Goal: Feedback & Contribution: Submit feedback/report problem

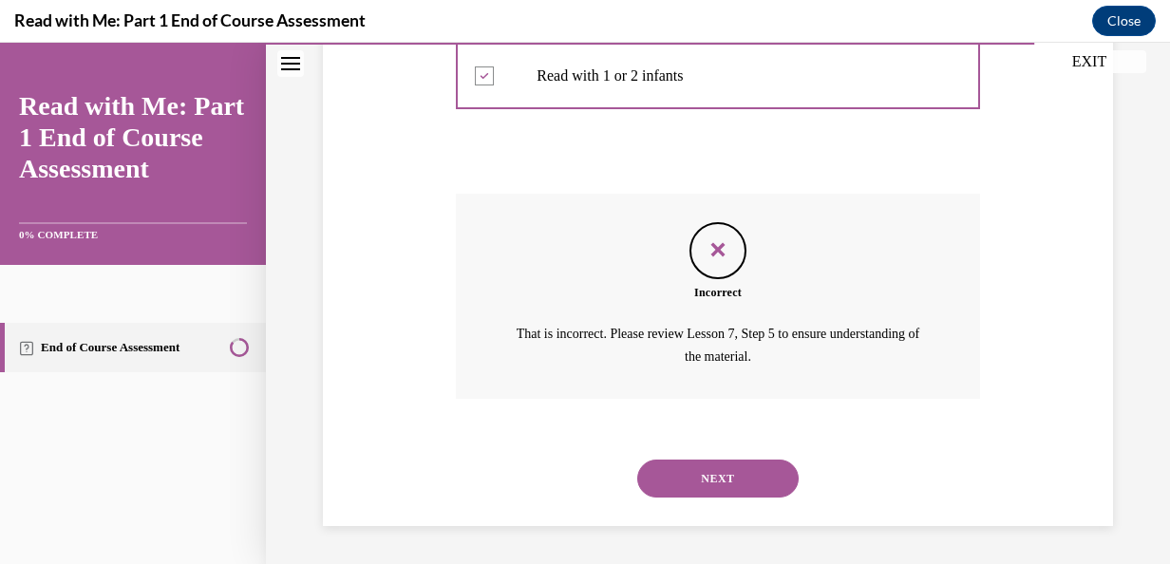
scroll to position [796, 0]
click at [738, 479] on button "NEXT" at bounding box center [717, 479] width 161 height 38
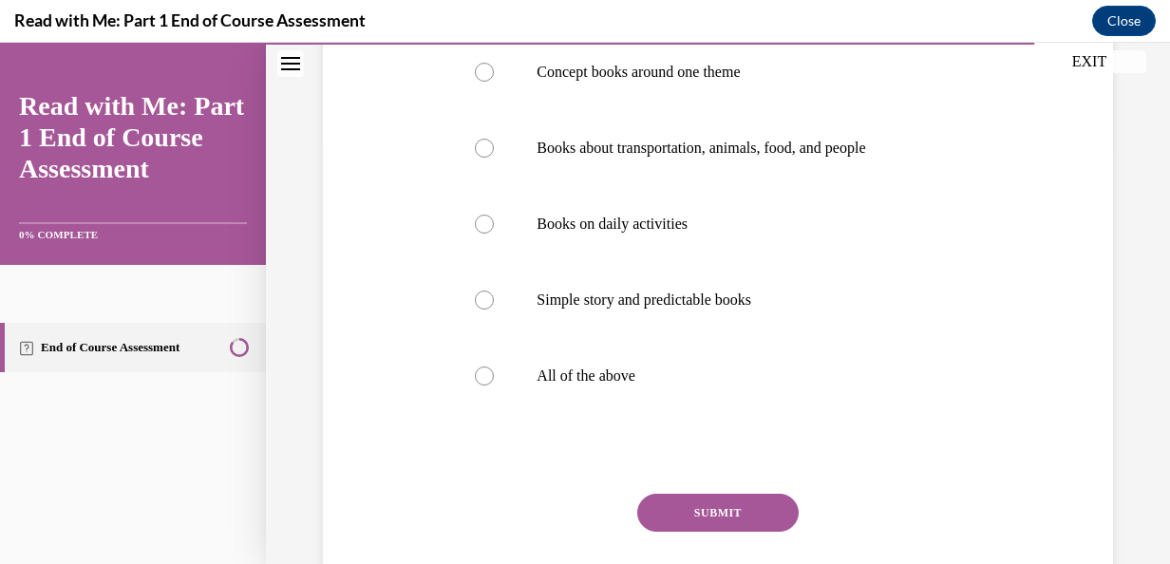
scroll to position [424, 0]
click at [481, 363] on label "All of the above" at bounding box center [717, 374] width 523 height 76
click at [481, 365] on input "All of the above" at bounding box center [484, 374] width 19 height 19
radio input "true"
click at [707, 515] on button "SUBMIT" at bounding box center [717, 511] width 161 height 38
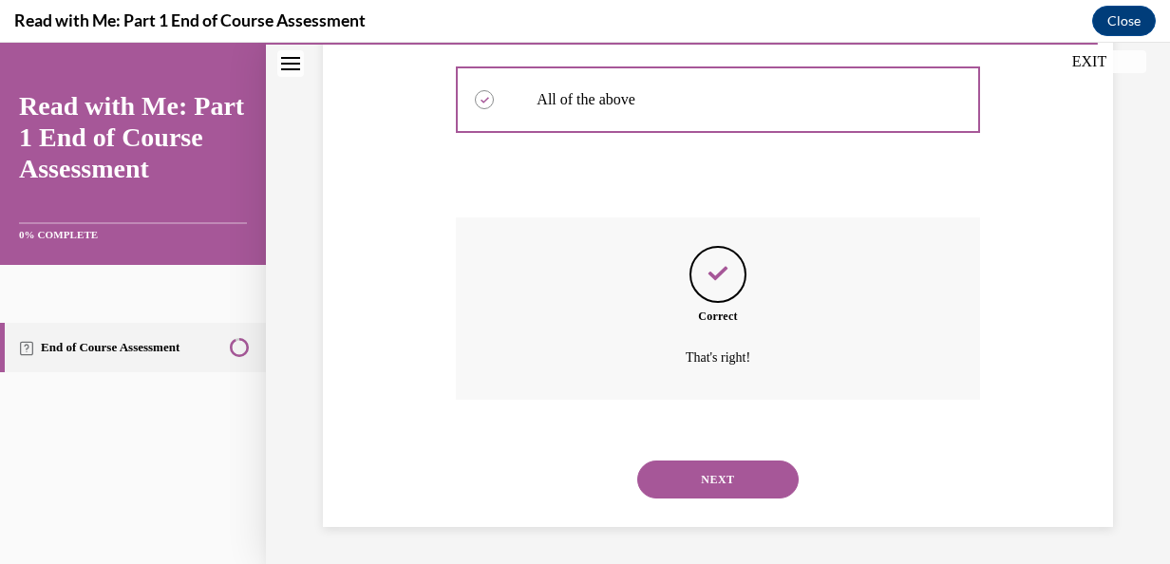
click at [728, 480] on button "NEXT" at bounding box center [717, 480] width 161 height 38
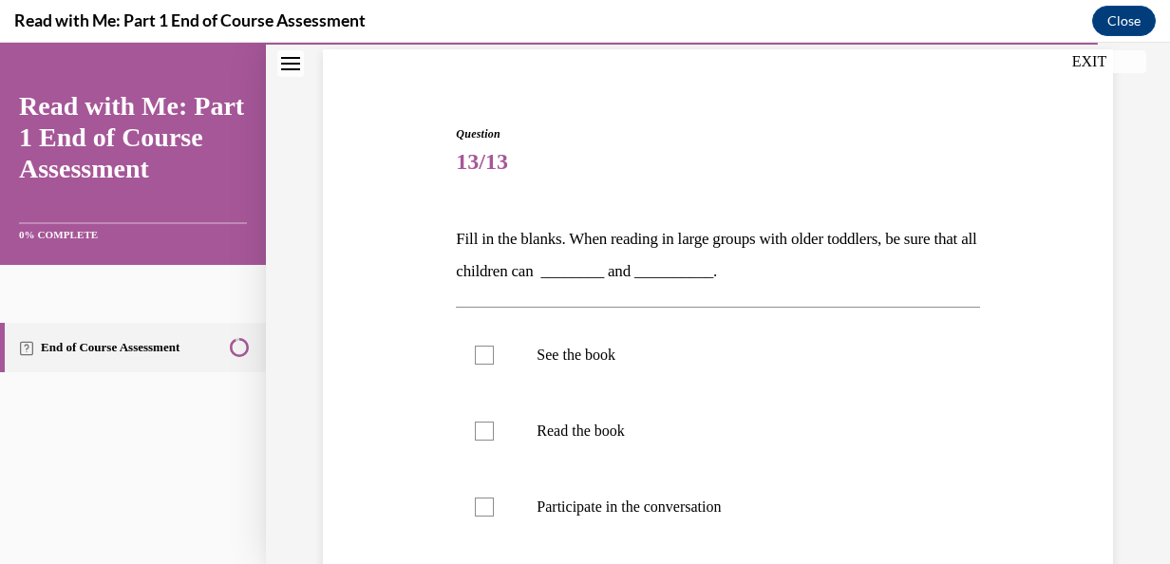
scroll to position [158, 0]
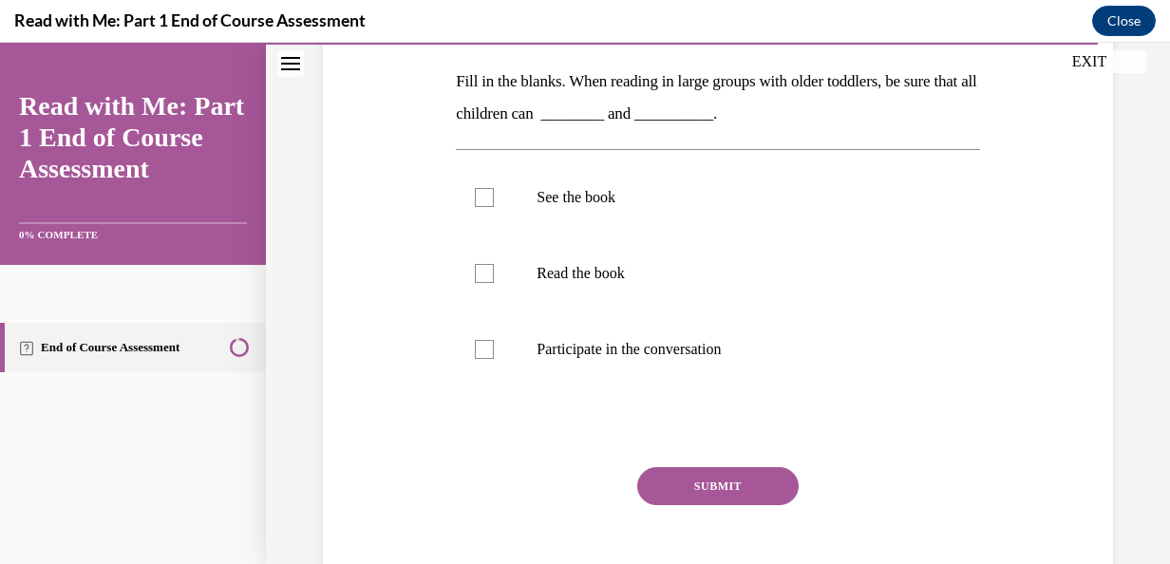
click at [513, 236] on label "See the book" at bounding box center [717, 198] width 523 height 76
click at [494, 207] on input "See the book" at bounding box center [484, 197] width 19 height 19
checkbox input "true"
click at [516, 387] on label "Participate in the conversation" at bounding box center [717, 349] width 523 height 76
click at [494, 359] on input "Participate in the conversation" at bounding box center [484, 349] width 19 height 19
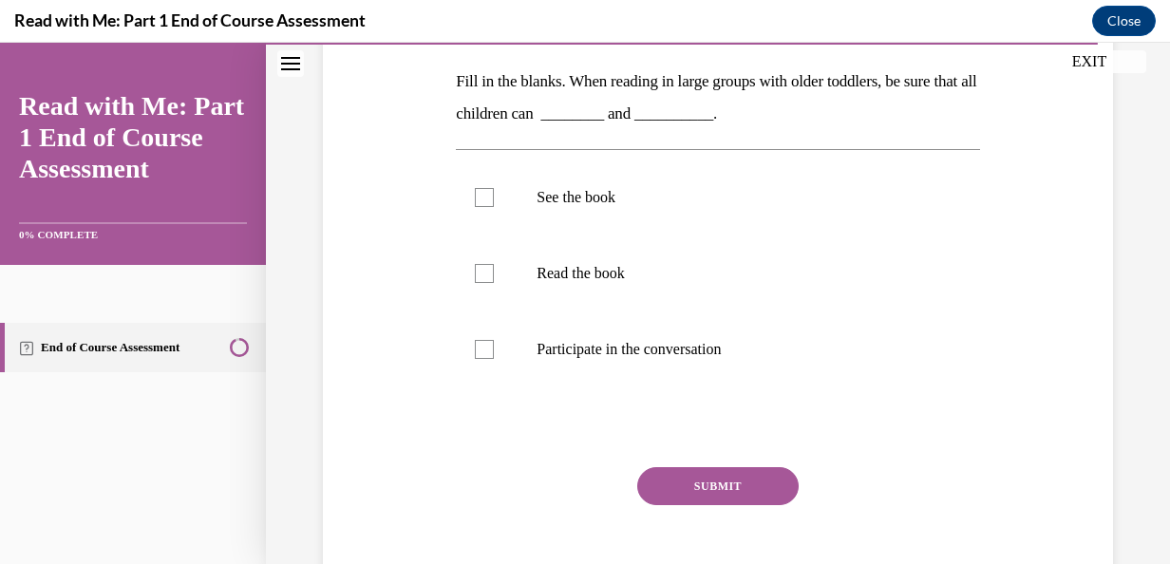
checkbox input "true"
click at [709, 467] on button "SUBMIT" at bounding box center [717, 486] width 161 height 38
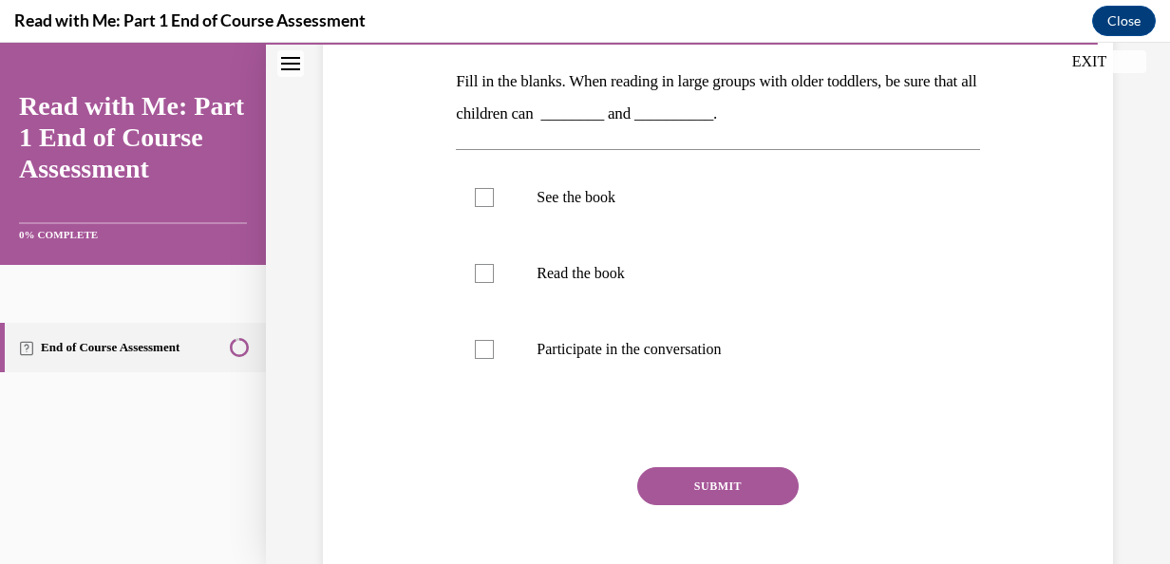
click at [727, 510] on span "TAKE AGAIN" at bounding box center [718, 515] width 67 height 10
click span "TAKE AGAIN"
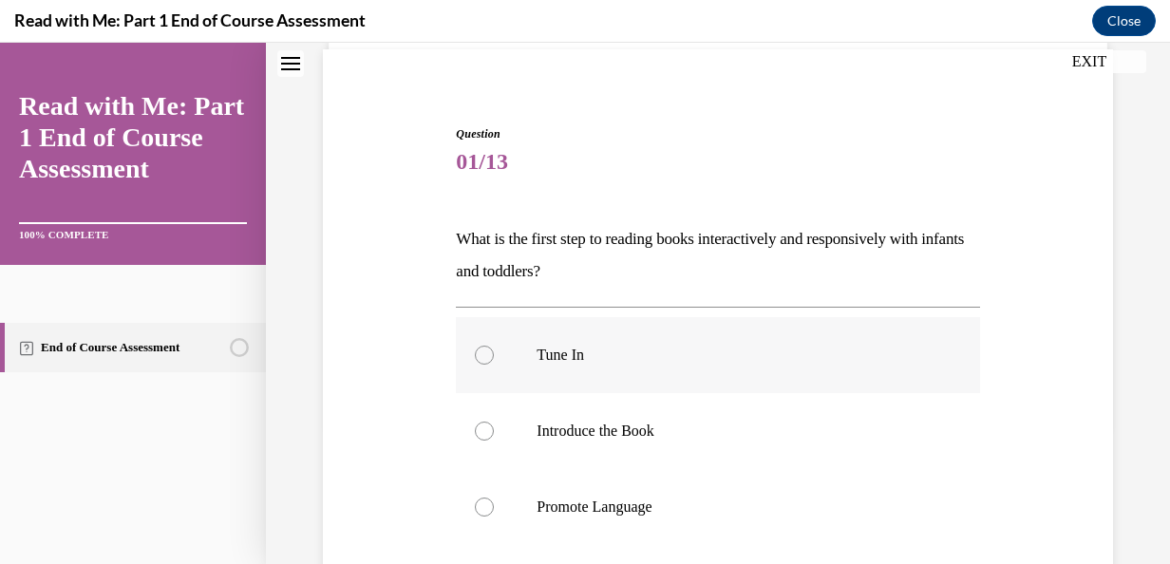
click at [481, 367] on label "Tune In" at bounding box center [717, 355] width 523 height 76
click at [481, 365] on input "Tune In" at bounding box center [484, 355] width 19 height 19
radio input "true"
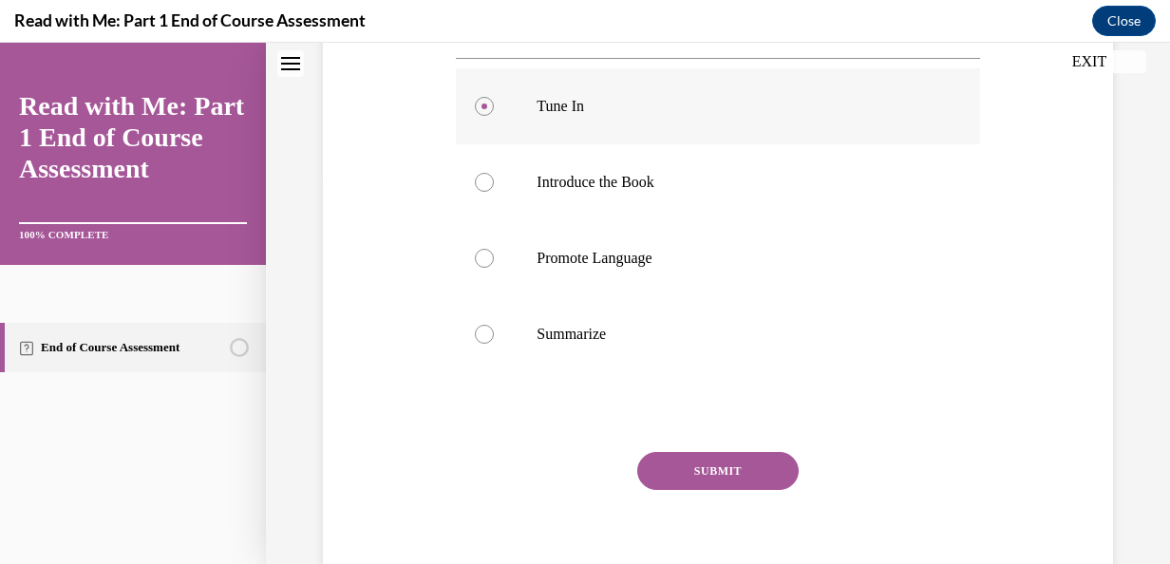
scroll to position [411, 0]
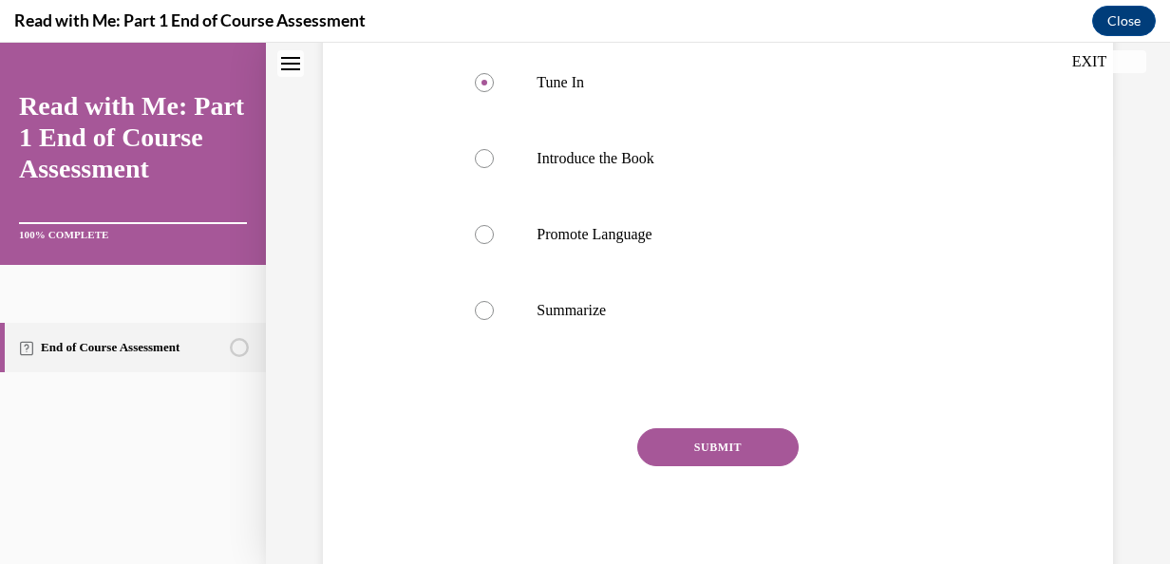
click at [735, 450] on button "SUBMIT" at bounding box center [717, 447] width 161 height 38
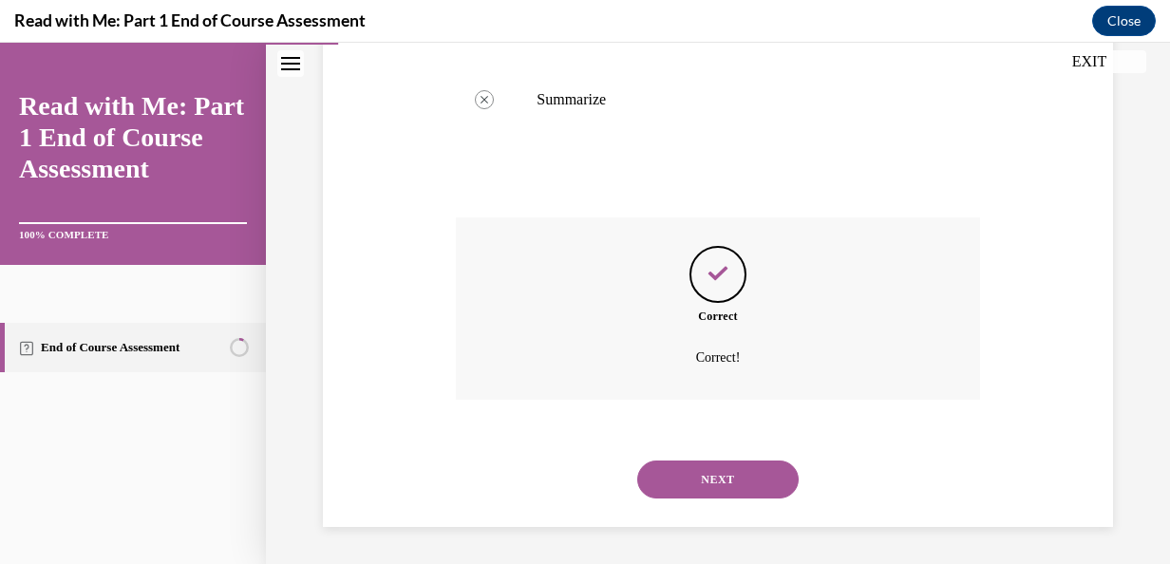
click at [738, 479] on button "NEXT" at bounding box center [717, 480] width 161 height 38
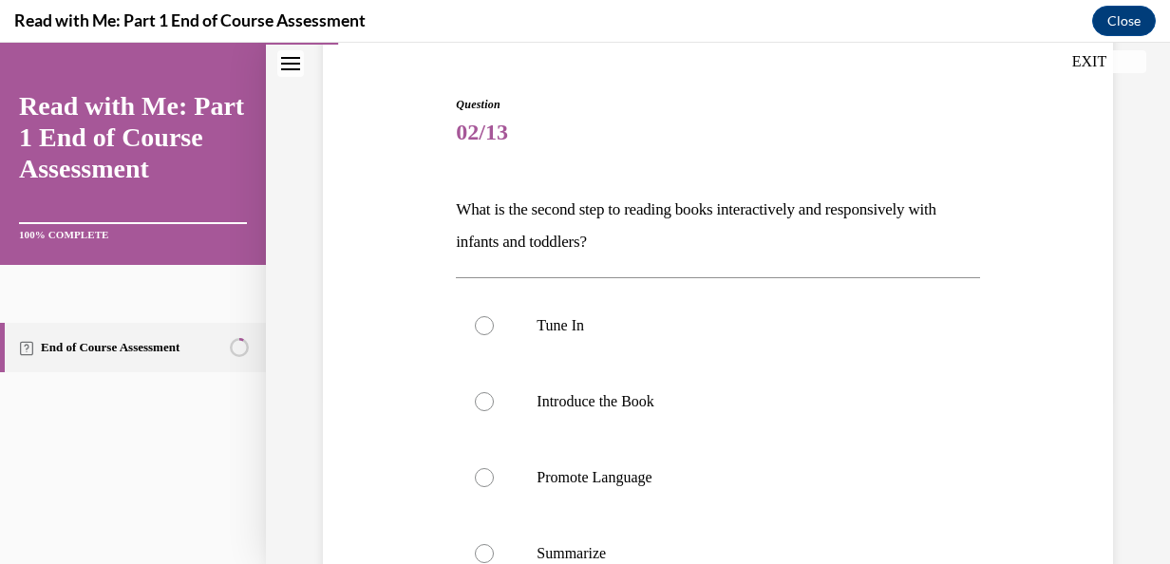
scroll to position [212, 0]
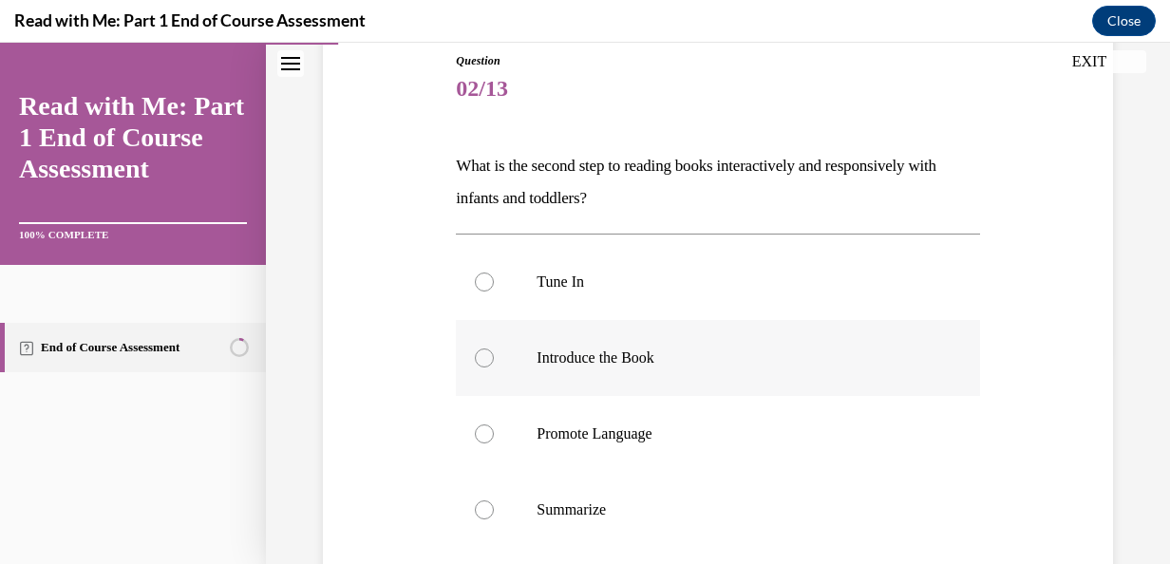
click at [674, 349] on p "Introduce the Book" at bounding box center [734, 358] width 395 height 19
click at [494, 349] on input "Introduce the Book" at bounding box center [484, 358] width 19 height 19
radio input "true"
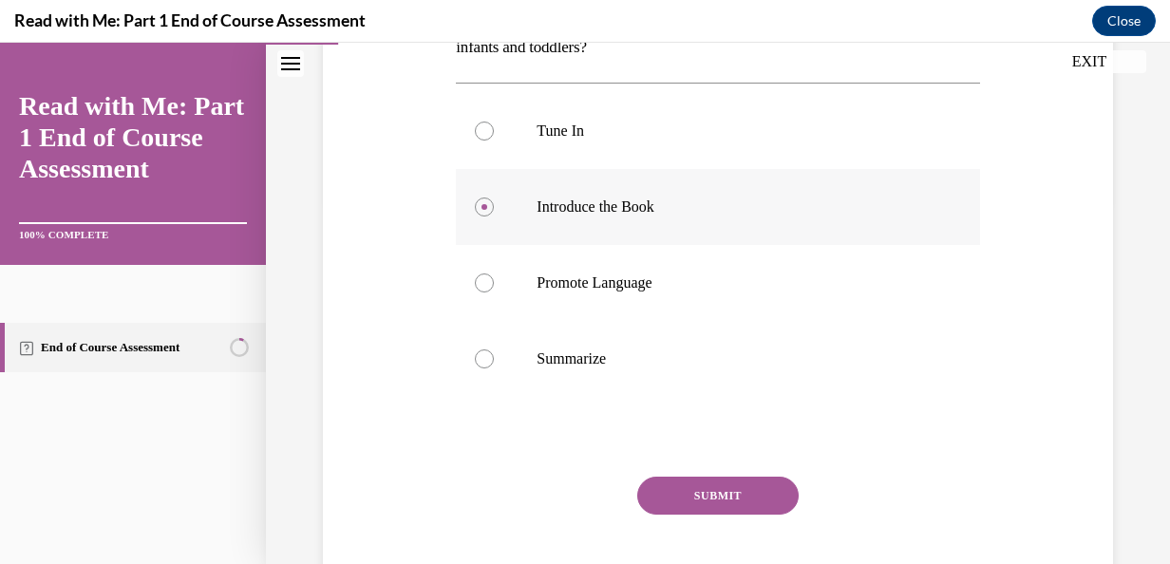
scroll to position [364, 0]
click at [760, 504] on button "SUBMIT" at bounding box center [717, 495] width 161 height 38
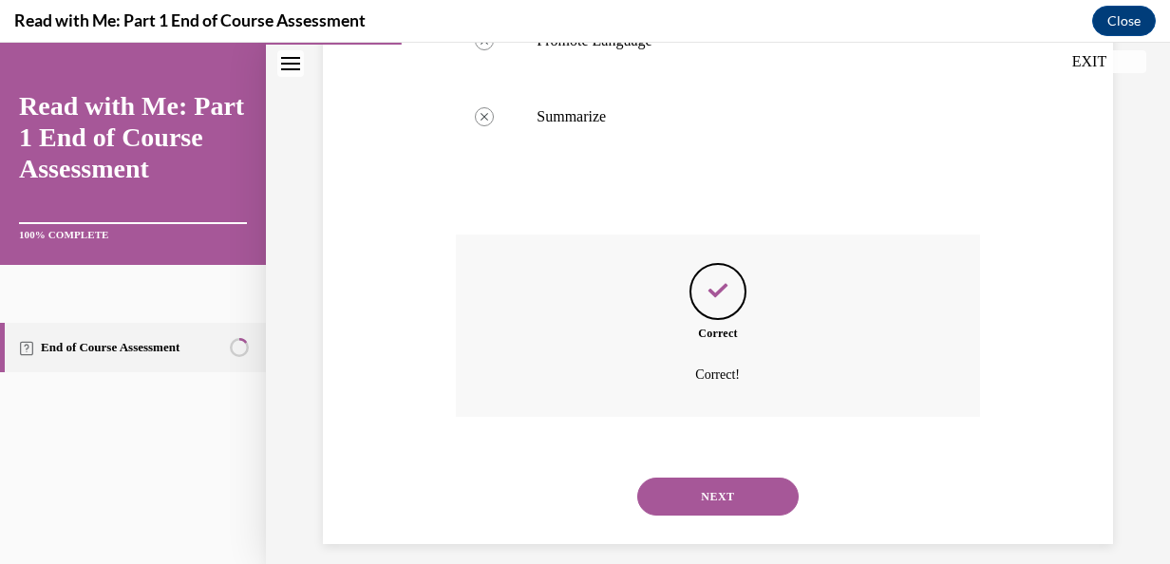
click at [752, 502] on button "NEXT" at bounding box center [717, 497] width 161 height 38
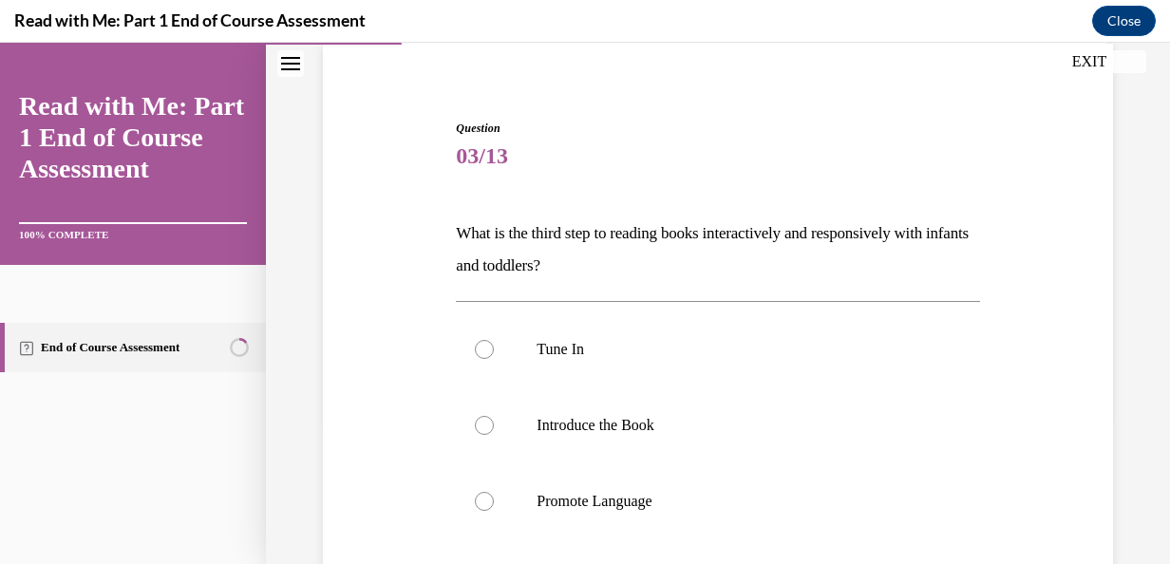
scroll to position [173, 0]
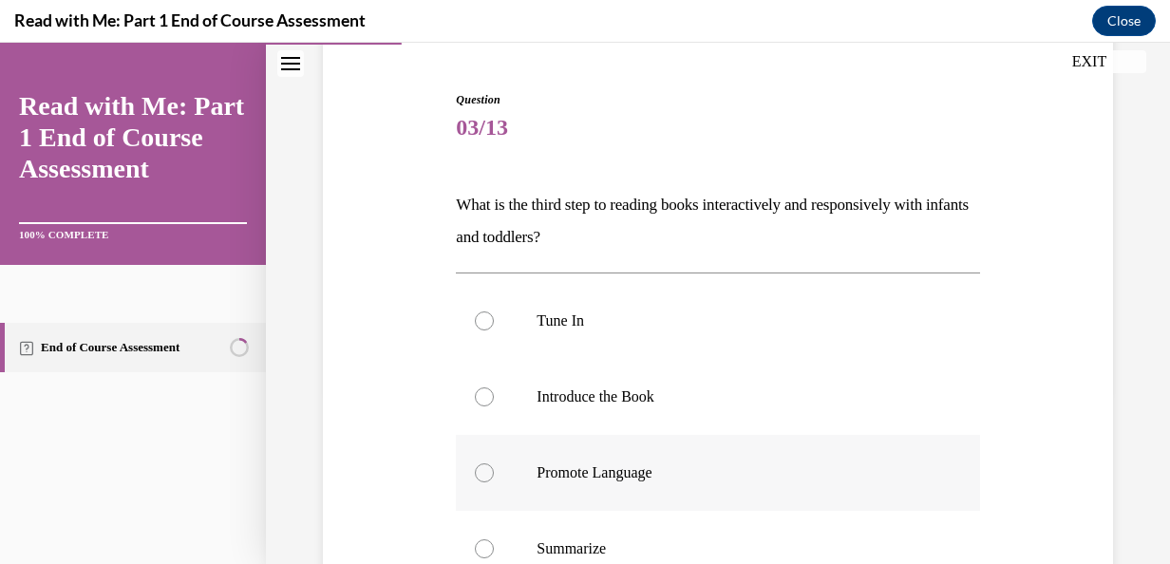
click at [686, 471] on p "Promote Language" at bounding box center [734, 472] width 395 height 19
click at [494, 471] on input "Promote Language" at bounding box center [484, 472] width 19 height 19
radio input "true"
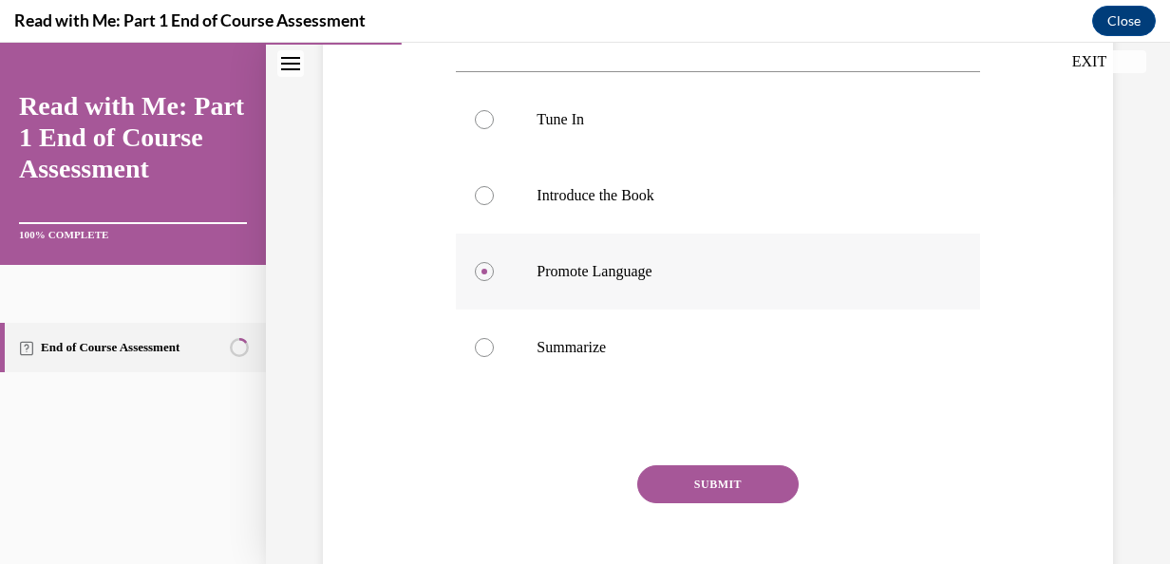
scroll to position [411, 0]
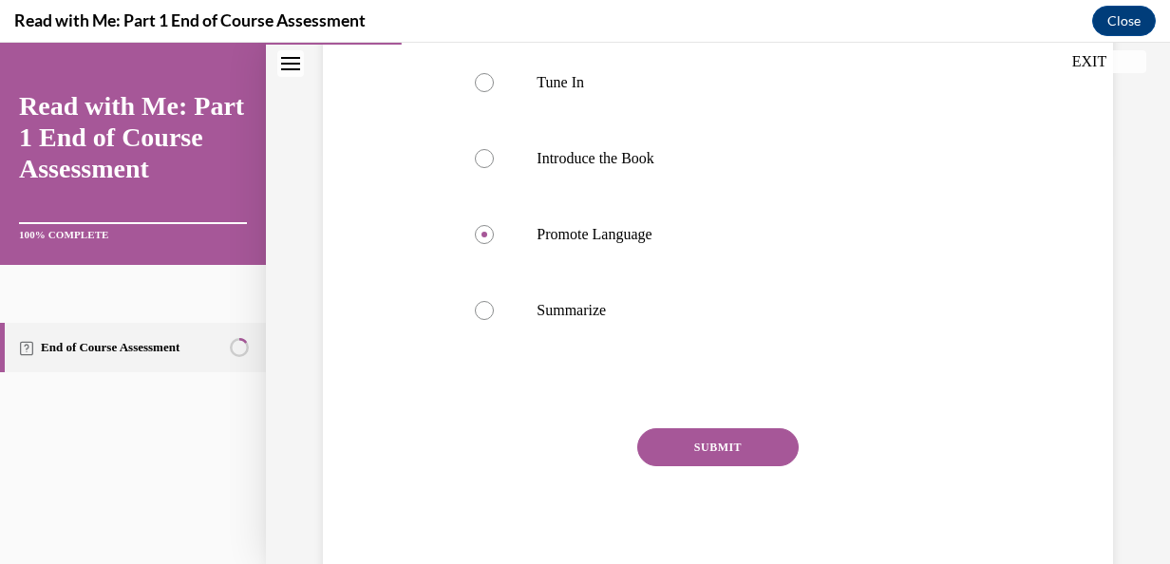
click at [761, 443] on button "SUBMIT" at bounding box center [717, 447] width 161 height 38
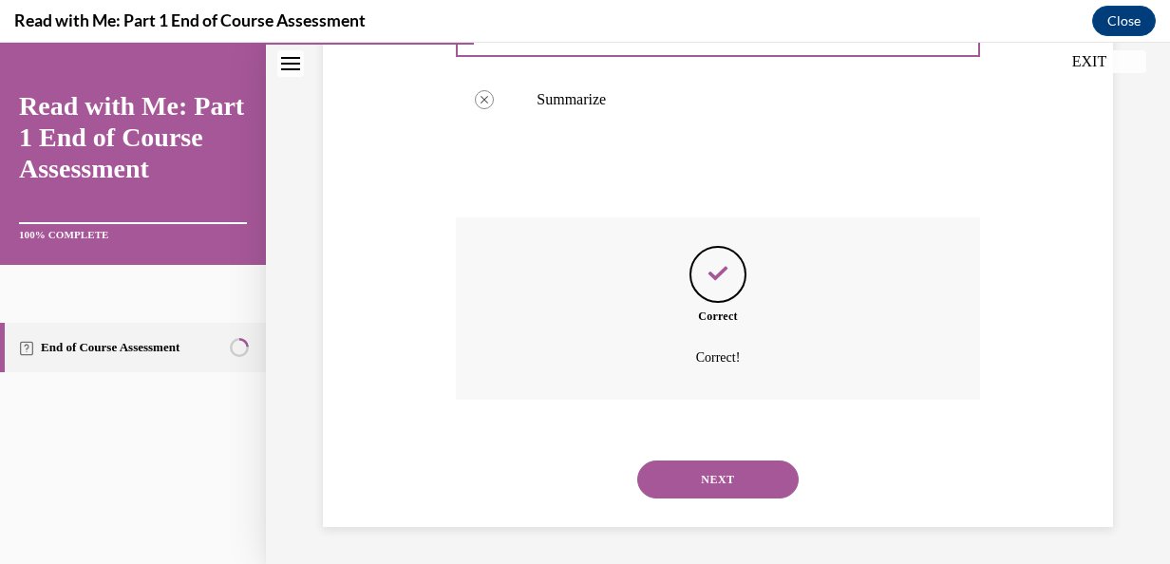
click at [760, 481] on button "NEXT" at bounding box center [717, 480] width 161 height 38
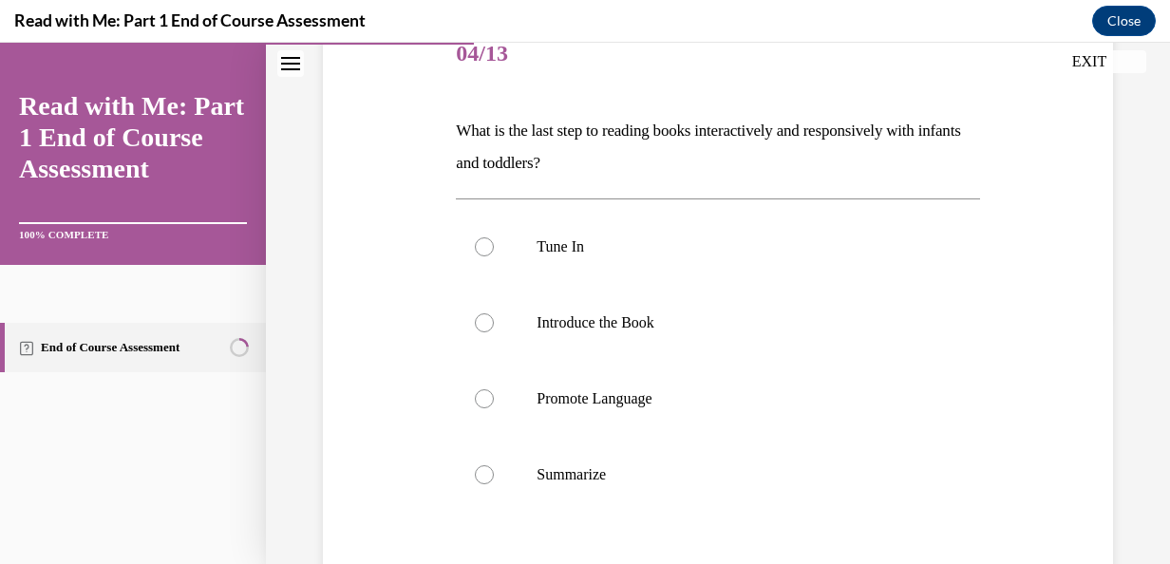
scroll to position [272, 0]
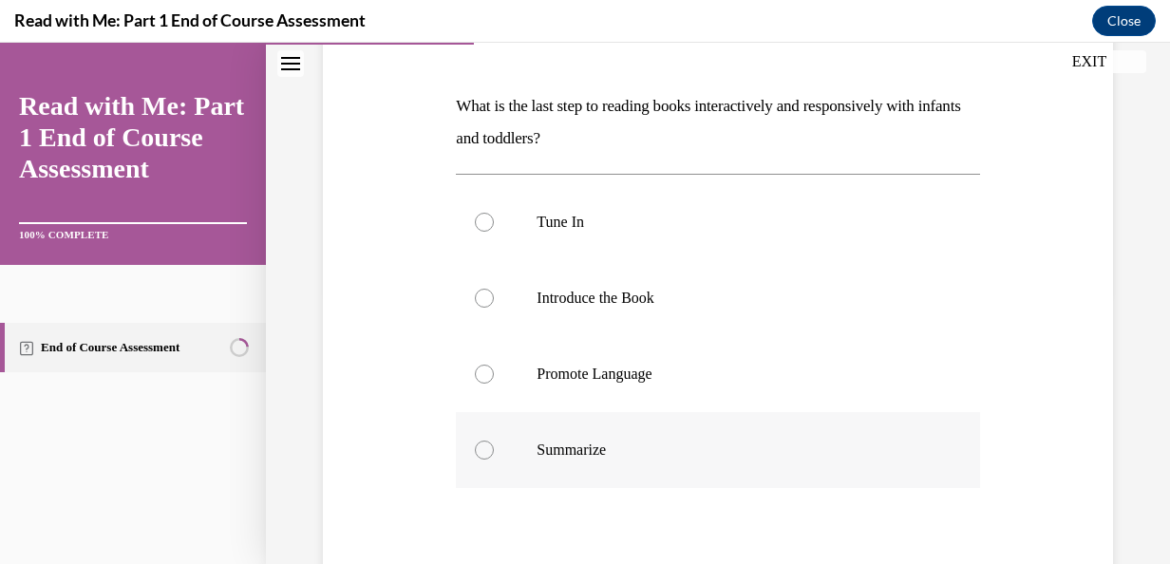
click at [647, 439] on label "Summarize" at bounding box center [717, 450] width 523 height 76
click at [494, 441] on input "Summarize" at bounding box center [484, 450] width 19 height 19
radio input "true"
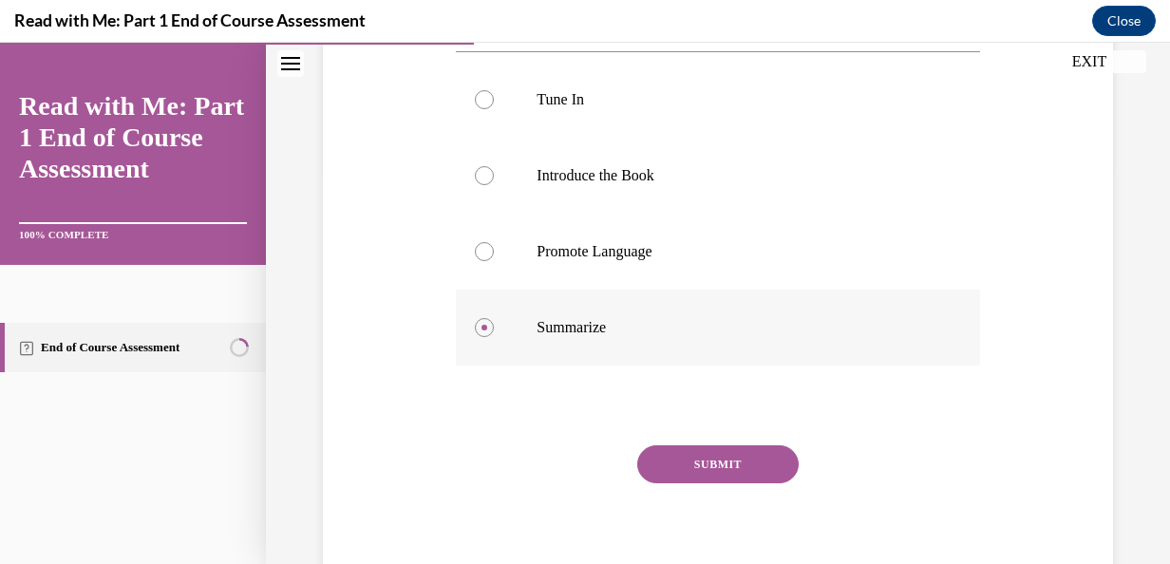
scroll to position [411, 0]
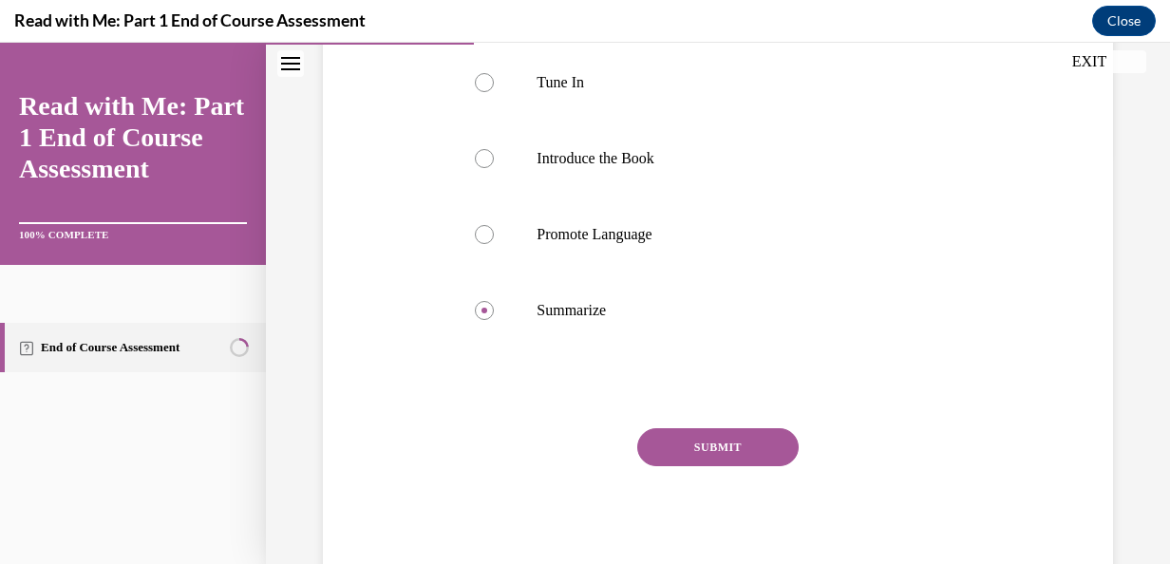
click at [758, 449] on button "SUBMIT" at bounding box center [717, 447] width 161 height 38
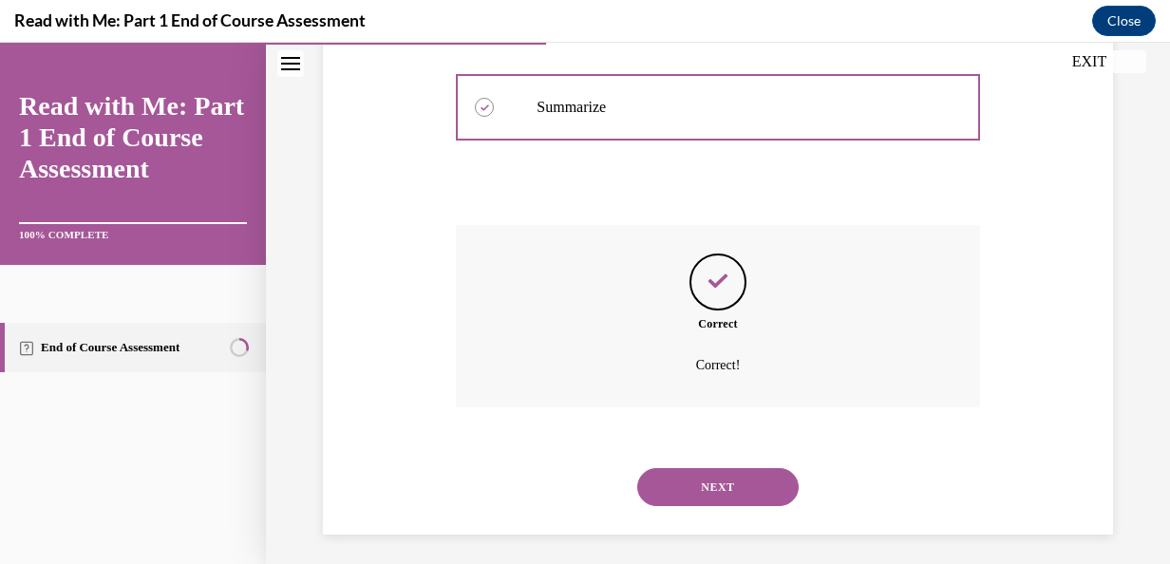
click at [746, 494] on button "NEXT" at bounding box center [717, 487] width 161 height 38
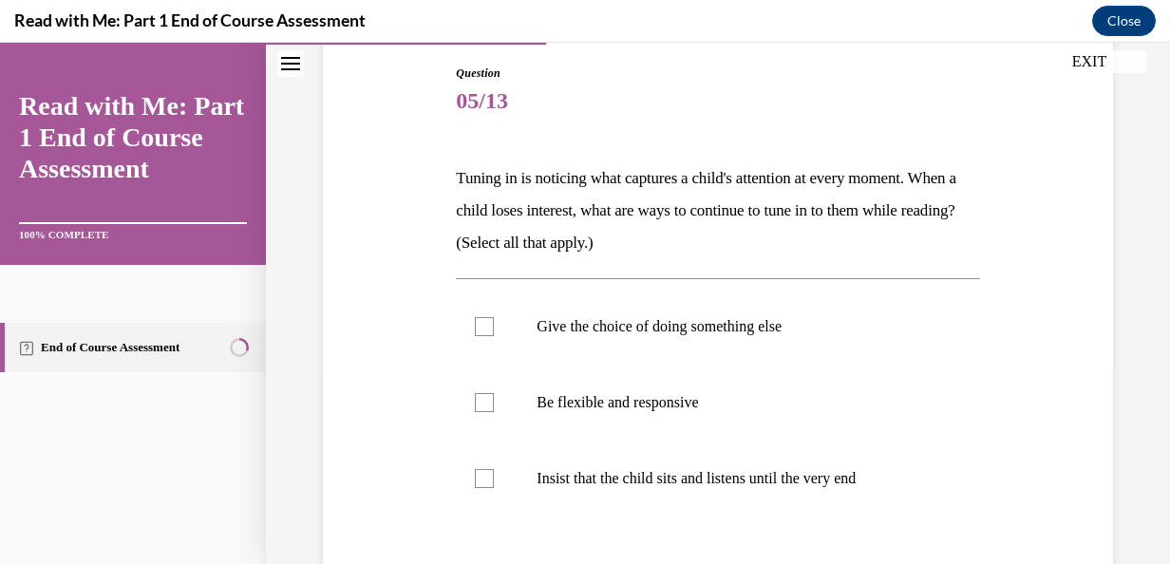
scroll to position [219, 0]
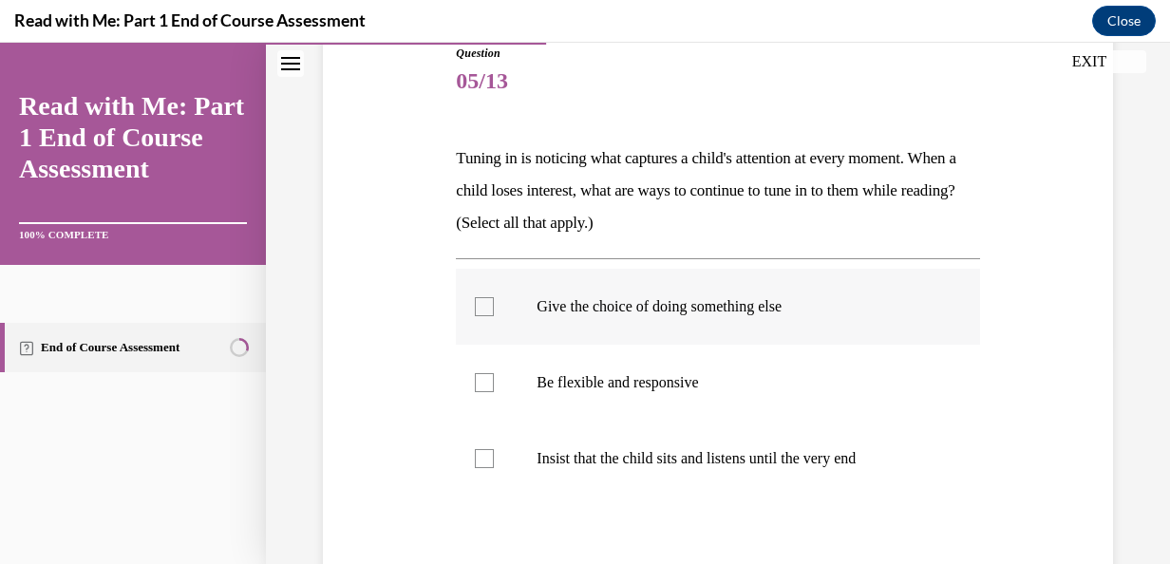
click at [498, 309] on label "Give the choice of doing something else" at bounding box center [717, 307] width 523 height 76
click at [494, 309] on input "Give the choice of doing something else" at bounding box center [484, 306] width 19 height 19
checkbox input "true"
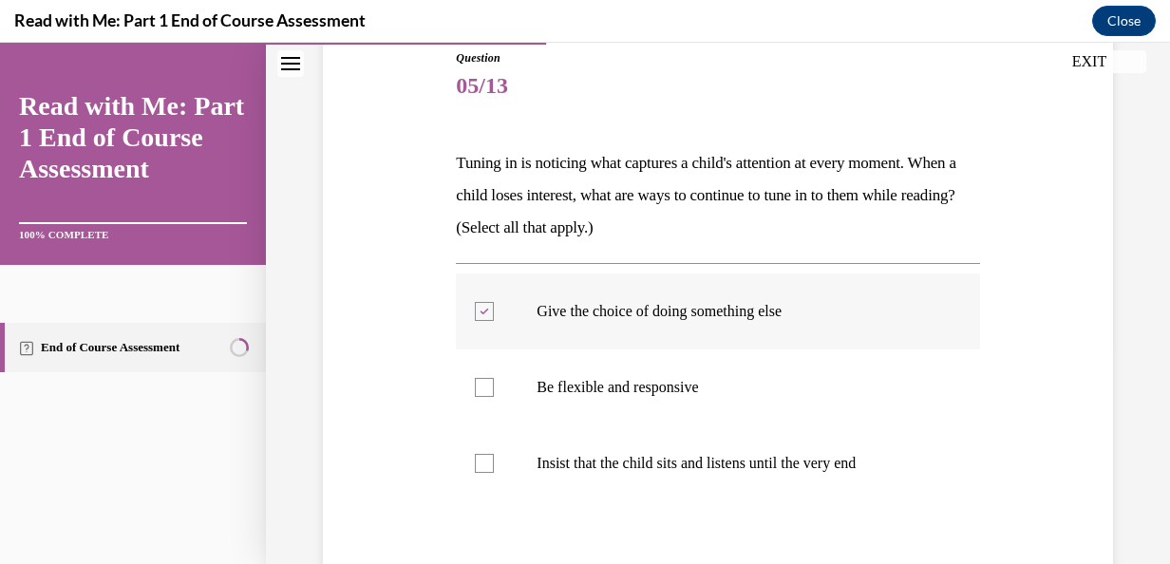
scroll to position [221, 0]
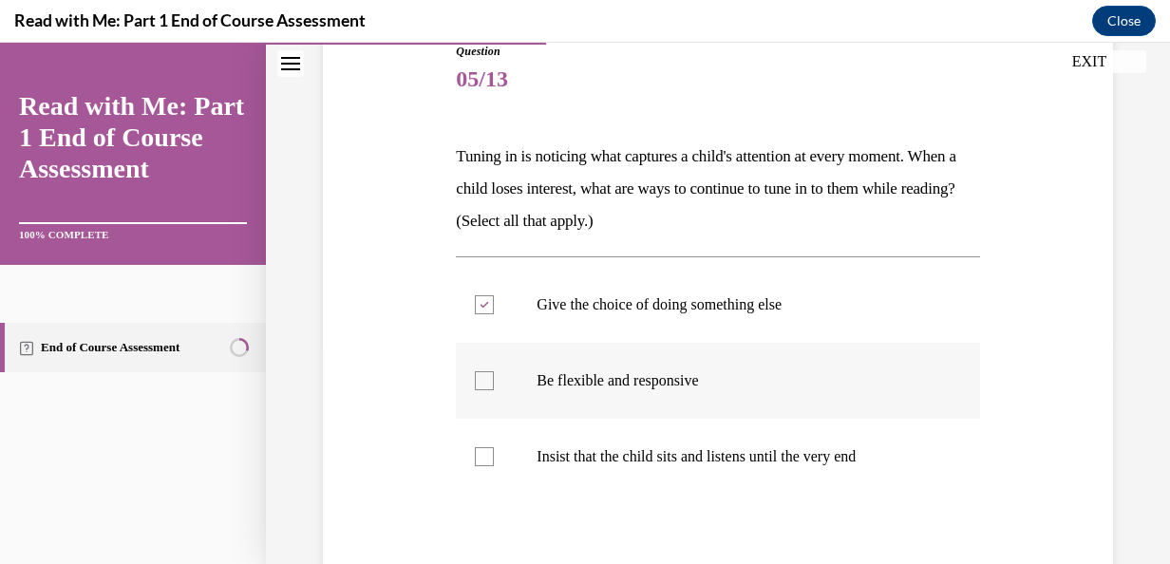
click at [507, 388] on label "Be flexible and responsive" at bounding box center [717, 381] width 523 height 76
click at [494, 388] on input "Be flexible and responsive" at bounding box center [484, 380] width 19 height 19
checkbox input "true"
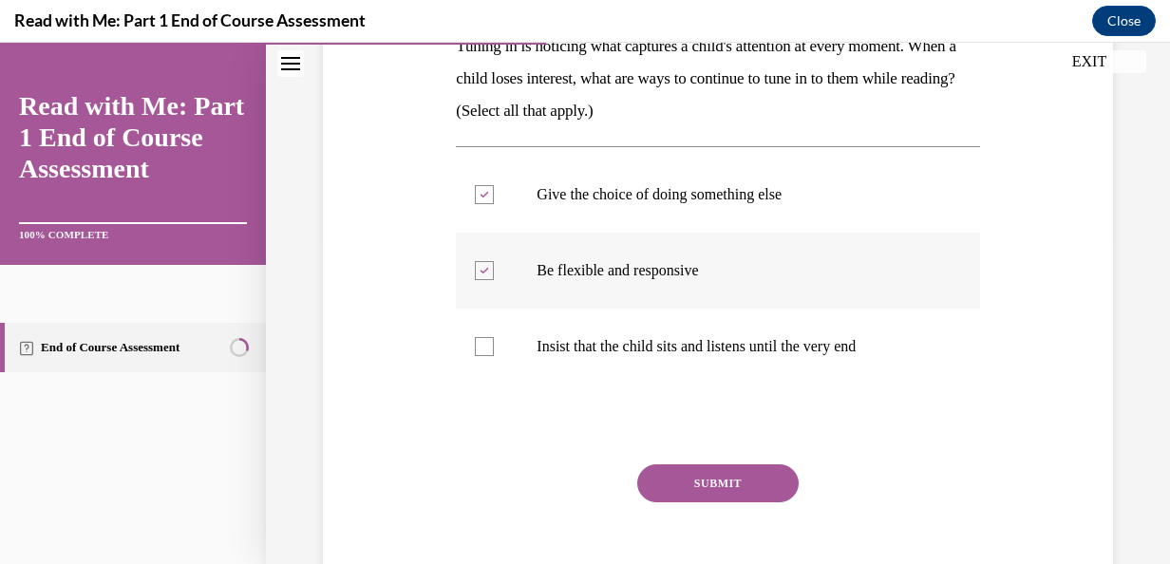
scroll to position [368, 0]
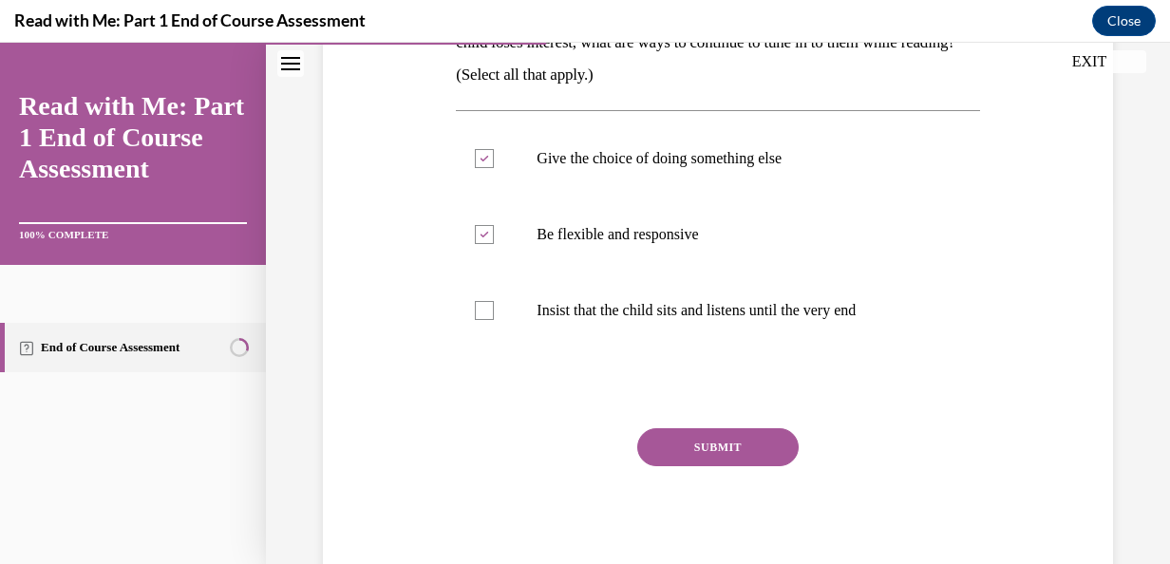
click at [743, 446] on button "SUBMIT" at bounding box center [717, 447] width 161 height 38
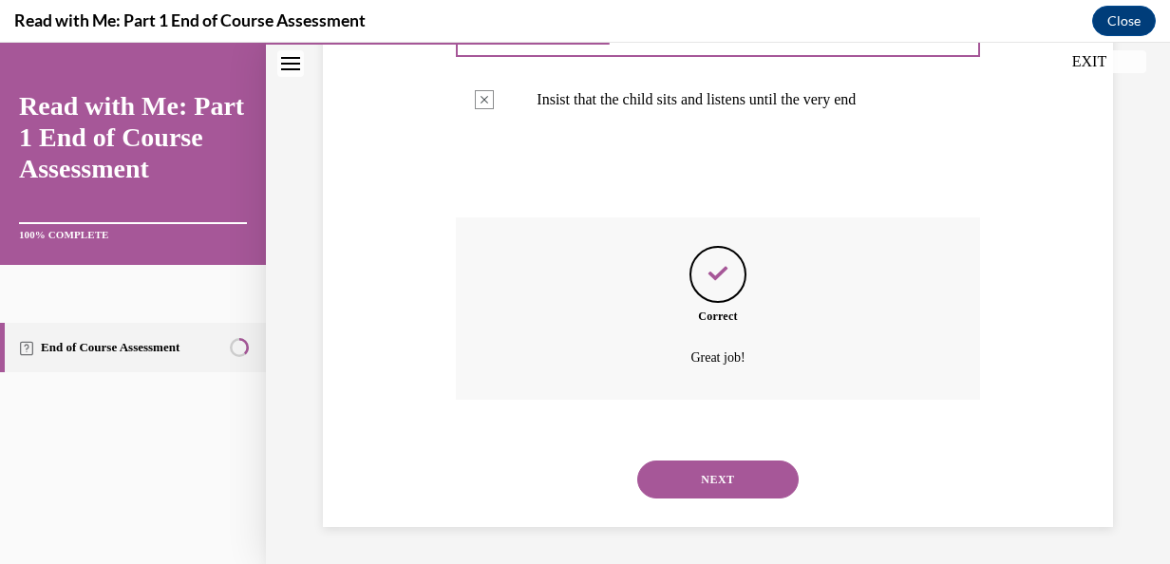
click at [744, 481] on button "NEXT" at bounding box center [717, 480] width 161 height 38
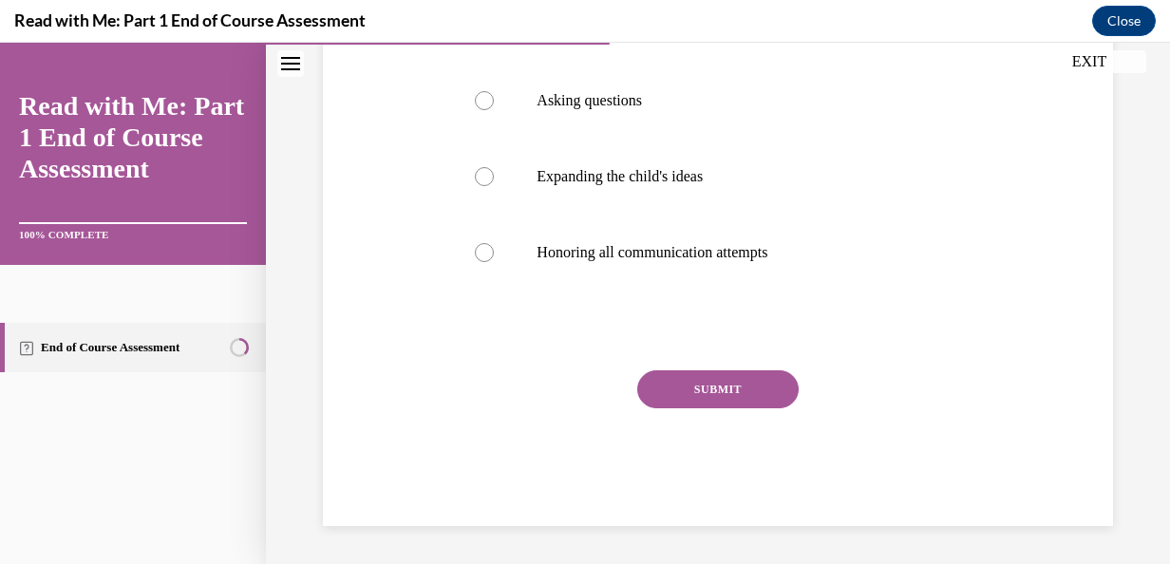
scroll to position [58, 0]
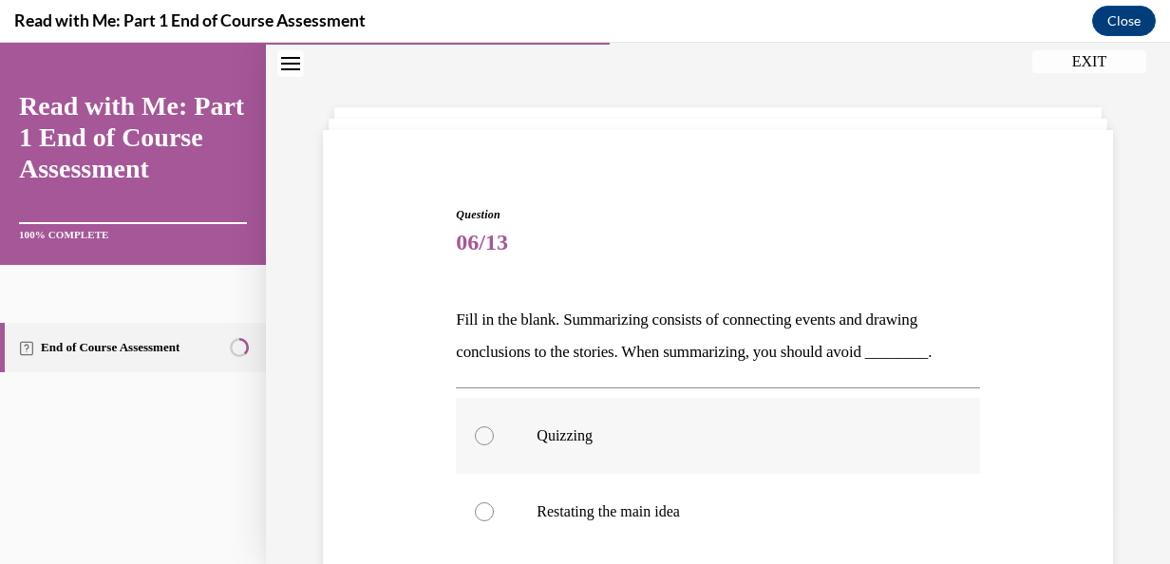
click at [484, 430] on div at bounding box center [484, 435] width 19 height 19
click at [484, 430] on input "Quizzing" at bounding box center [484, 435] width 19 height 19
radio input "true"
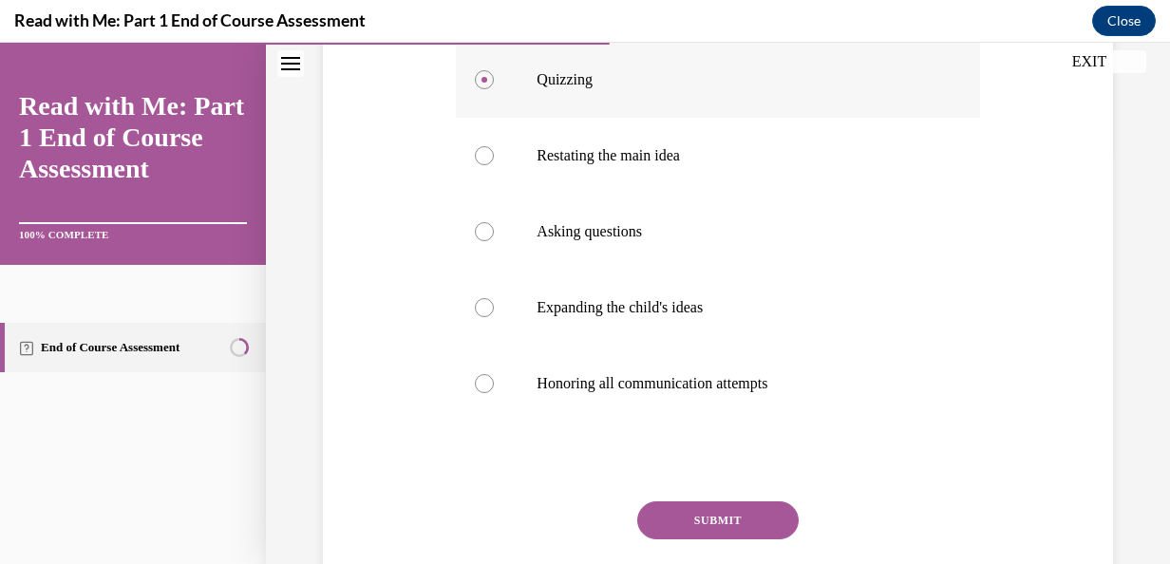
scroll to position [487, 0]
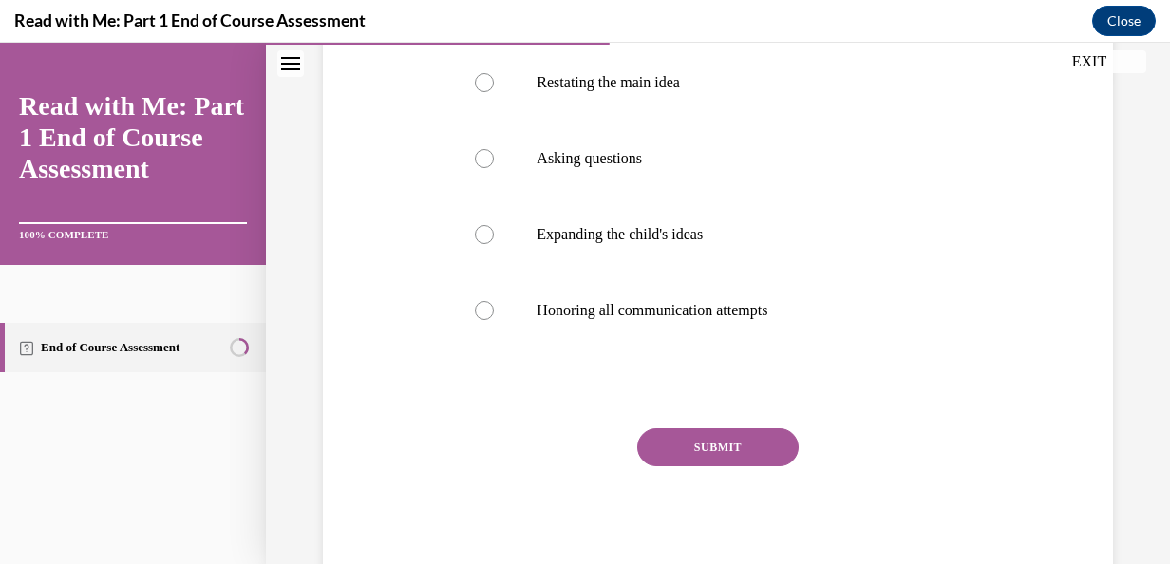
click at [732, 441] on button "SUBMIT" at bounding box center [717, 447] width 161 height 38
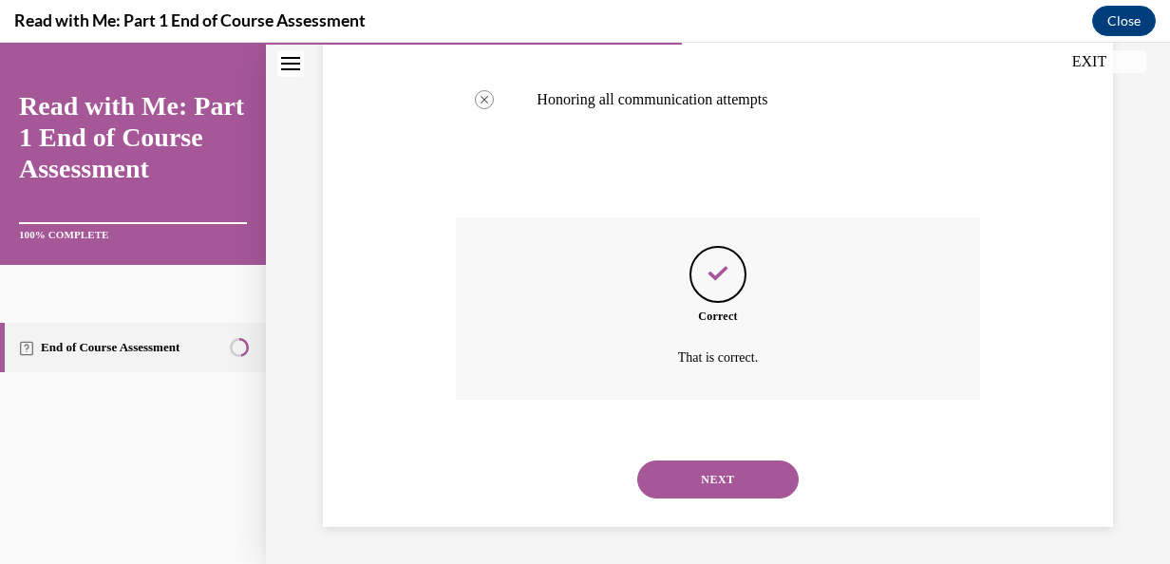
click at [739, 478] on button "NEXT" at bounding box center [717, 480] width 161 height 38
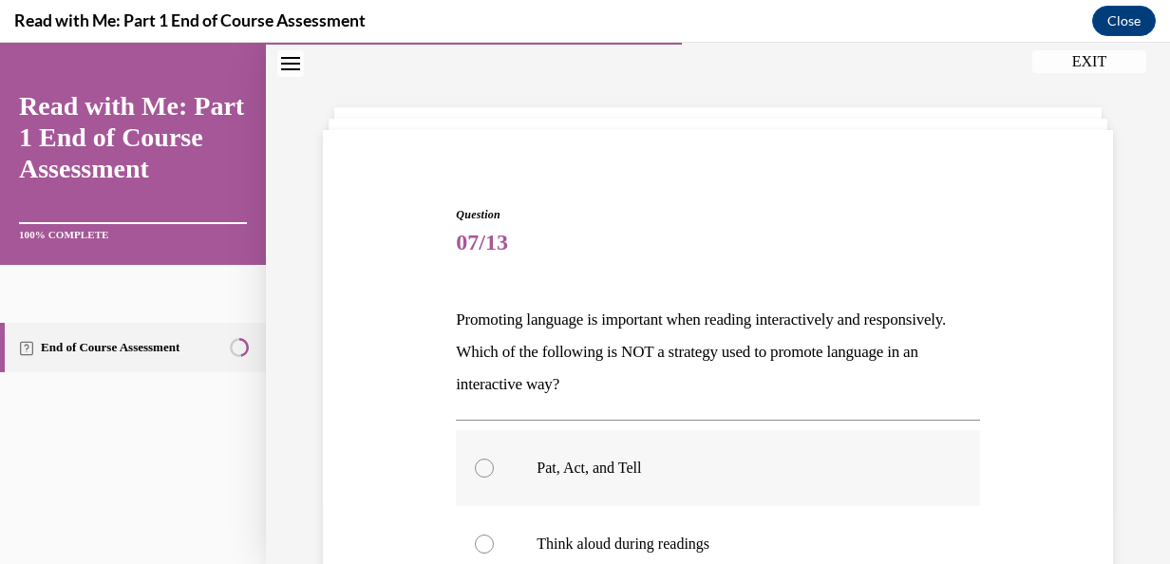
click at [488, 459] on label "Pat, Act, and Tell" at bounding box center [717, 468] width 523 height 76
click at [488, 459] on input "Pat, Act, and Tell" at bounding box center [484, 468] width 19 height 19
radio input "true"
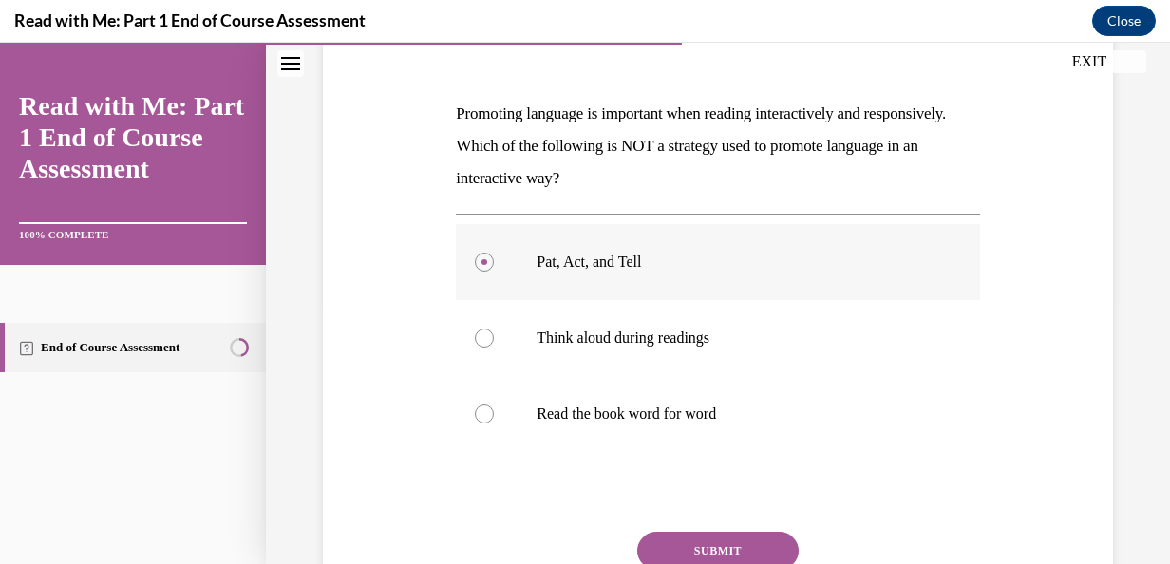
scroll to position [368, 0]
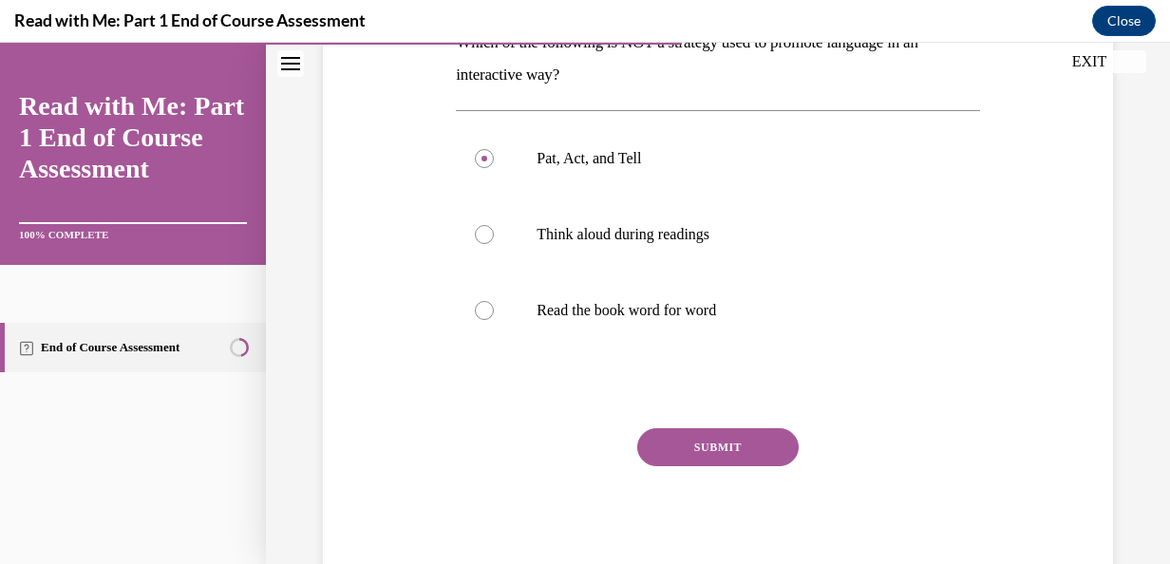
click at [734, 442] on button "SUBMIT" at bounding box center [717, 447] width 161 height 38
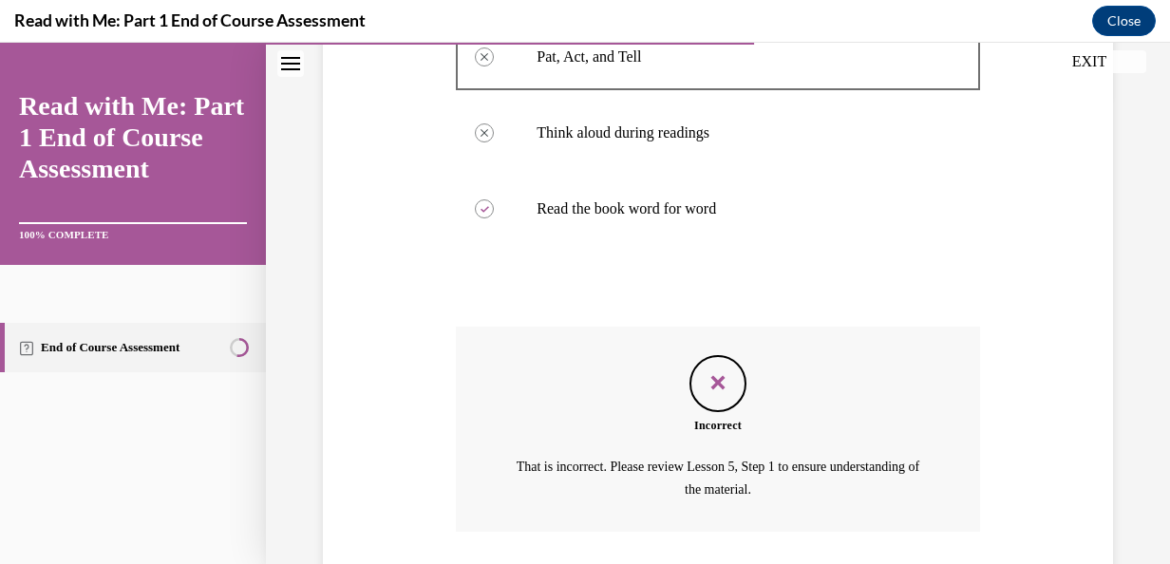
scroll to position [600, 0]
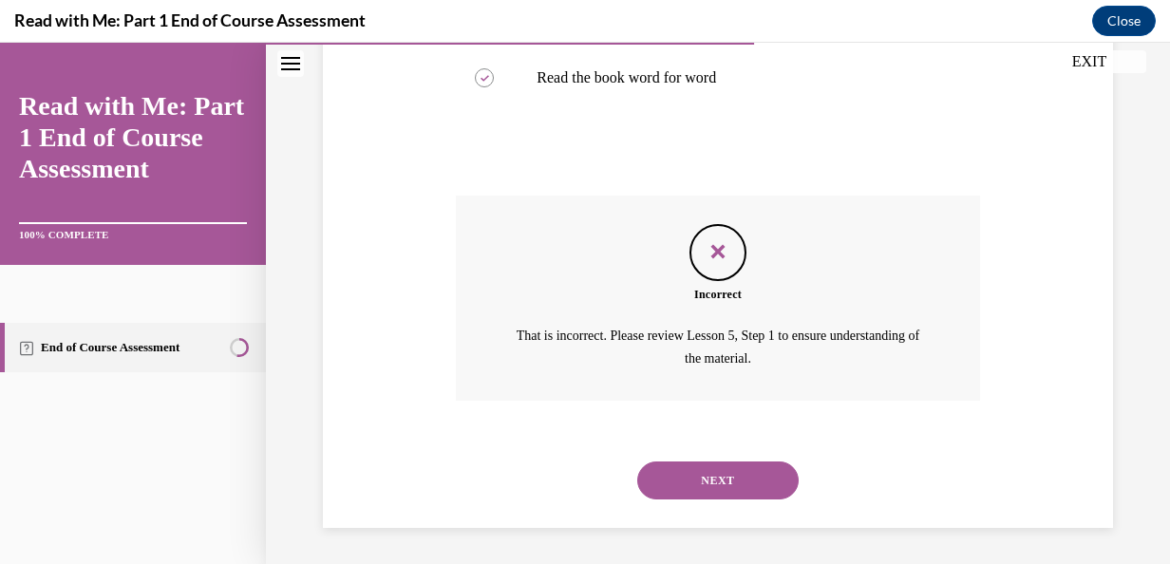
click at [722, 488] on button "NEXT" at bounding box center [717, 481] width 161 height 38
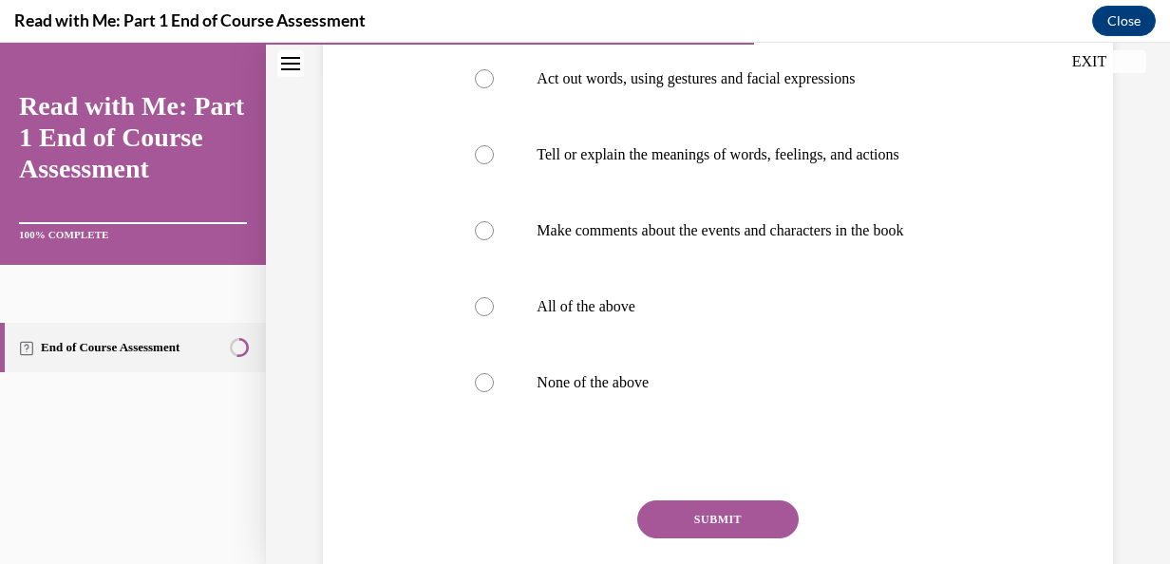
scroll to position [496, 0]
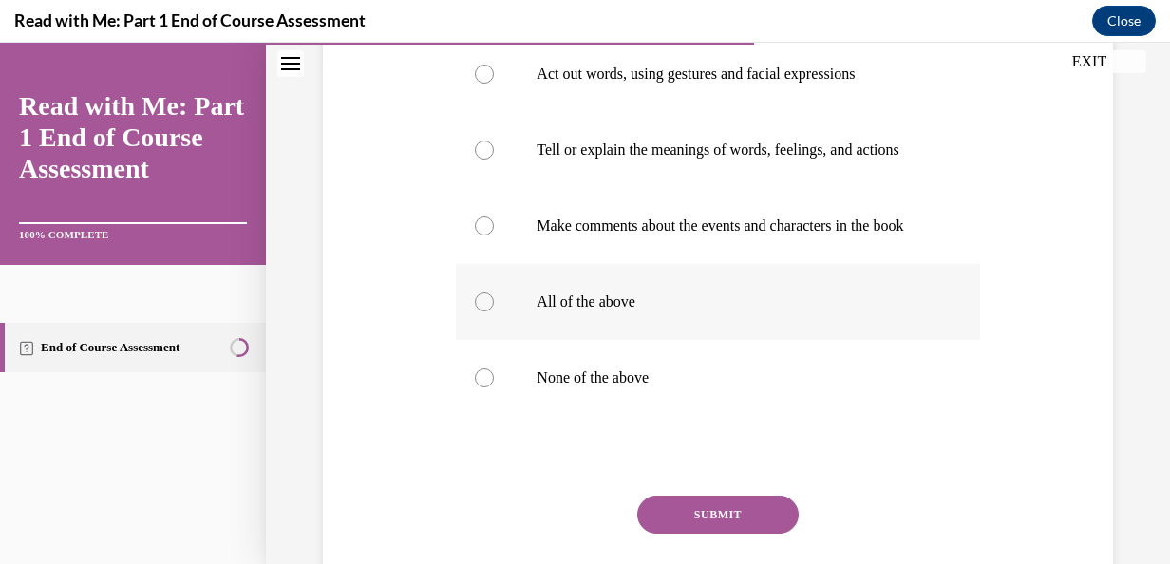
click at [501, 339] on label "All of the above" at bounding box center [717, 302] width 523 height 76
click at [494, 311] on input "All of the above" at bounding box center [484, 301] width 19 height 19
radio input "true"
click at [743, 534] on button "SUBMIT" at bounding box center [717, 515] width 161 height 38
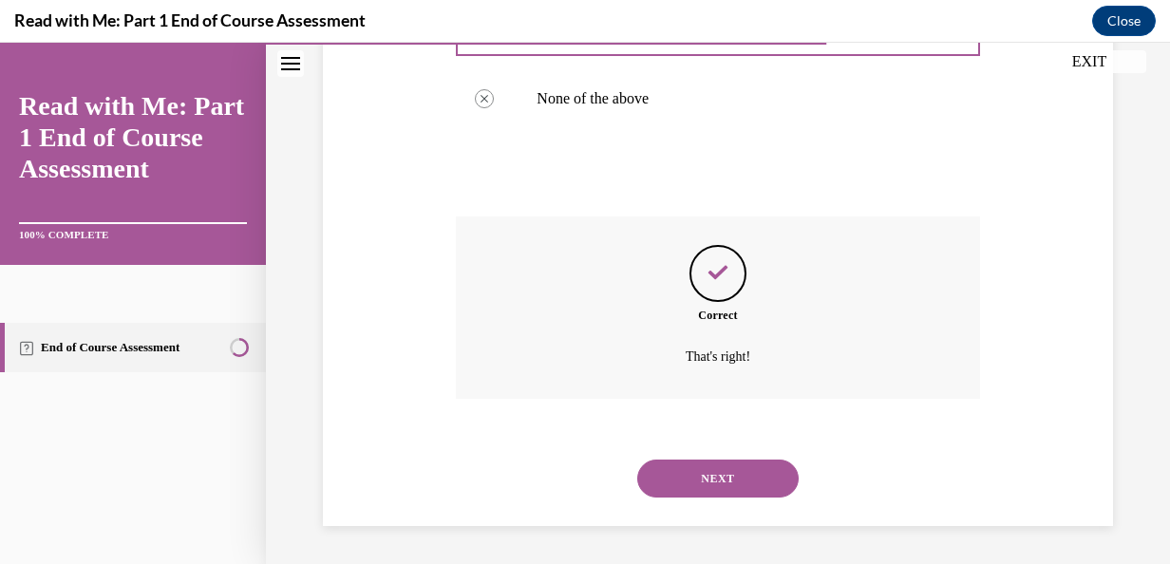
click at [750, 483] on button "NEXT" at bounding box center [717, 479] width 161 height 38
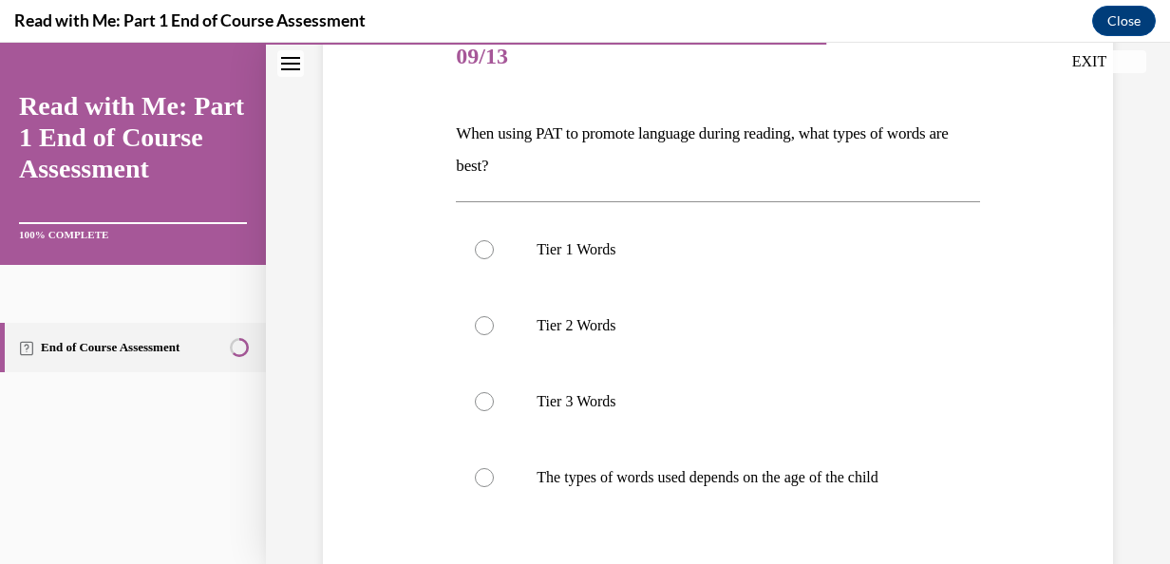
scroll to position [273, 0]
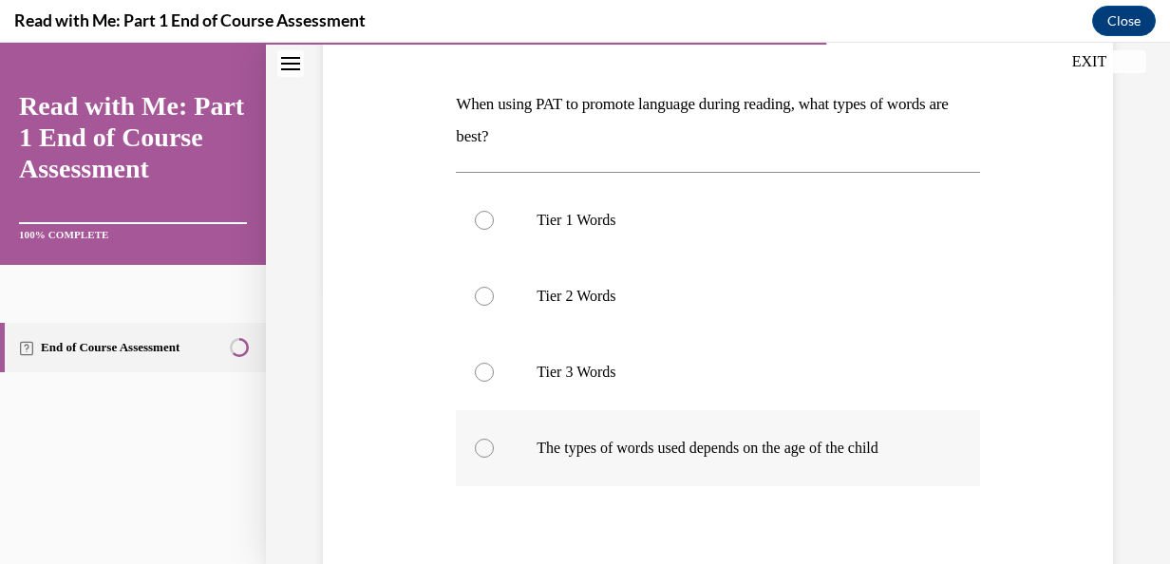
click at [495, 443] on label "The types of words used depends on the age of the child" at bounding box center [717, 448] width 523 height 76
click at [494, 443] on input "The types of words used depends on the age of the child" at bounding box center [484, 448] width 19 height 19
radio input "true"
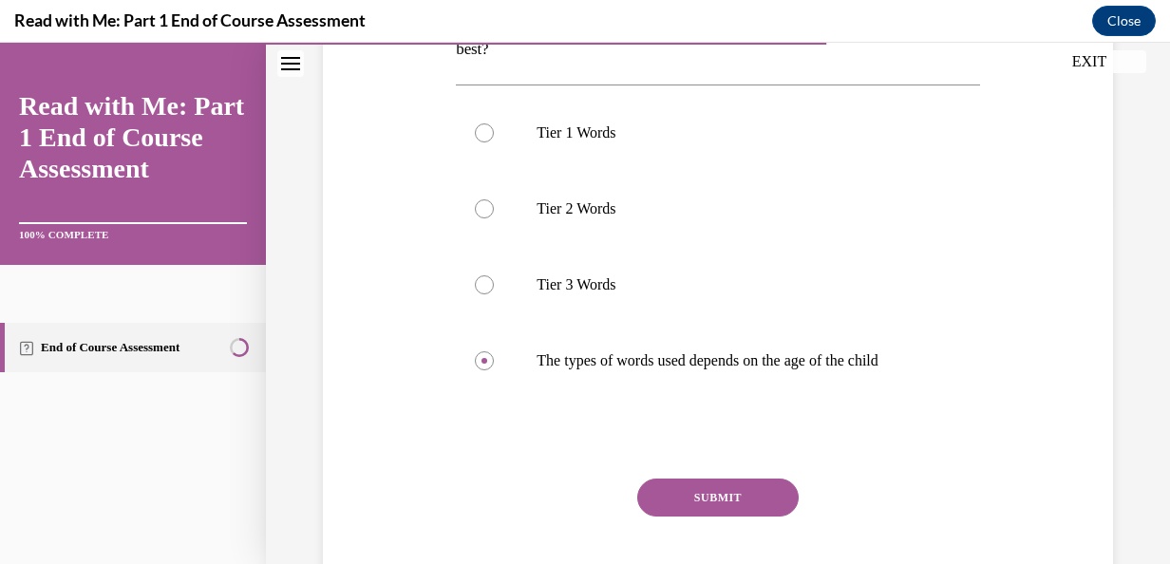
click at [968, 419] on div "Question 09/13 When using PAT to promote language during reading, what types of…" at bounding box center [717, 255] width 533 height 760
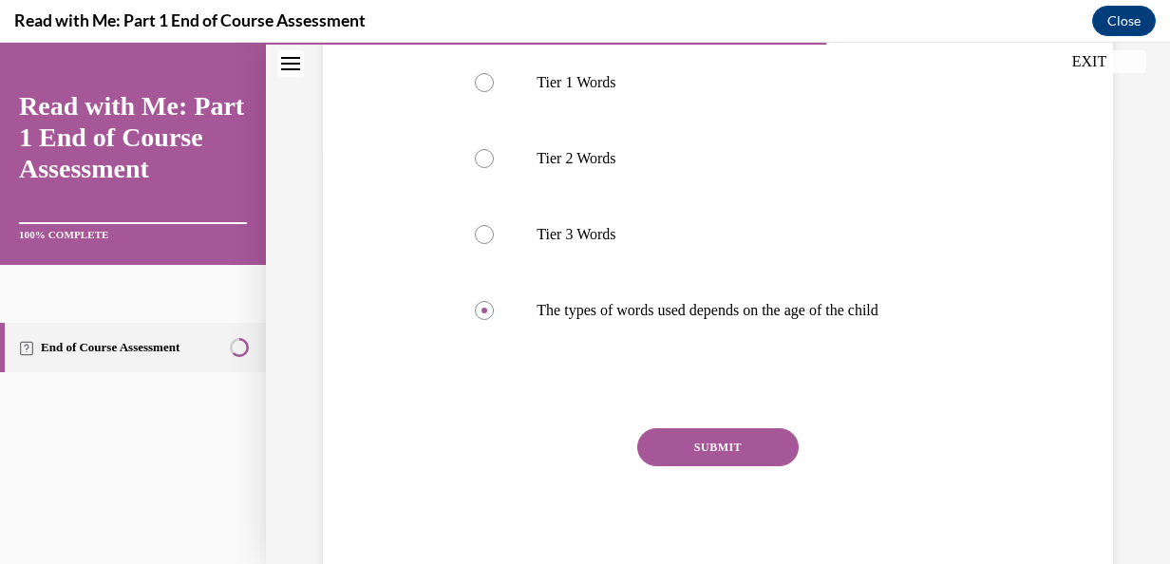
click at [745, 455] on button "SUBMIT" at bounding box center [717, 447] width 161 height 38
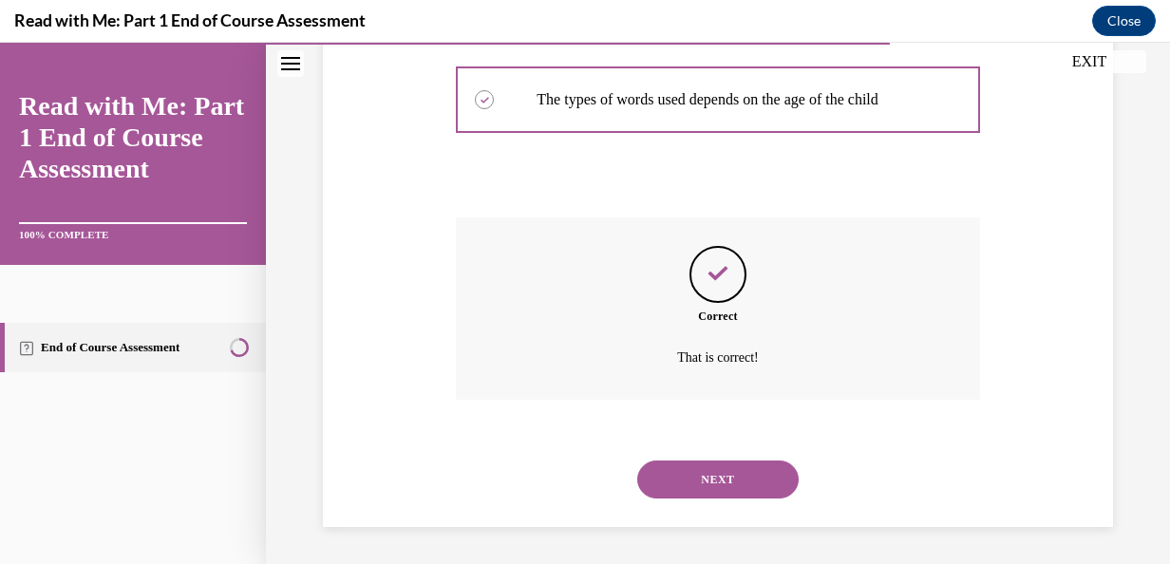
click at [764, 478] on button "NEXT" at bounding box center [717, 480] width 161 height 38
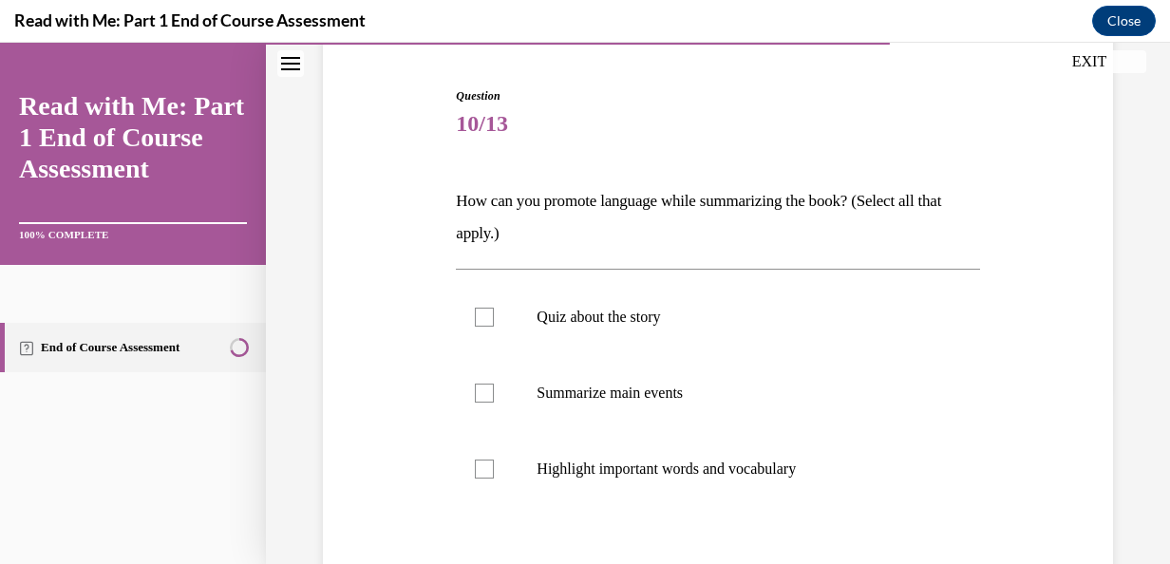
scroll to position [187, 0]
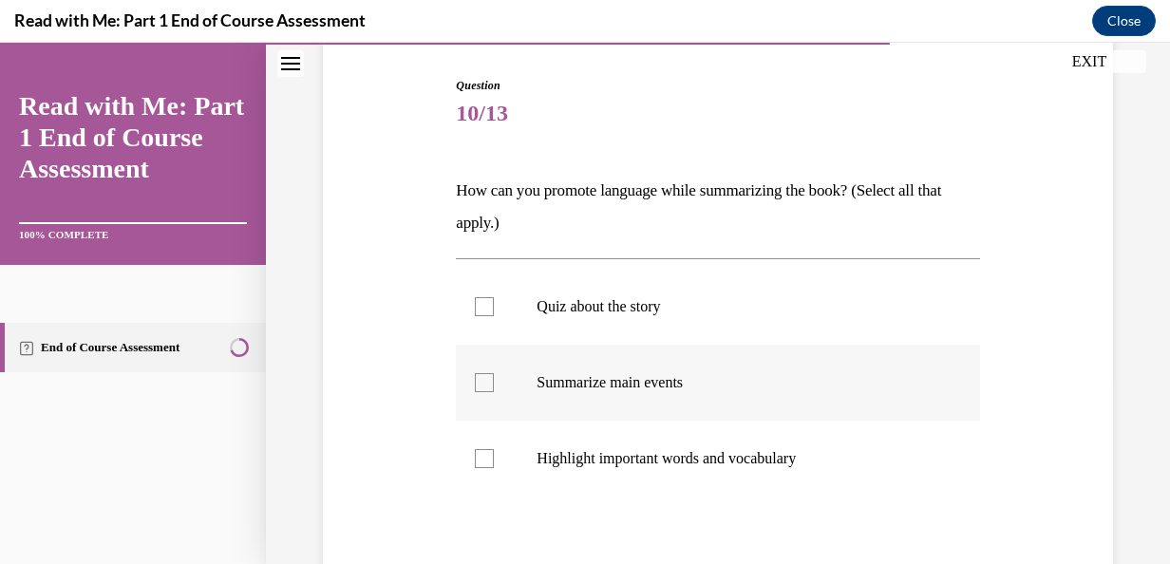
click at [496, 386] on label "Summarize main events" at bounding box center [717, 383] width 523 height 76
click at [494, 386] on input "Summarize main events" at bounding box center [484, 382] width 19 height 19
checkbox input "true"
click at [486, 460] on div at bounding box center [484, 458] width 19 height 19
click at [486, 460] on input "Highlight important words and vocabulary" at bounding box center [484, 458] width 19 height 19
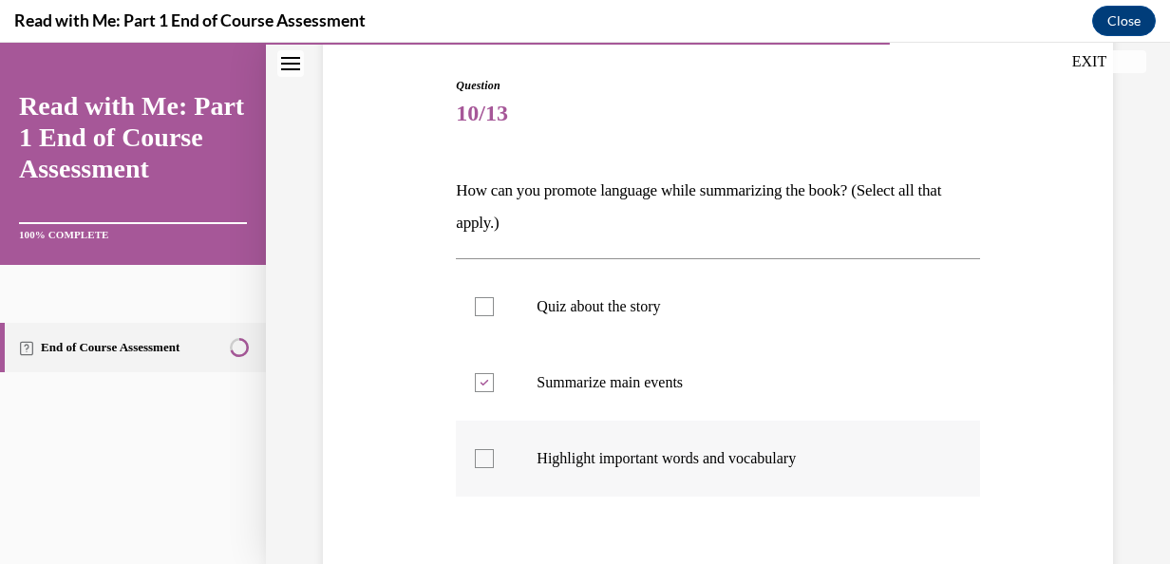
checkbox input "true"
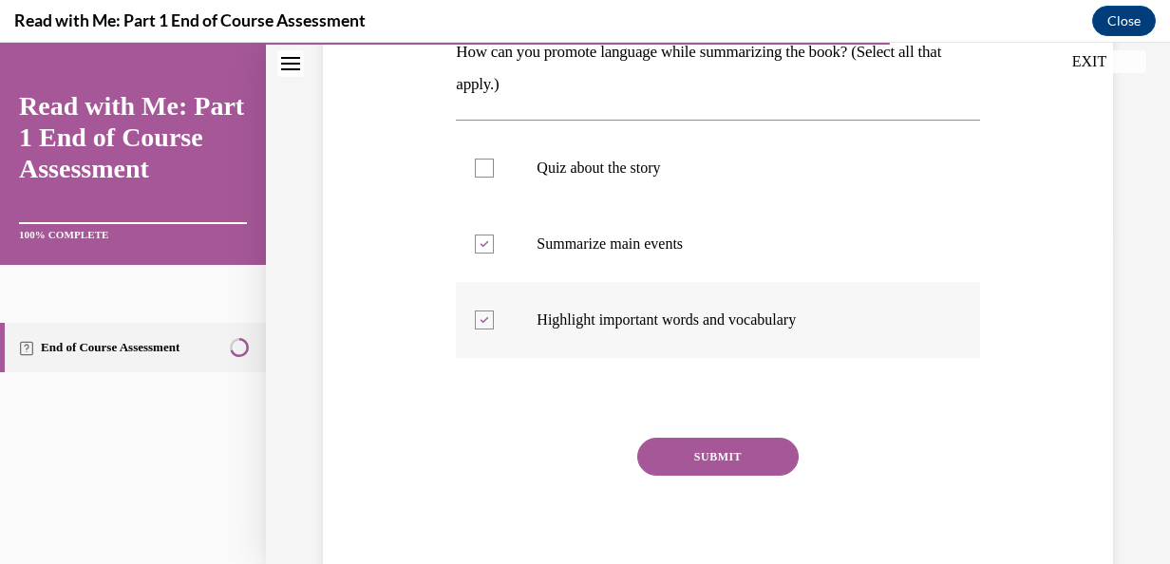
scroll to position [327, 0]
click at [741, 460] on button "SUBMIT" at bounding box center [717, 456] width 161 height 38
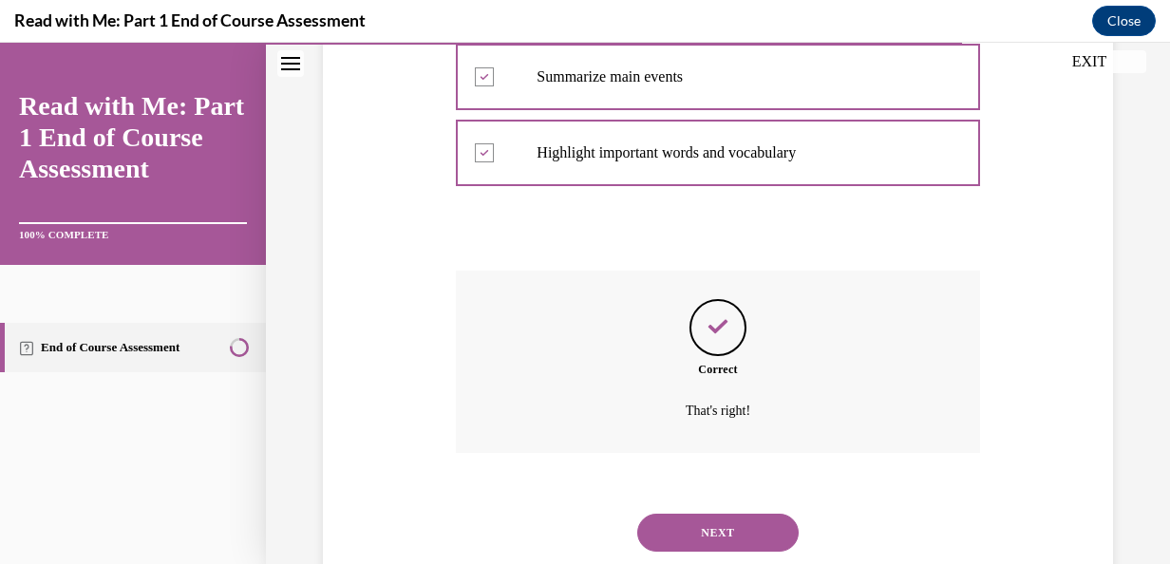
click at [743, 530] on button "NEXT" at bounding box center [717, 533] width 161 height 38
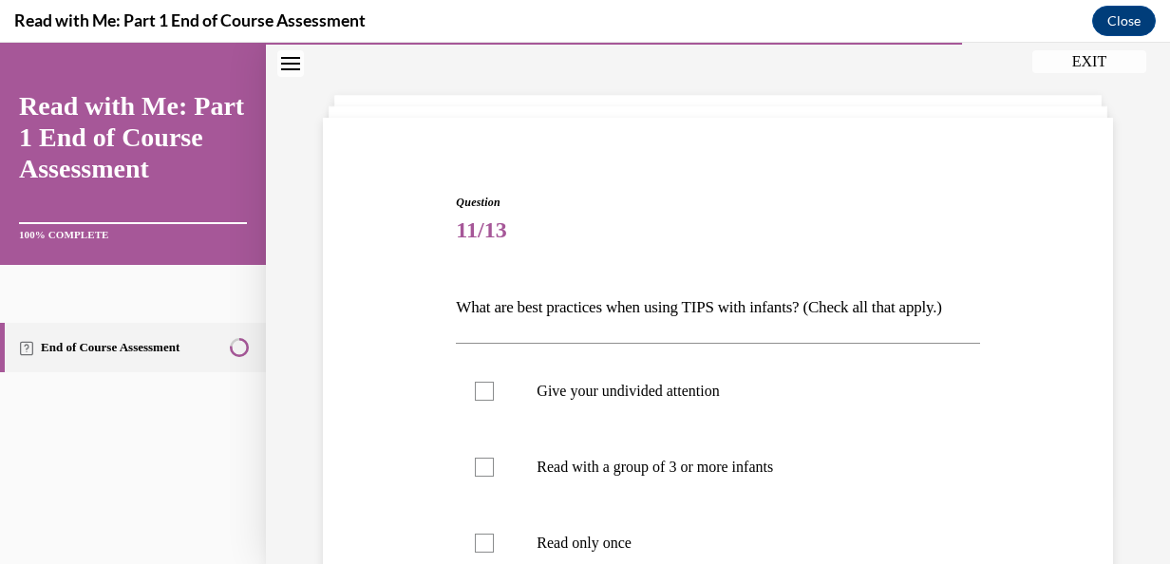
scroll to position [71, 0]
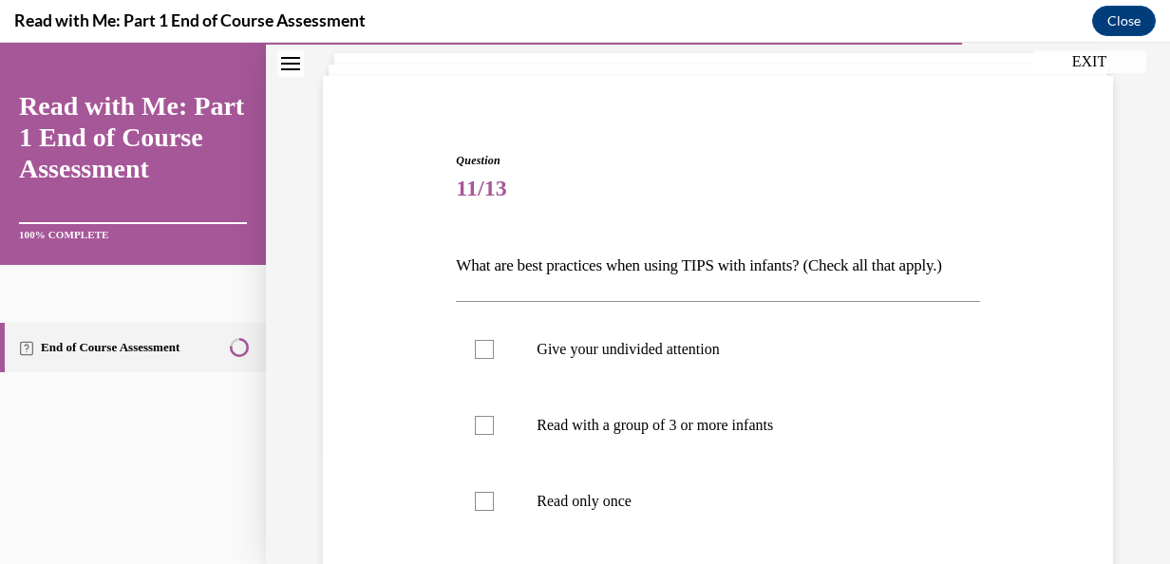
click at [950, 282] on p "What are best practices when using TIPS with infants? (Check all that apply.)" at bounding box center [717, 266] width 523 height 32
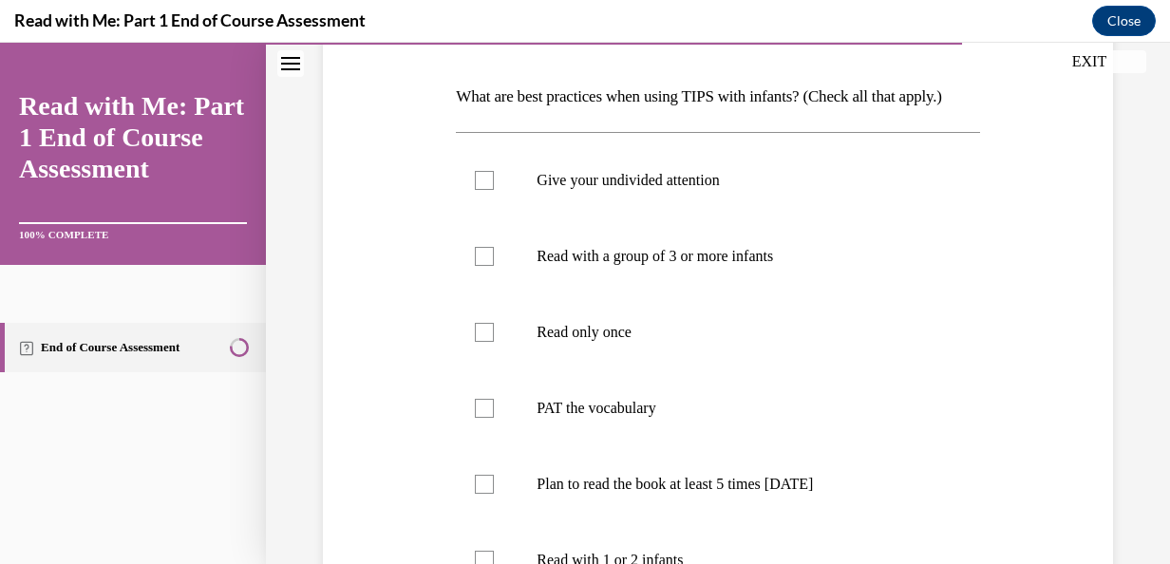
scroll to position [276, 0]
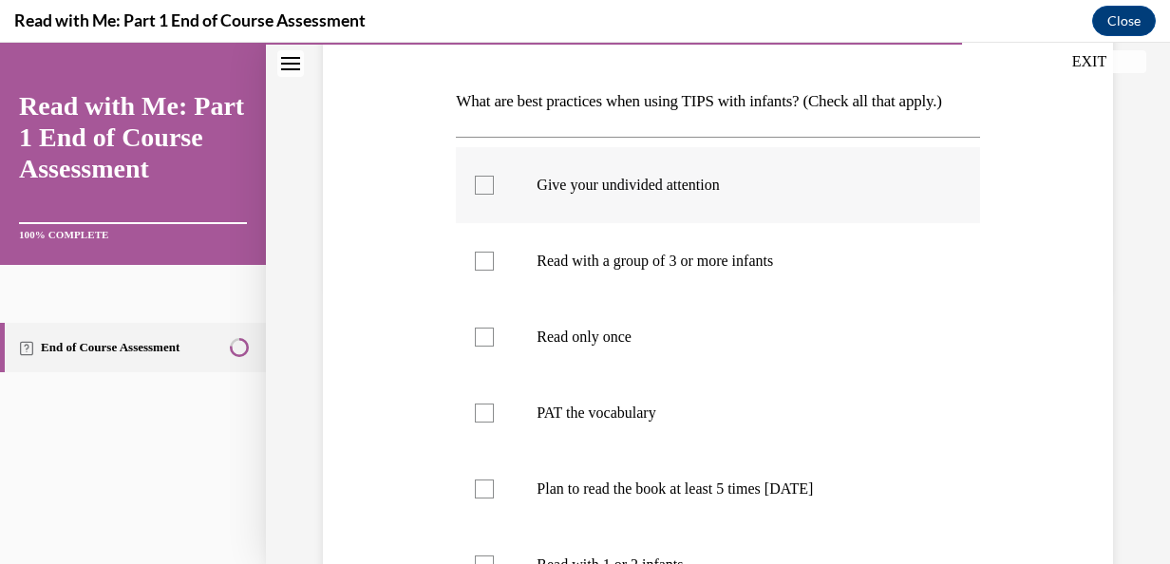
click at [478, 195] on div at bounding box center [484, 185] width 19 height 19
click at [478, 195] on input "Give your undivided attention" at bounding box center [484, 185] width 19 height 19
checkbox input "true"
click at [503, 448] on label "PAT the vocabulary" at bounding box center [717, 413] width 523 height 76
click at [494, 423] on input "PAT the vocabulary" at bounding box center [484, 413] width 19 height 19
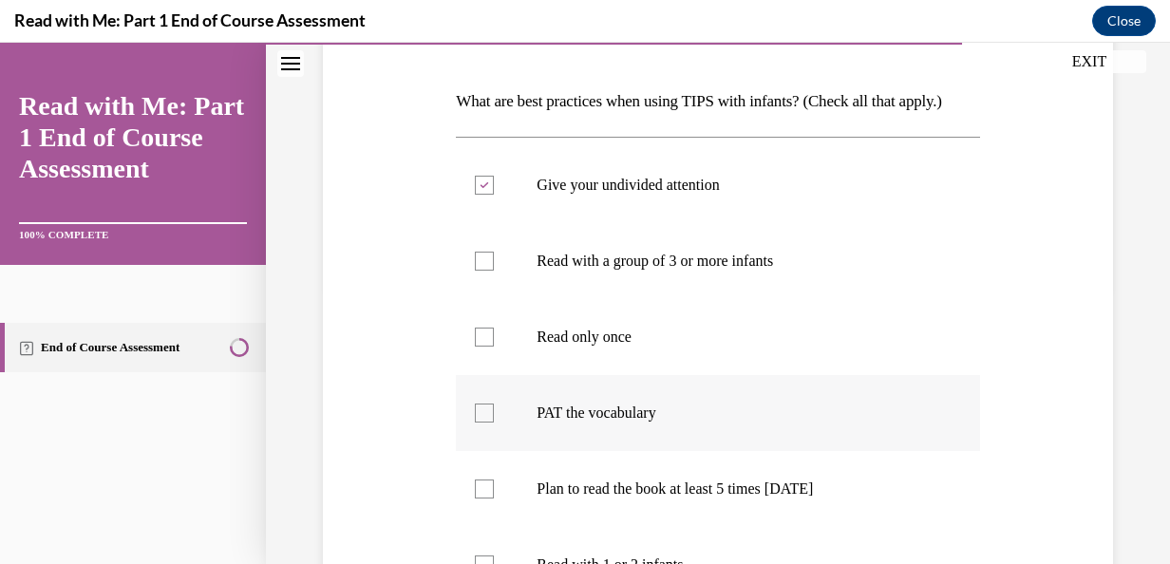
checkbox input "true"
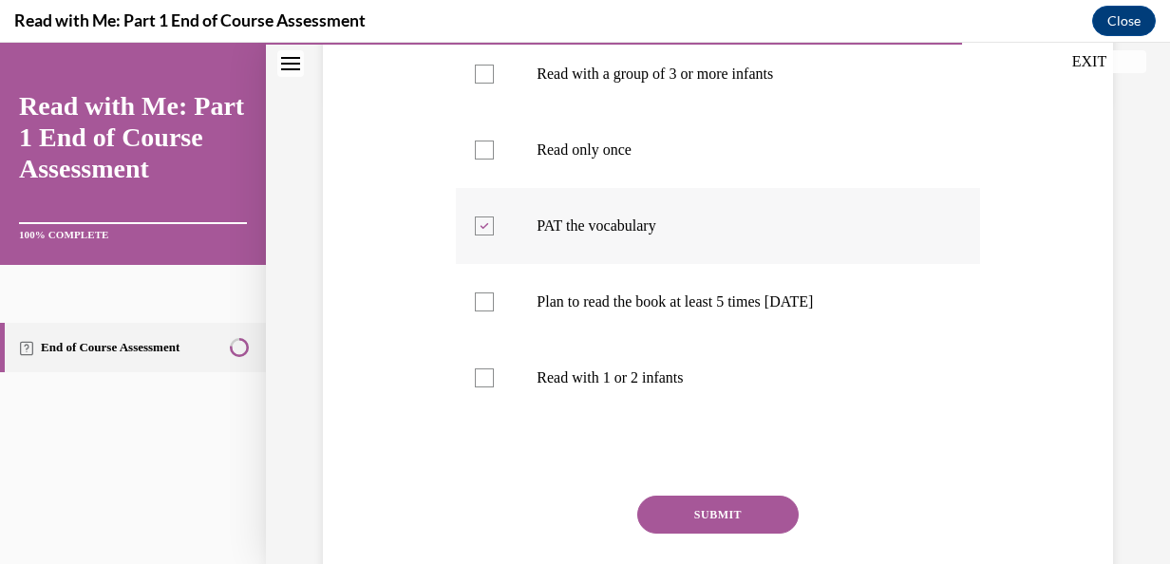
scroll to position [465, 0]
click at [494, 169] on label "Read only once" at bounding box center [717, 148] width 523 height 76
click at [494, 158] on input "Read only once" at bounding box center [484, 148] width 19 height 19
checkbox input "true"
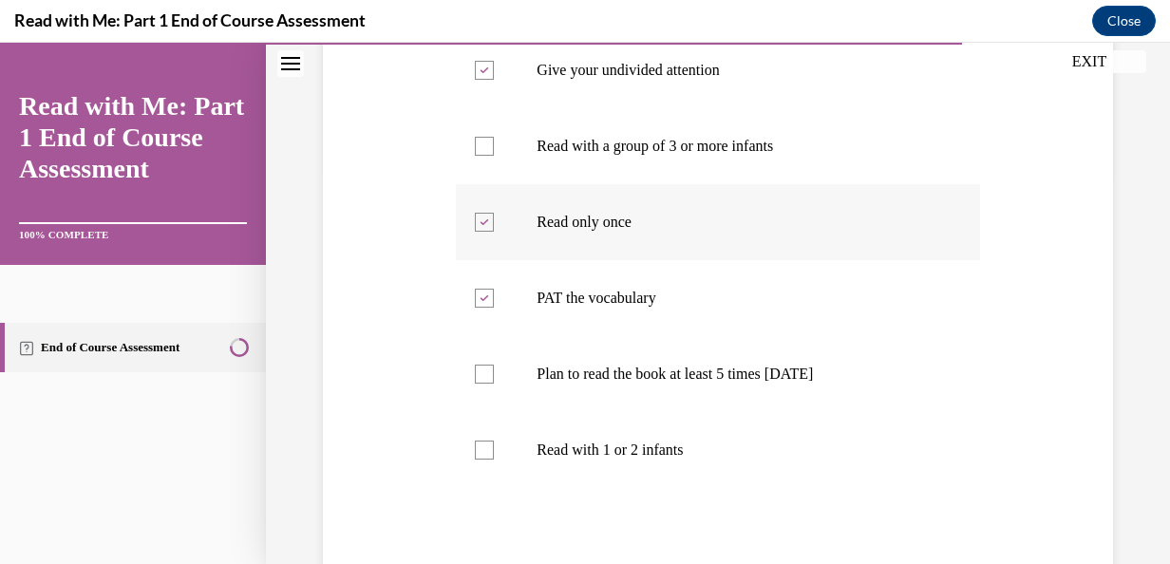
scroll to position [400, 0]
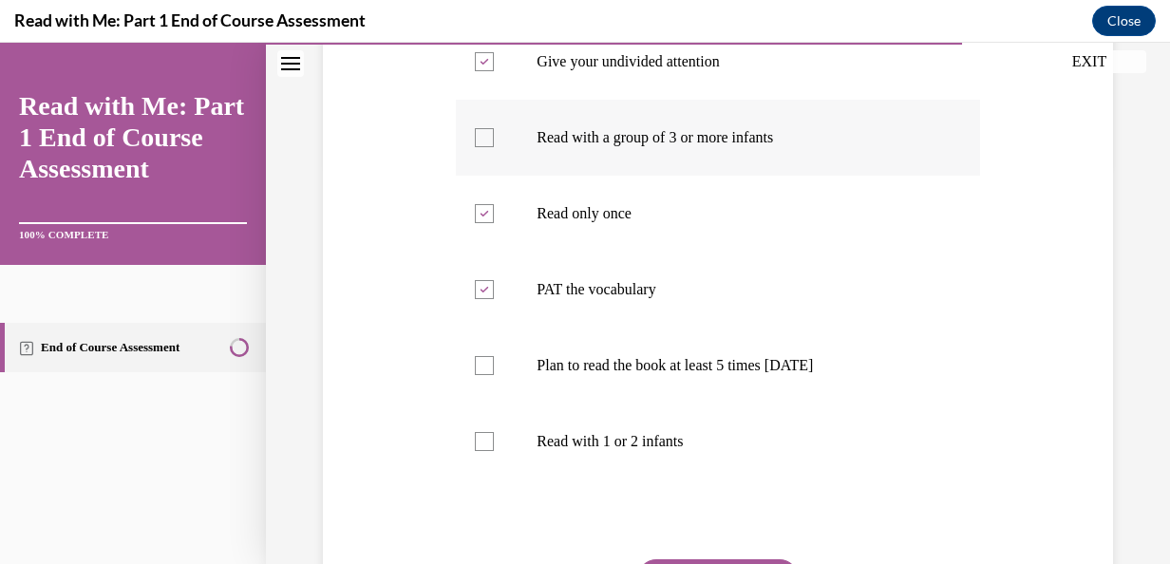
click at [910, 147] on label "Read with a group of 3 or more infants" at bounding box center [717, 138] width 523 height 76
click at [494, 147] on input "Read with a group of 3 or more infants" at bounding box center [484, 137] width 19 height 19
checkbox input "true"
click at [496, 479] on label "Read with 1 or 2 infants" at bounding box center [717, 442] width 523 height 76
click at [494, 451] on input "Read with 1 or 2 infants" at bounding box center [484, 441] width 19 height 19
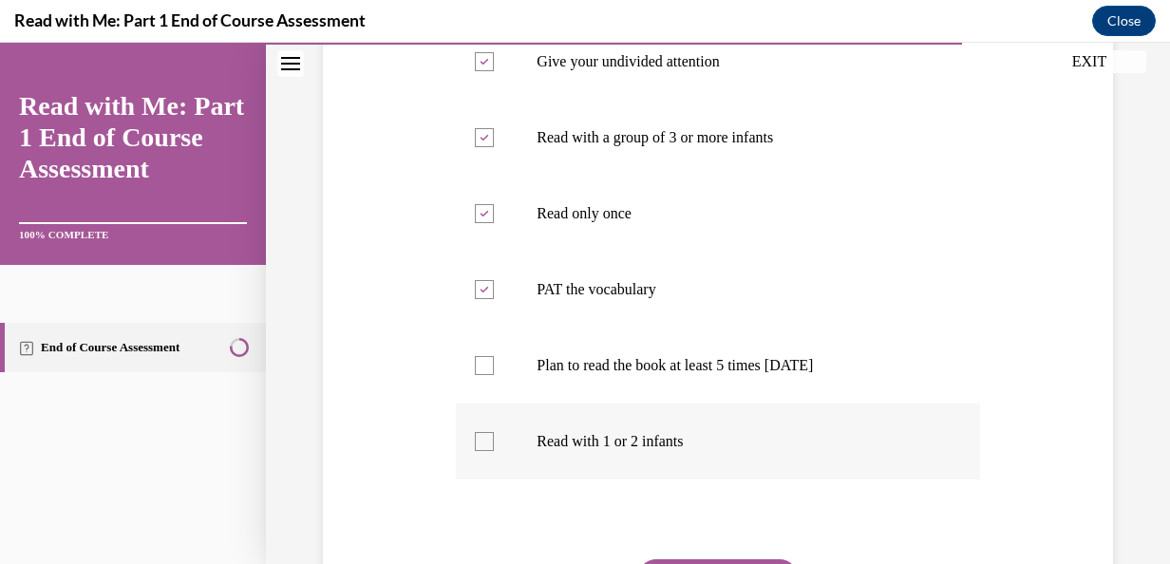
checkbox input "true"
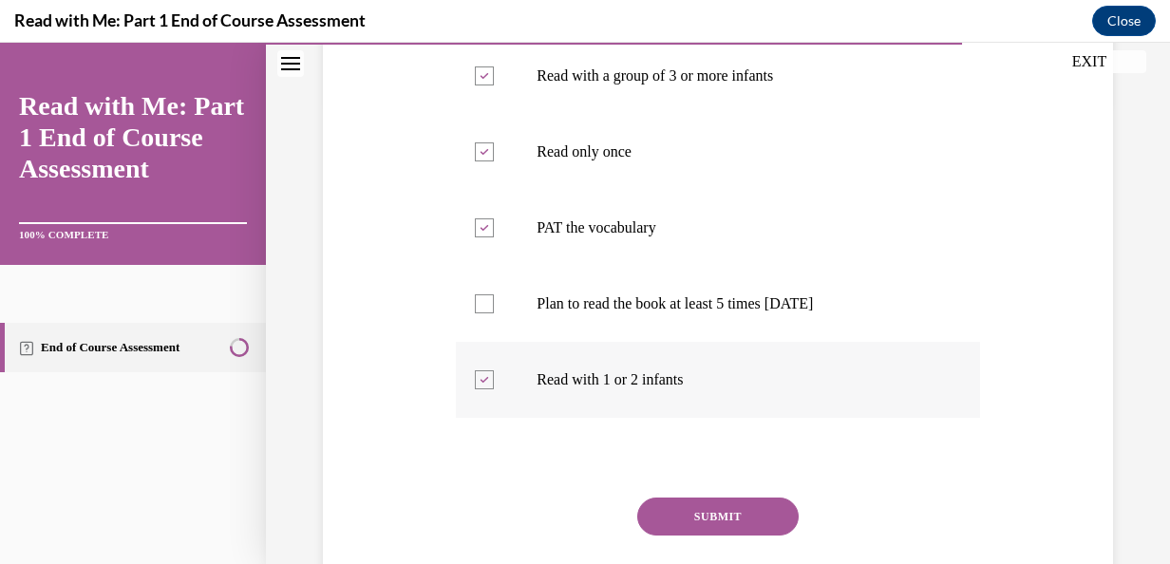
scroll to position [563, 0]
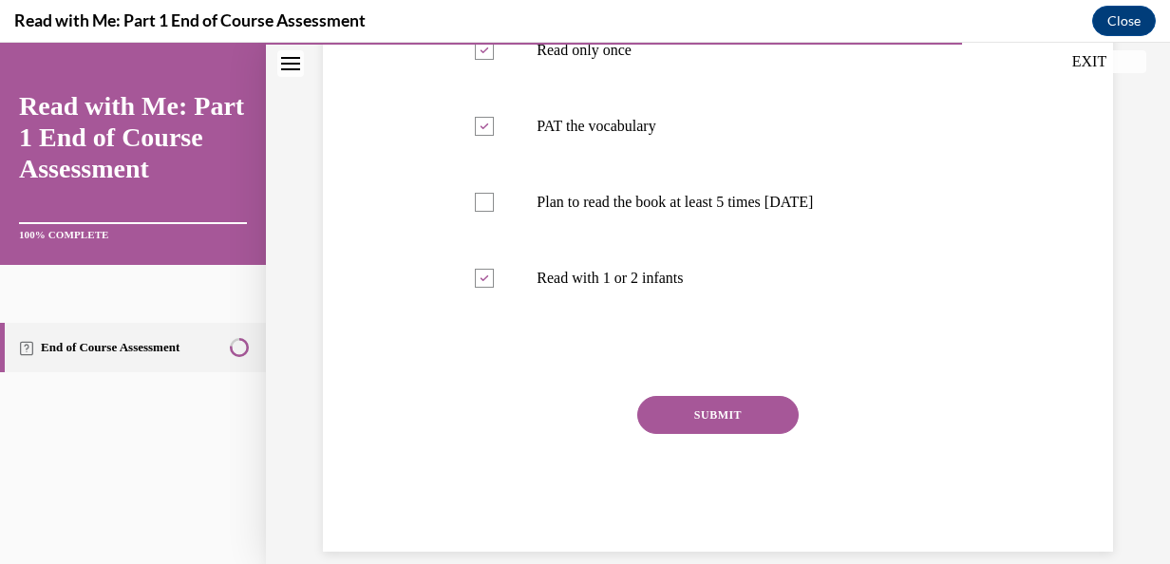
click at [722, 434] on button "SUBMIT" at bounding box center [717, 415] width 161 height 38
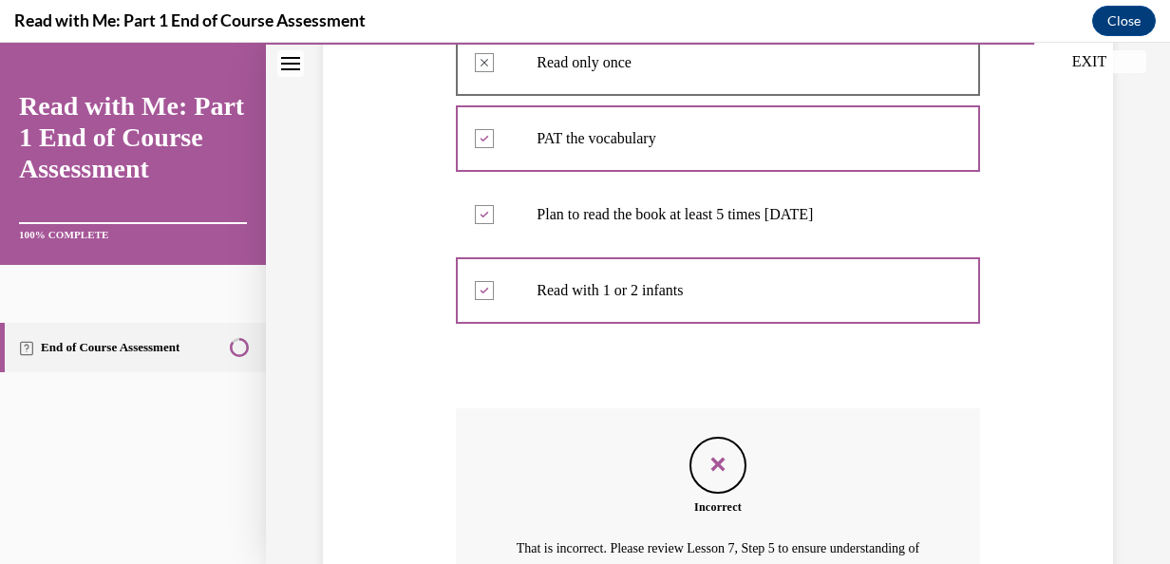
click at [953, 173] on div at bounding box center [717, 138] width 523 height 85
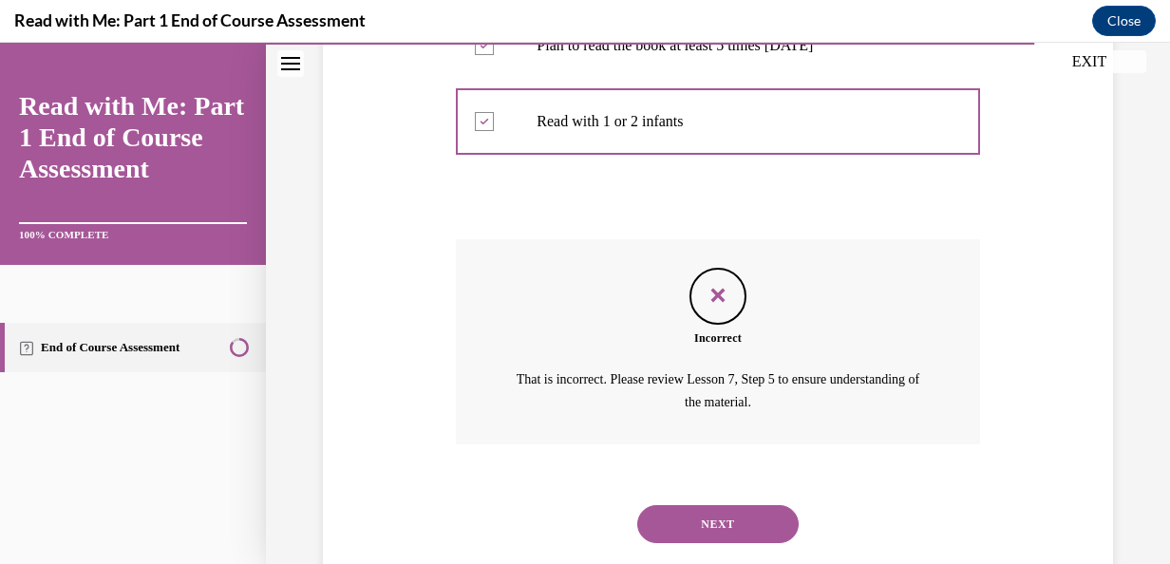
scroll to position [796, 0]
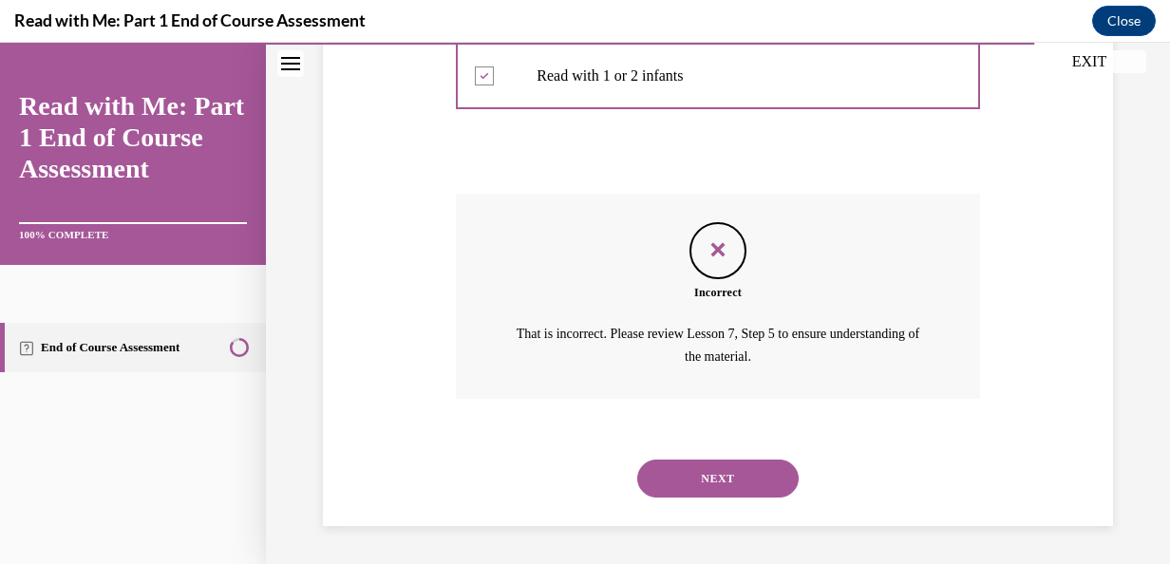
click at [730, 491] on button "NEXT" at bounding box center [717, 479] width 161 height 38
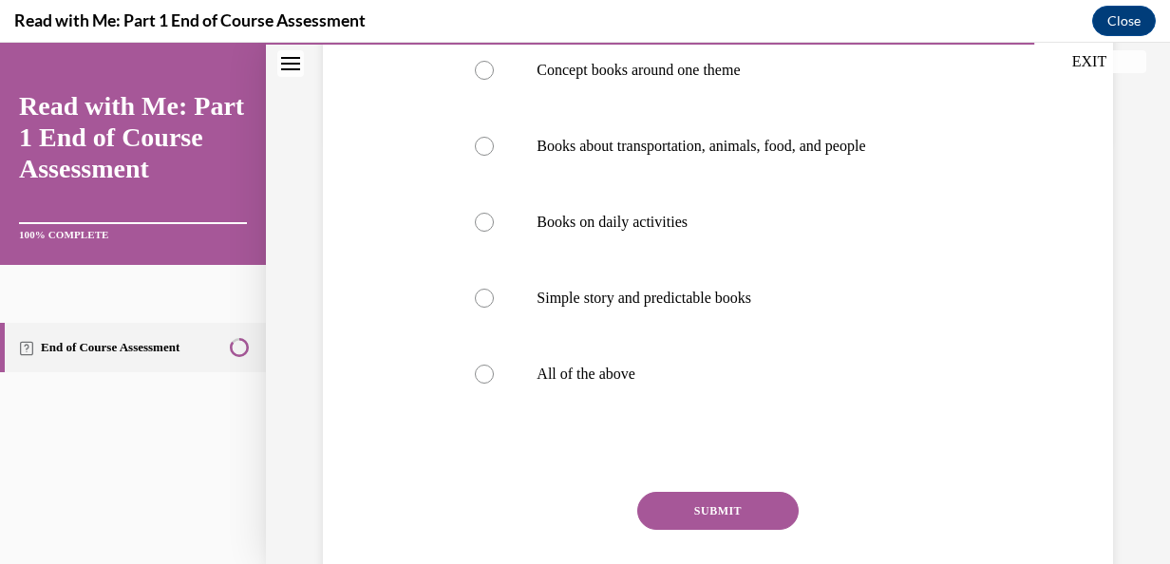
scroll to position [425, 0]
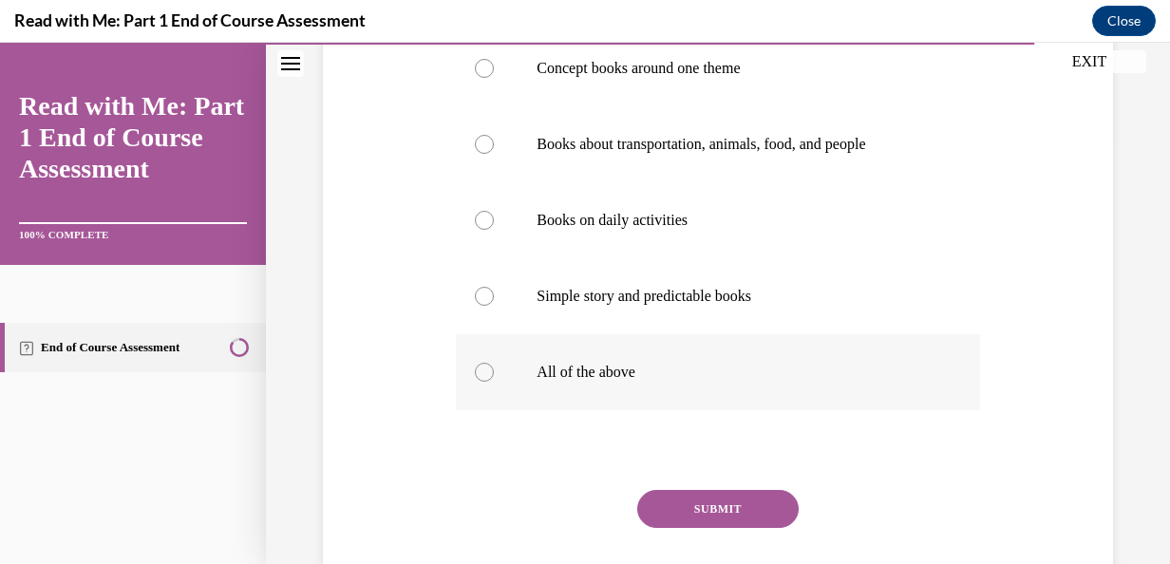
click at [480, 364] on div at bounding box center [484, 372] width 19 height 19
click at [480, 364] on input "All of the above" at bounding box center [484, 372] width 19 height 19
radio input "true"
click at [730, 511] on button "SUBMIT" at bounding box center [717, 509] width 161 height 38
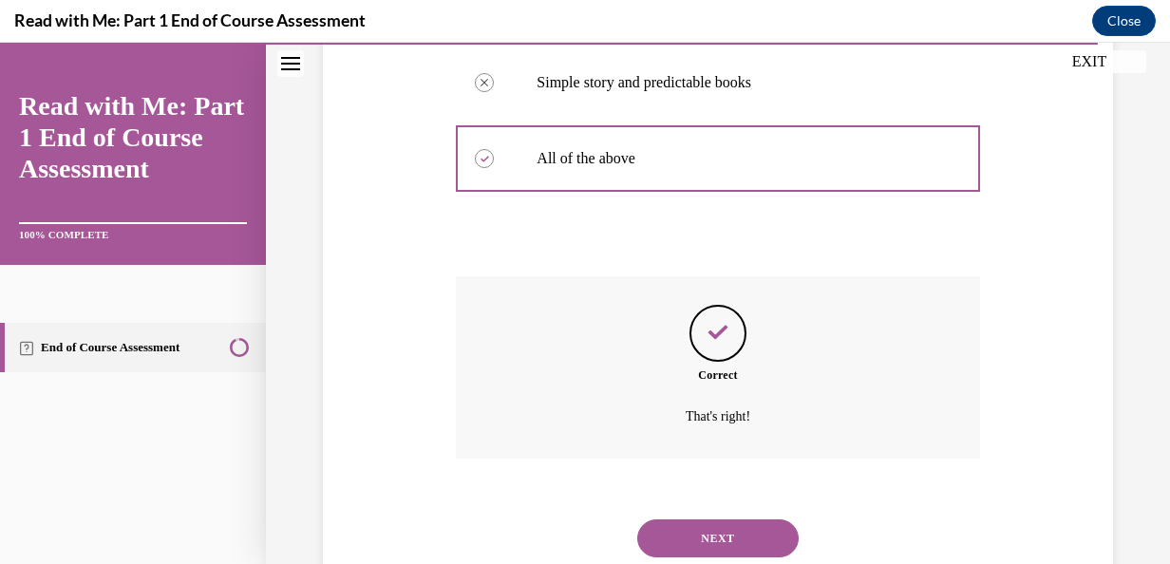
scroll to position [698, 0]
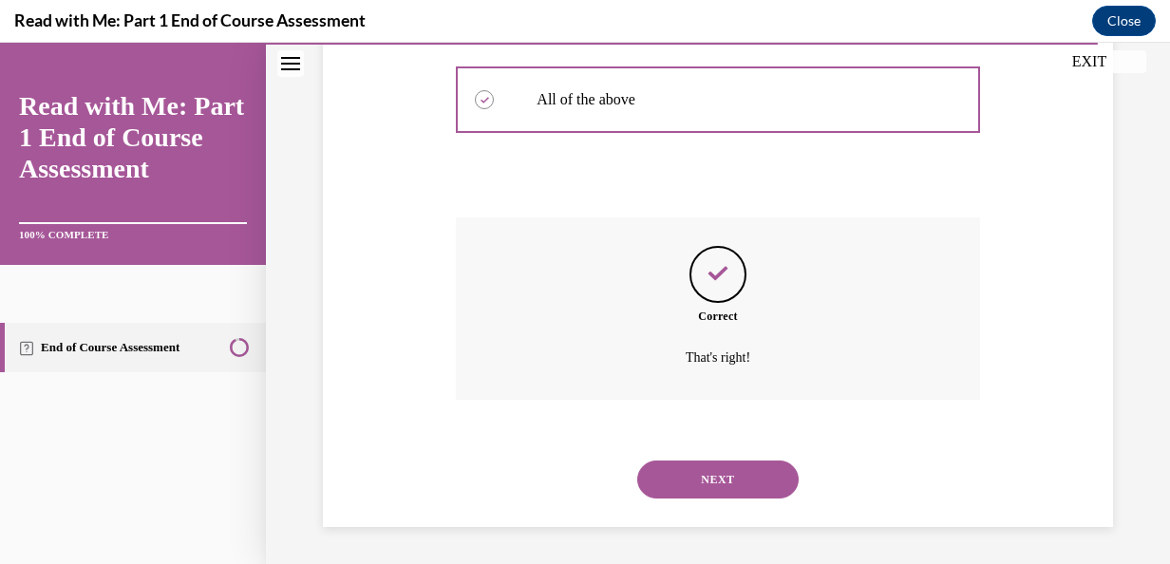
click at [741, 489] on button "NEXT" at bounding box center [717, 480] width 161 height 38
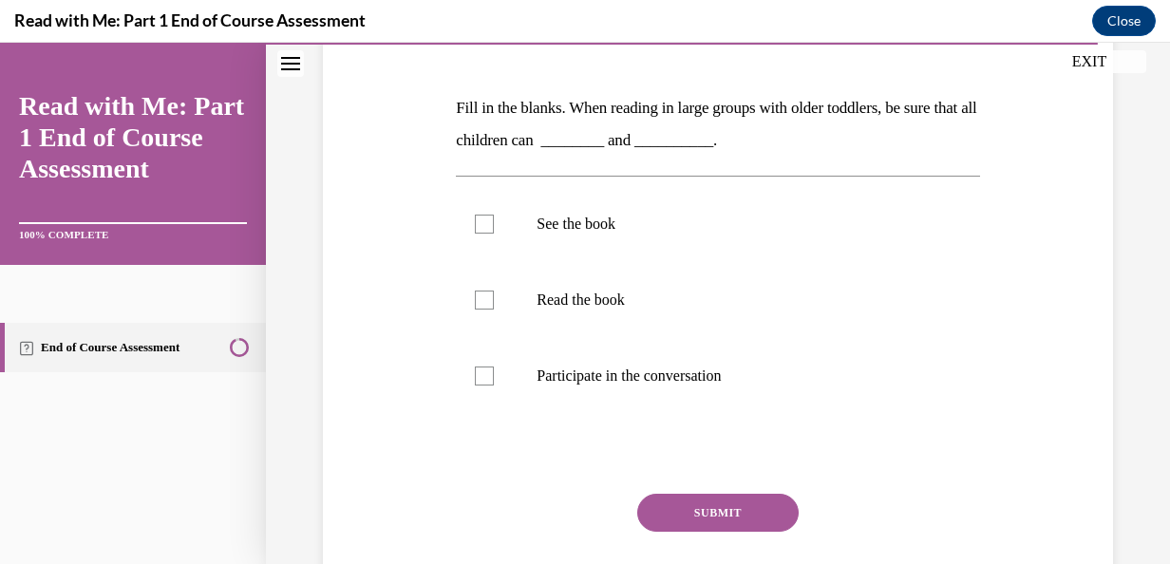
scroll to position [271, 0]
click at [502, 221] on label "See the book" at bounding box center [717, 223] width 523 height 76
click at [494, 221] on input "See the book" at bounding box center [484, 223] width 19 height 19
checkbox input "true"
click at [491, 367] on div at bounding box center [484, 375] width 19 height 19
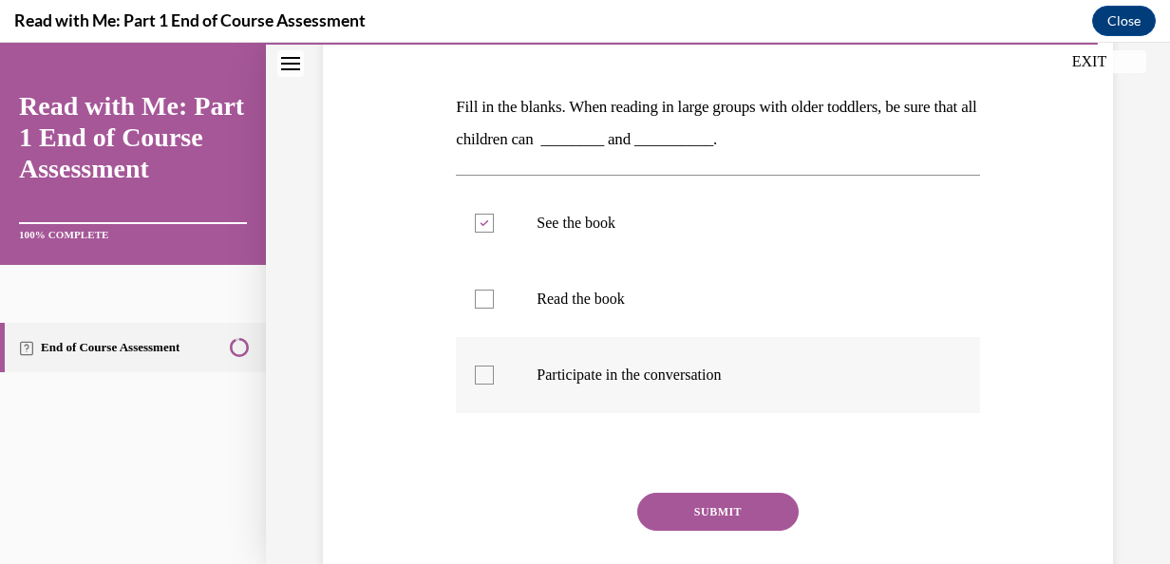
click at [491, 367] on input "Participate in the conversation" at bounding box center [484, 375] width 19 height 19
checkbox input "true"
click at [707, 506] on button "SUBMIT" at bounding box center [717, 512] width 161 height 38
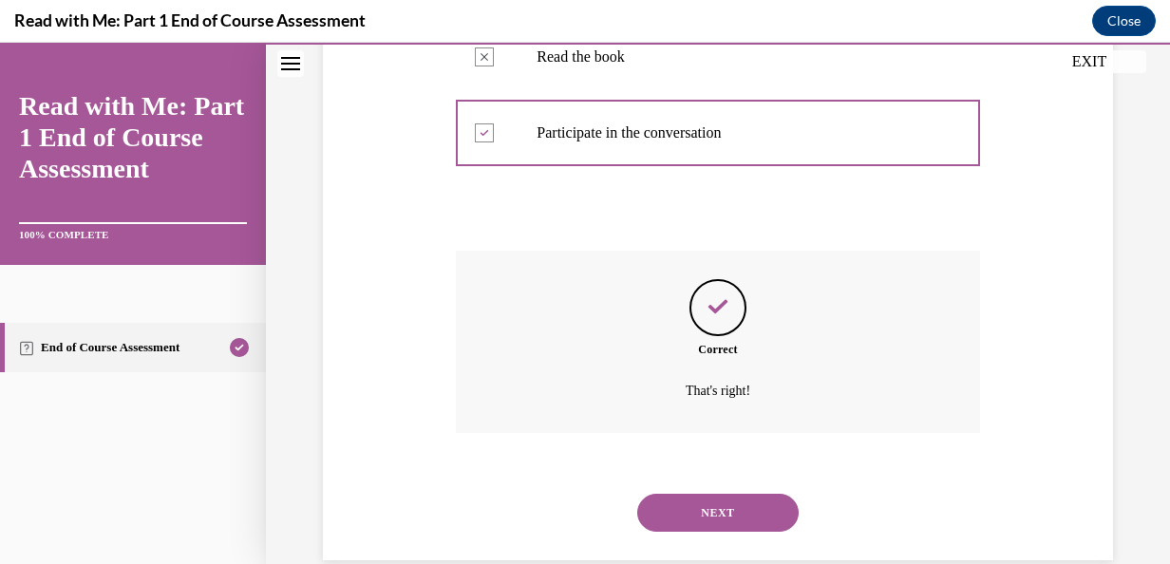
scroll to position [546, 0]
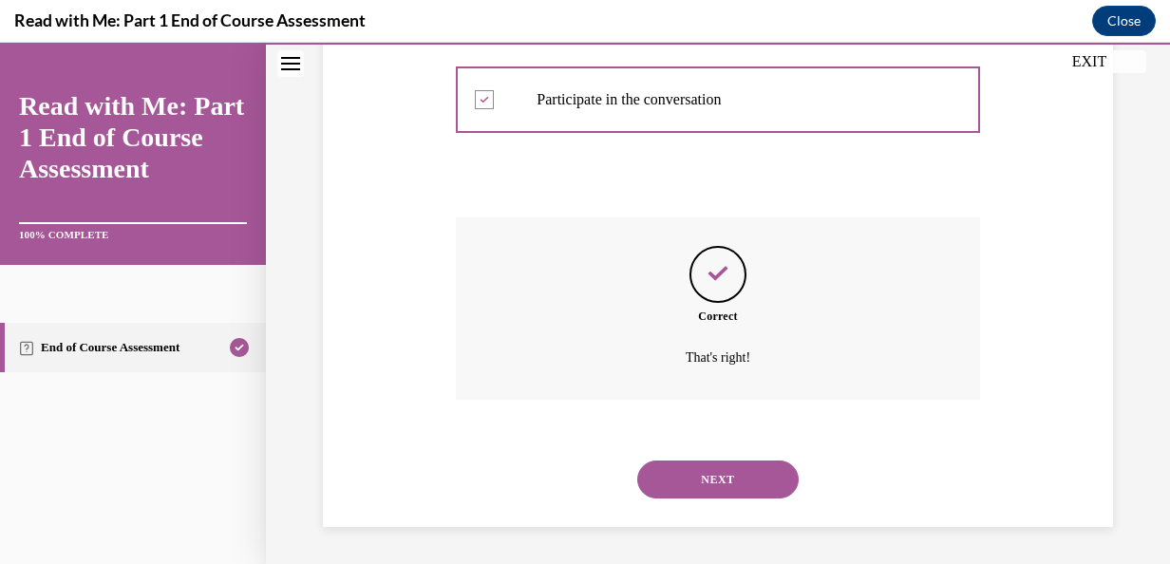
click at [733, 479] on button "NEXT" at bounding box center [717, 480] width 161 height 38
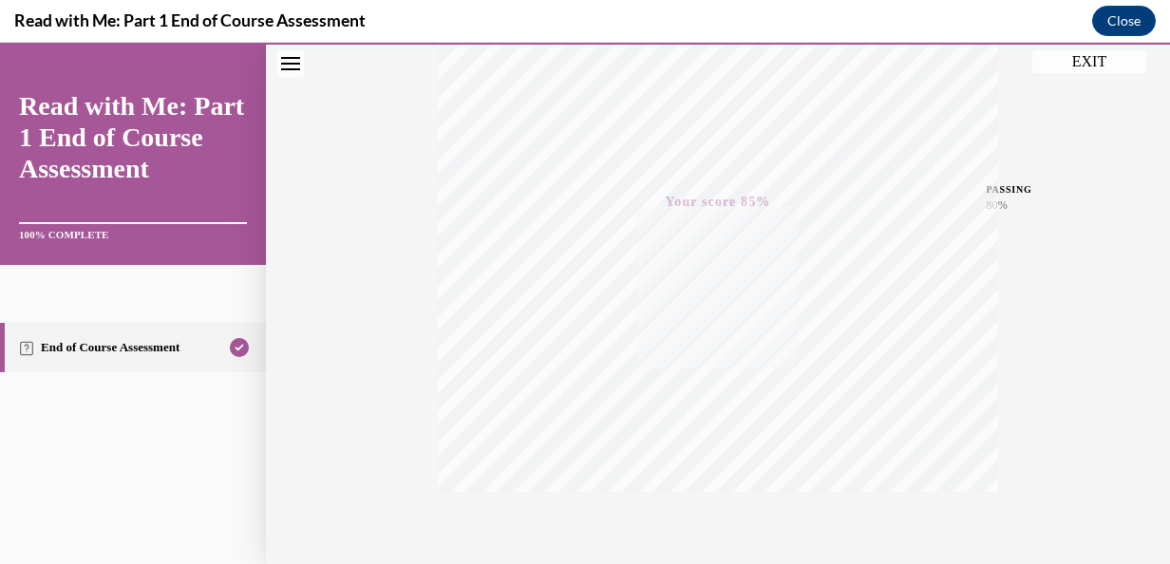
scroll to position [451, 0]
click at [714, 436] on div "TAKE AGAIN" at bounding box center [718, 437] width 67 height 45
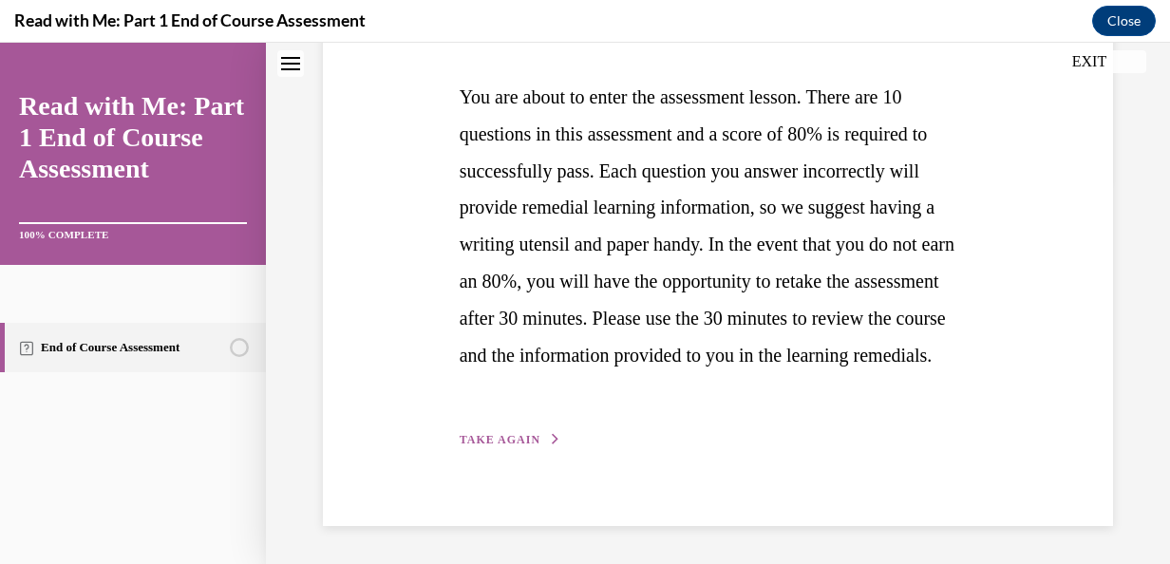
scroll to position [420, 0]
click at [512, 445] on button "TAKE AGAIN" at bounding box center [511, 439] width 102 height 17
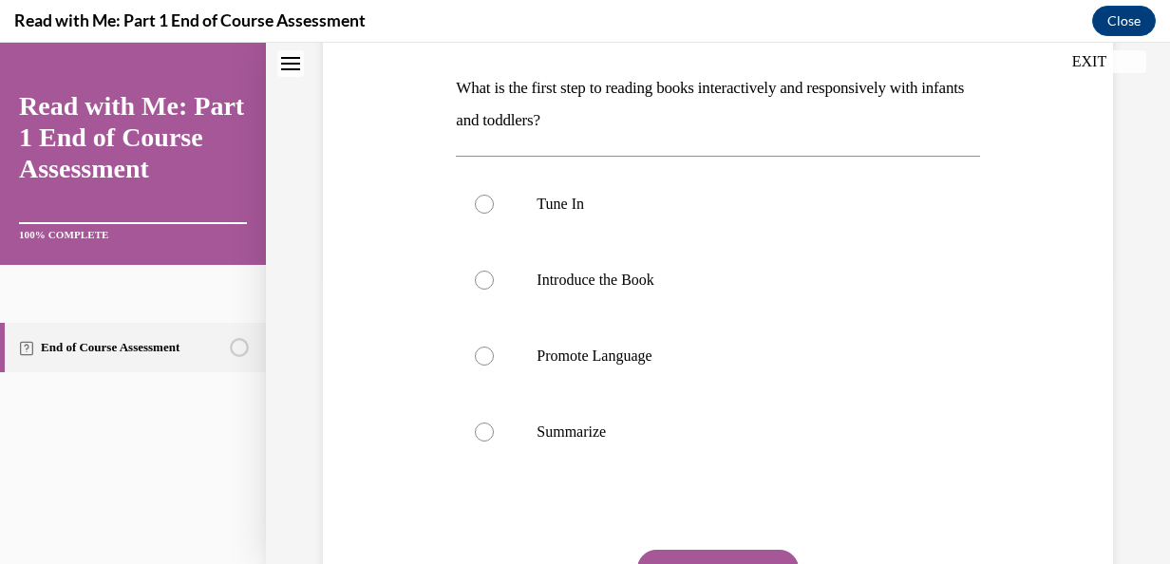
scroll to position [292, 0]
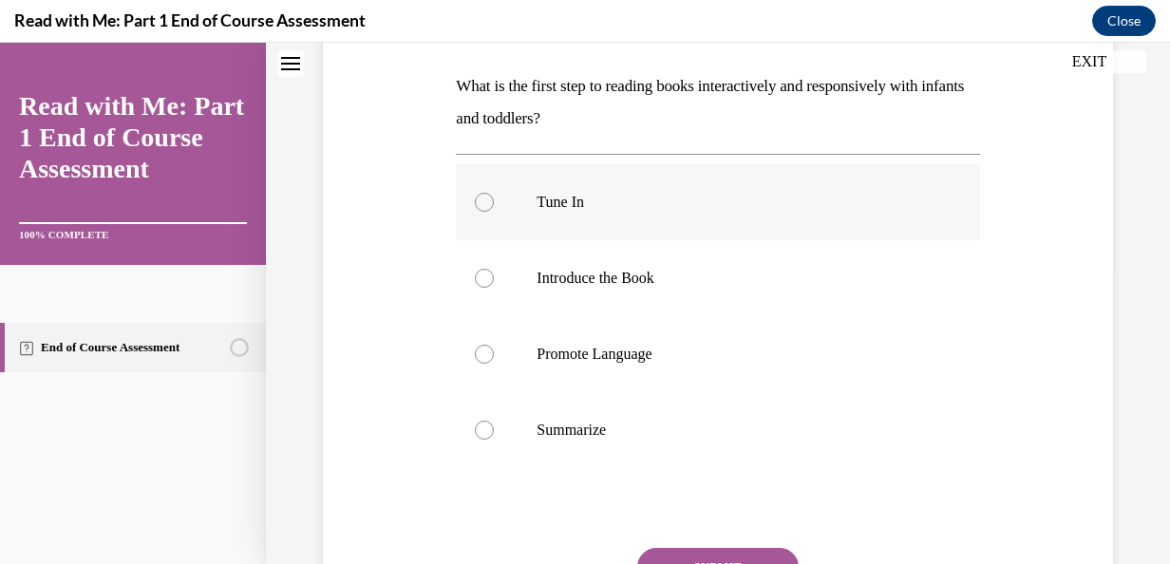
click at [490, 205] on div at bounding box center [484, 202] width 19 height 19
click at [490, 205] on input "Tune In" at bounding box center [484, 202] width 19 height 19
radio input "true"
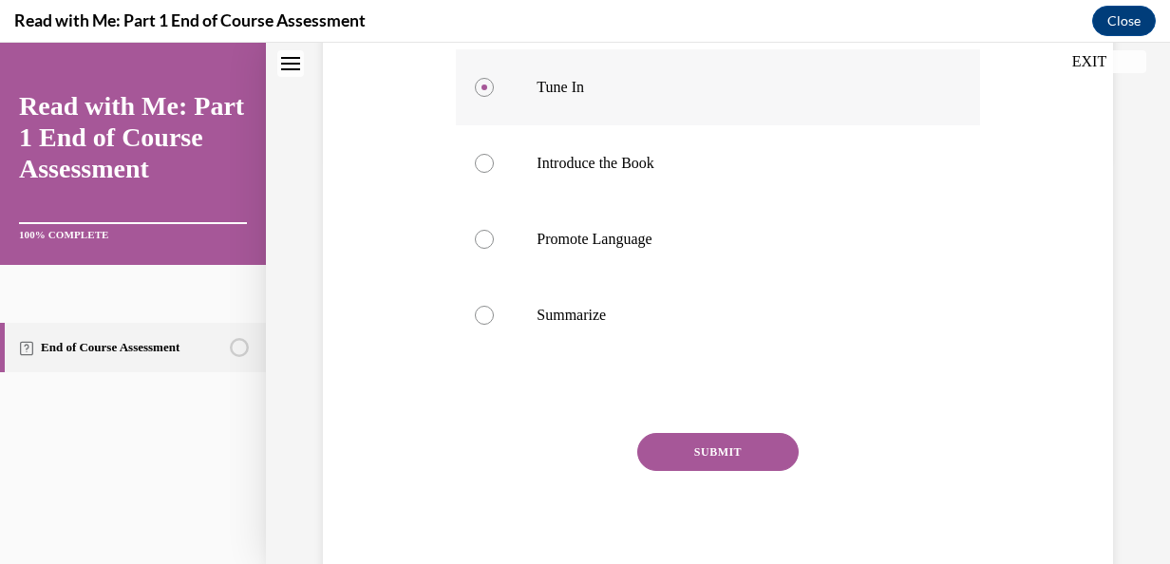
scroll to position [410, 0]
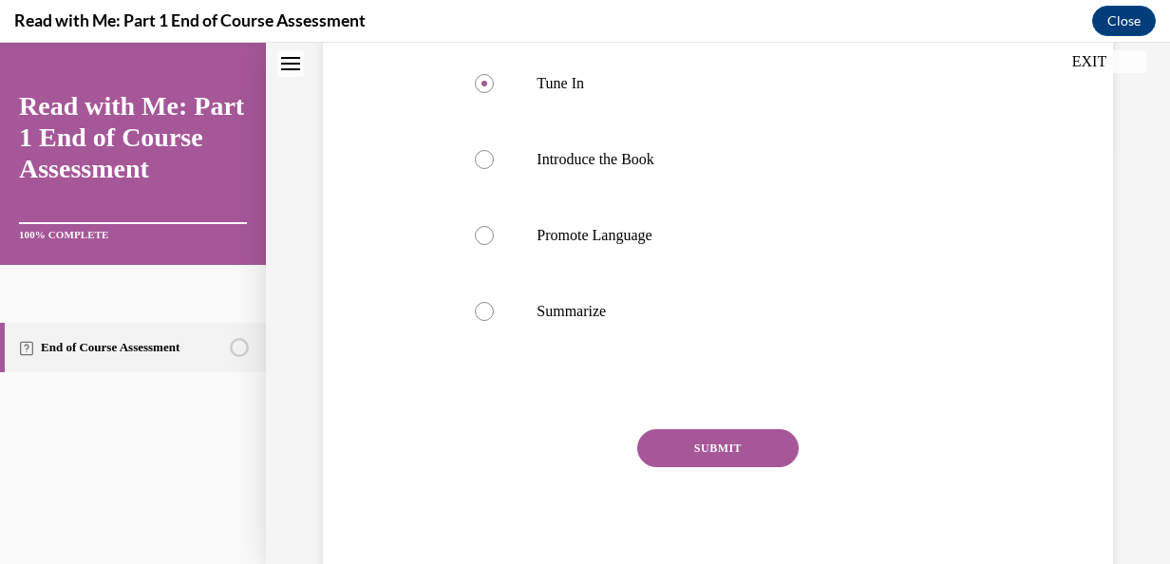
click at [740, 443] on button "SUBMIT" at bounding box center [717, 448] width 161 height 38
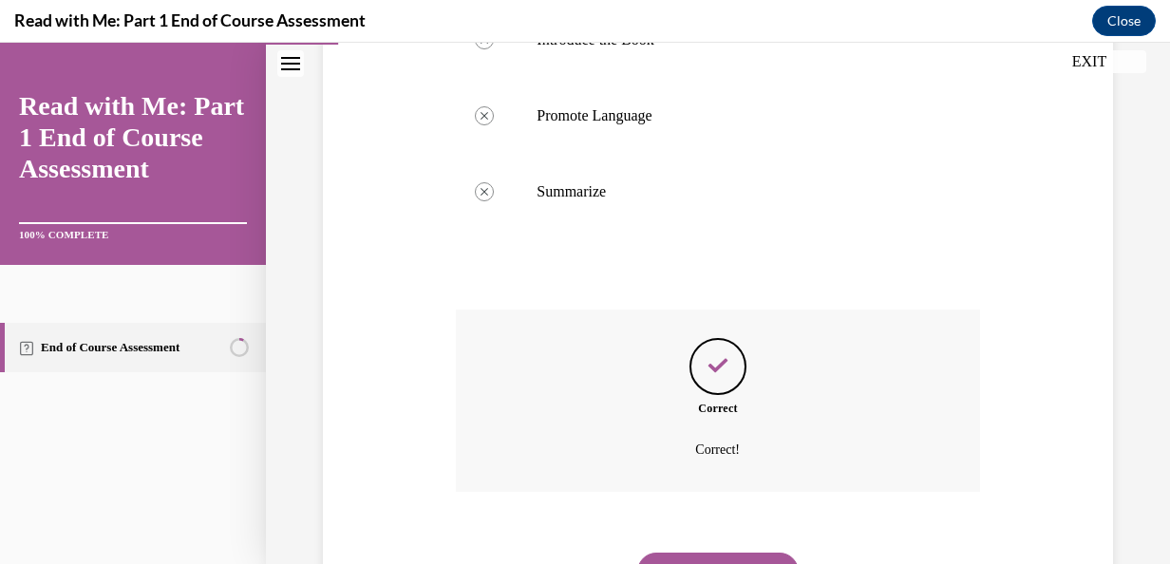
scroll to position [622, 0]
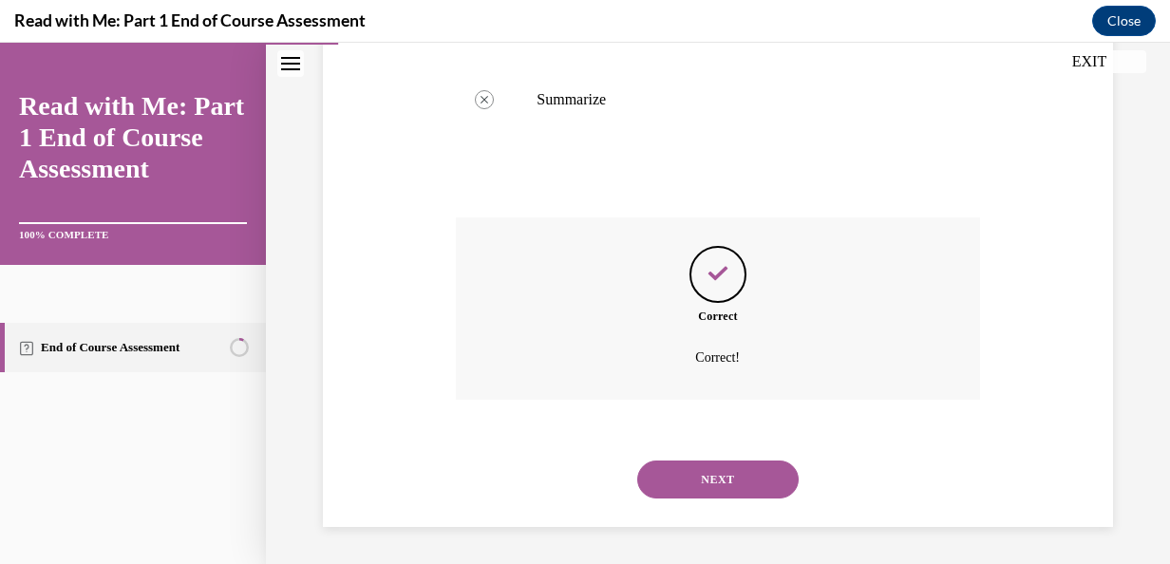
click at [735, 464] on button "NEXT" at bounding box center [717, 480] width 161 height 38
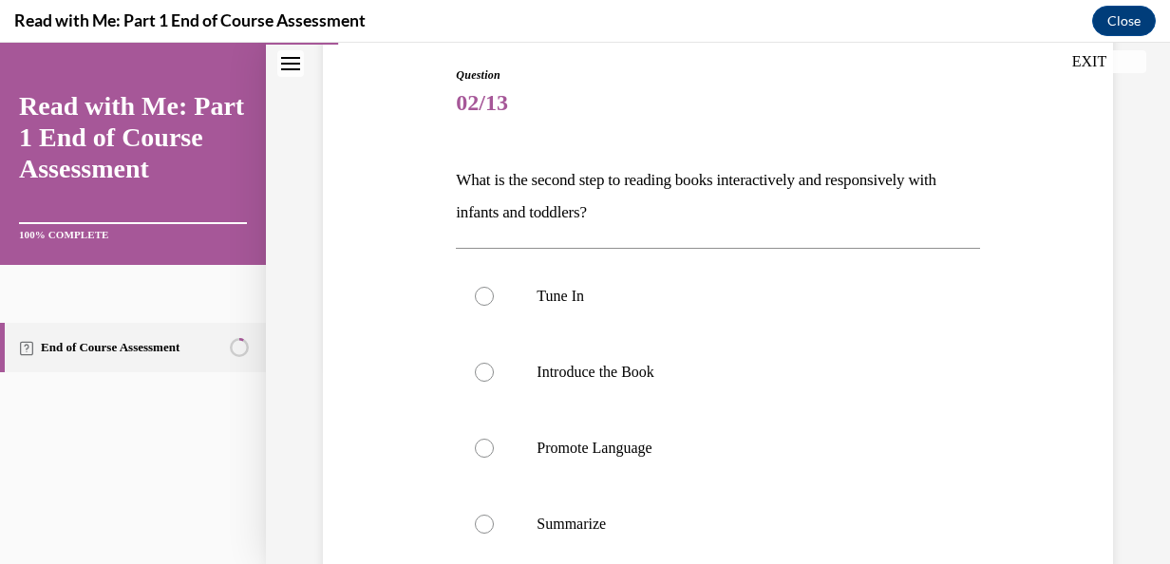
scroll to position [198, 0]
click at [481, 374] on div at bounding box center [484, 371] width 19 height 19
click at [481, 374] on input "Introduce the Book" at bounding box center [484, 371] width 19 height 19
radio input "true"
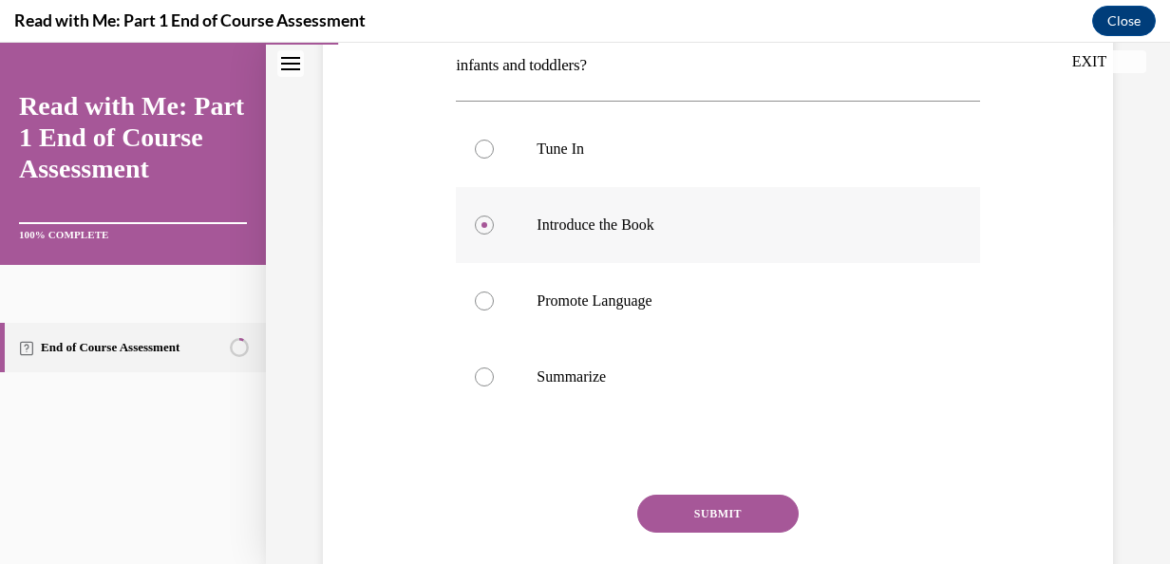
scroll to position [346, 0]
click at [733, 505] on button "SUBMIT" at bounding box center [717, 513] width 161 height 38
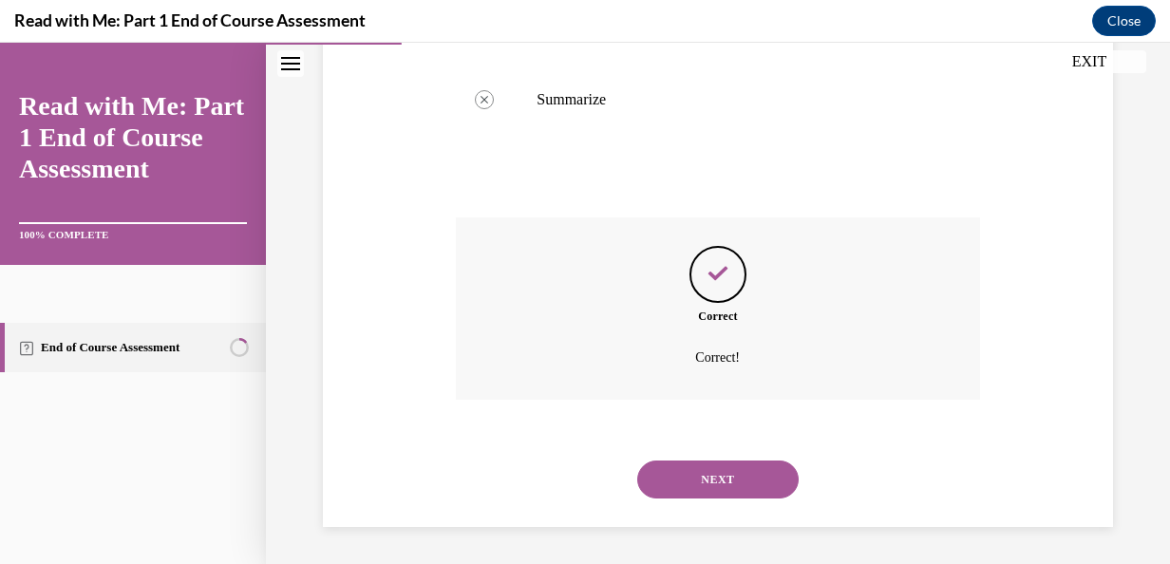
click at [743, 470] on button "NEXT" at bounding box center [717, 480] width 161 height 38
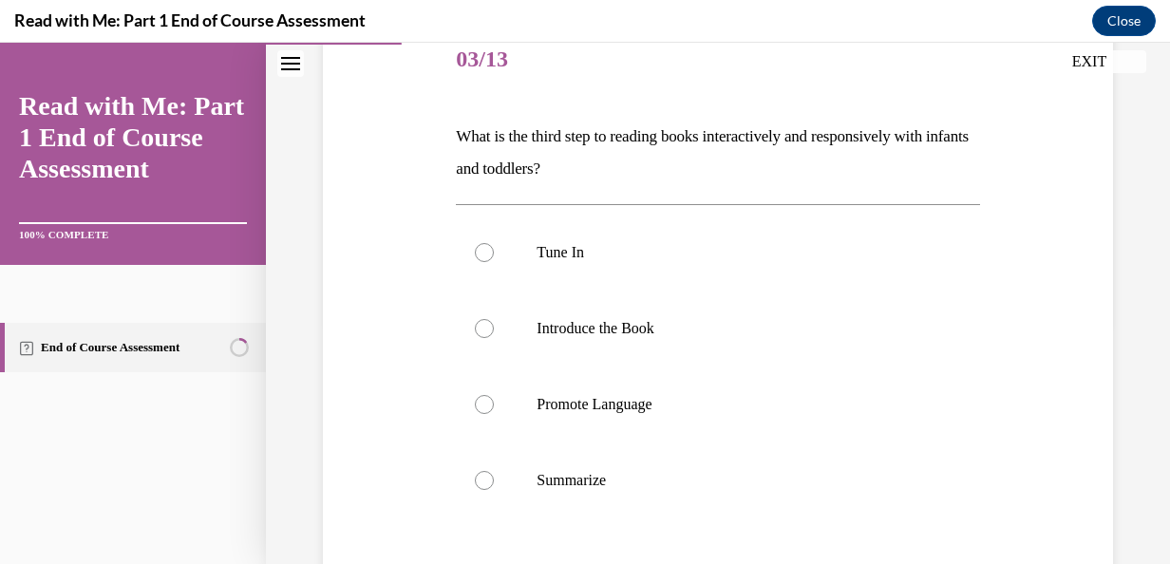
scroll to position [263, 0]
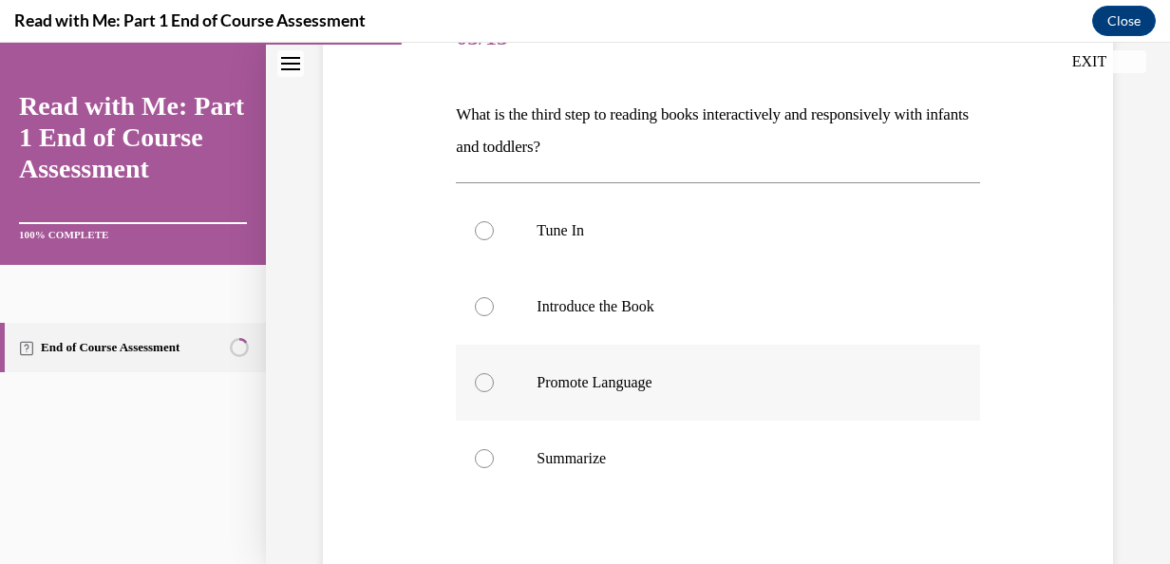
click at [500, 382] on label "Promote Language" at bounding box center [717, 383] width 523 height 76
click at [494, 382] on input "Promote Language" at bounding box center [484, 382] width 19 height 19
radio input "true"
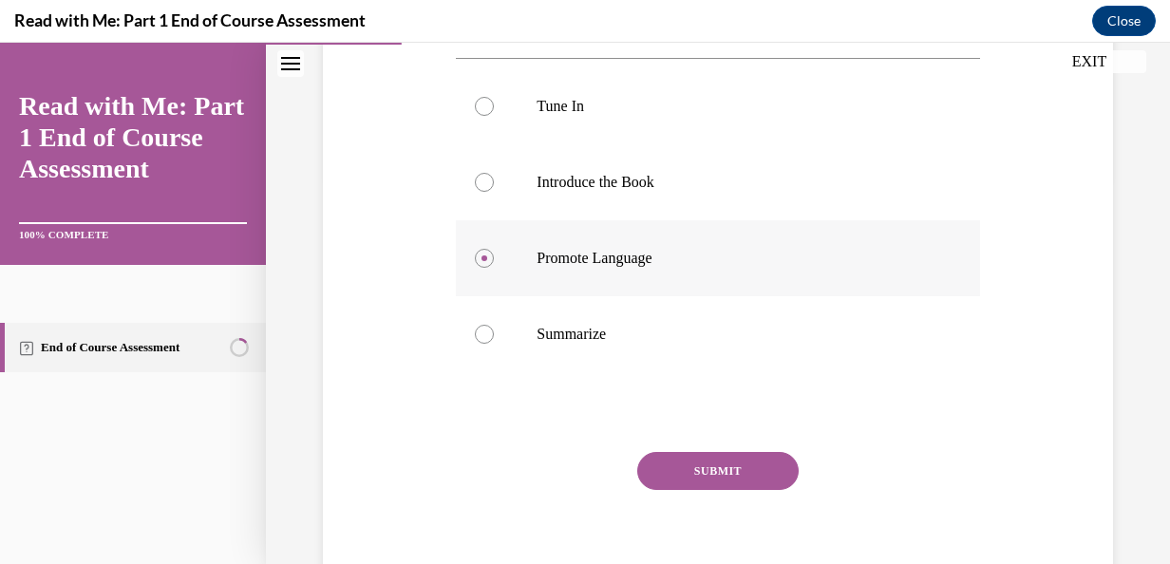
scroll to position [387, 0]
click at [754, 471] on button "SUBMIT" at bounding box center [717, 471] width 161 height 38
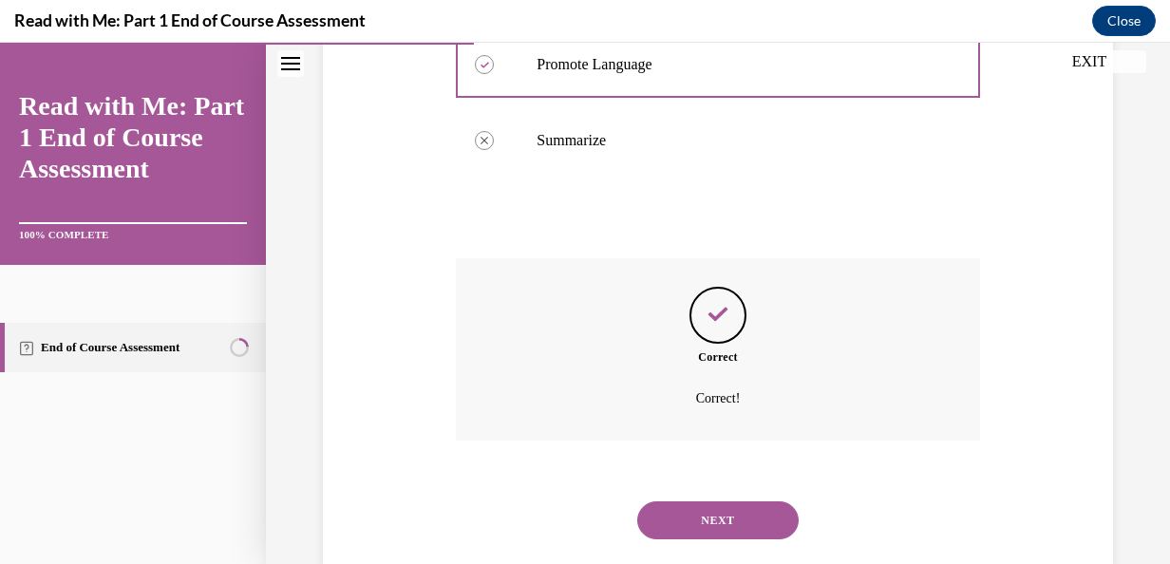
scroll to position [622, 0]
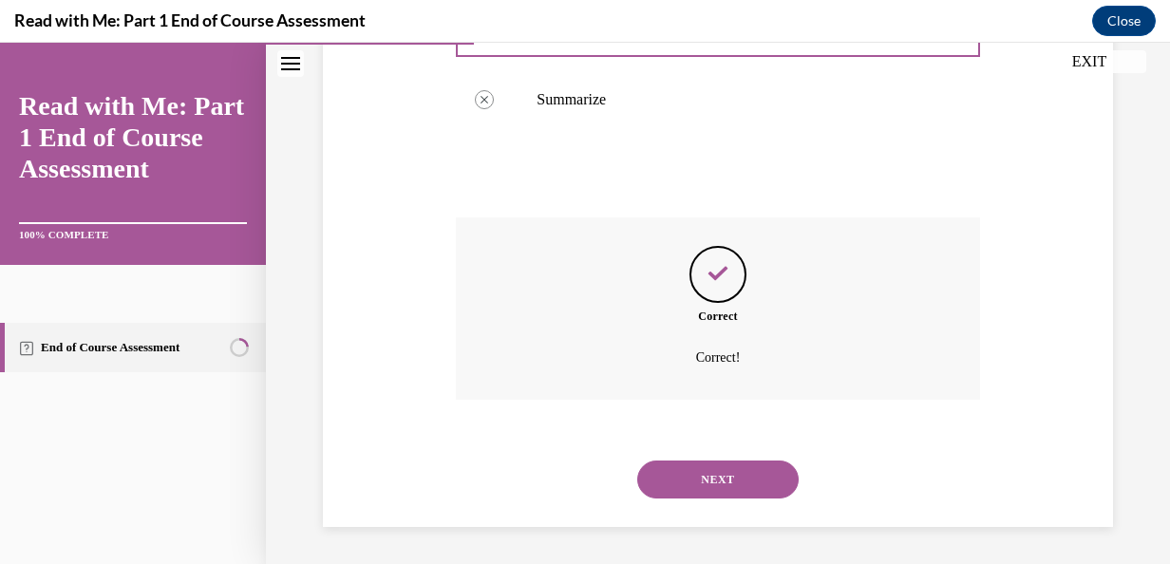
click at [742, 475] on button "NEXT" at bounding box center [717, 480] width 161 height 38
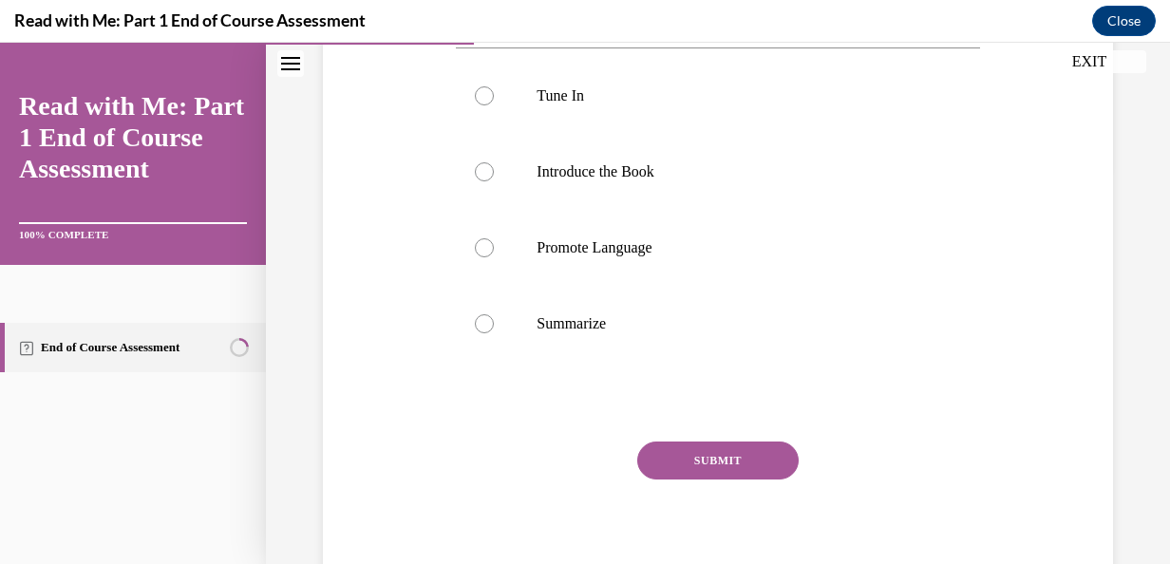
scroll to position [411, 0]
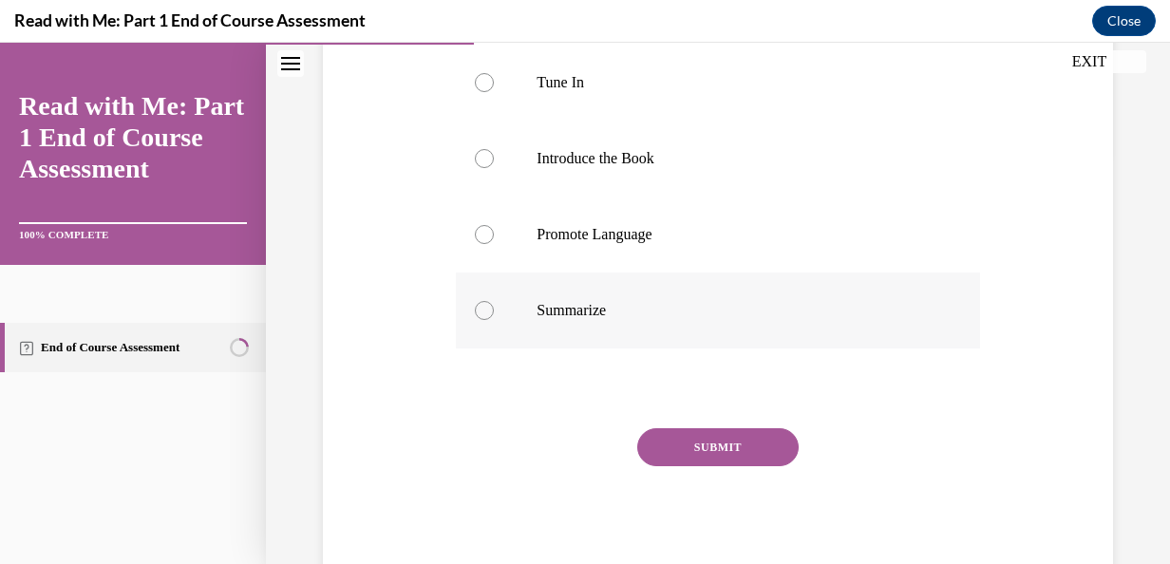
click at [486, 319] on label "Summarize" at bounding box center [717, 311] width 523 height 76
click at [486, 319] on input "Summarize" at bounding box center [484, 310] width 19 height 19
radio input "true"
click at [745, 443] on button "SUBMIT" at bounding box center [717, 447] width 161 height 38
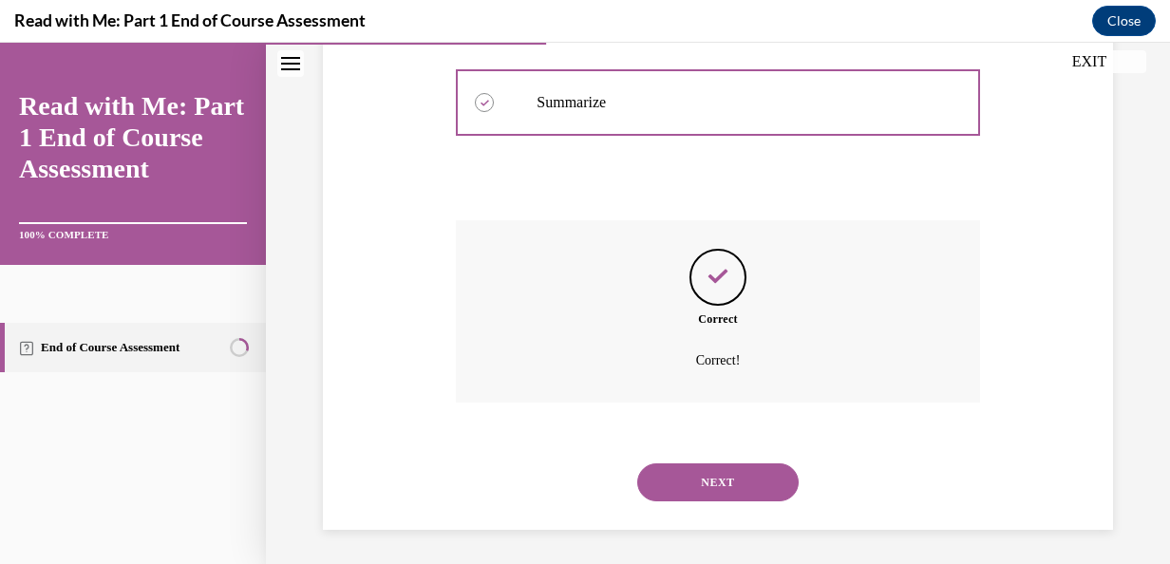
scroll to position [622, 0]
click at [715, 484] on button "NEXT" at bounding box center [717, 480] width 161 height 38
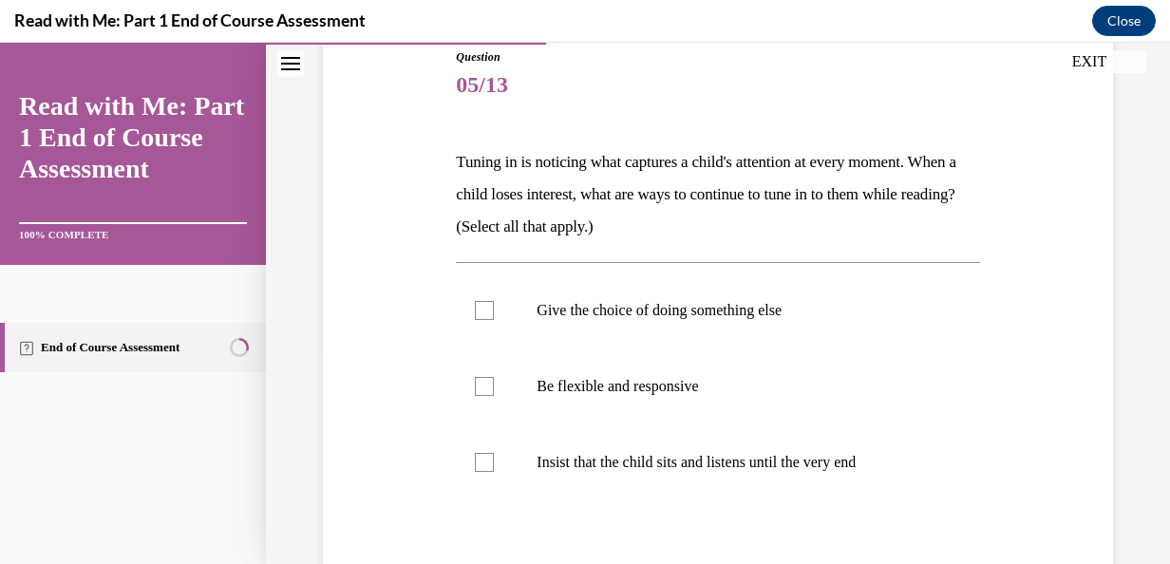
scroll to position [224, 0]
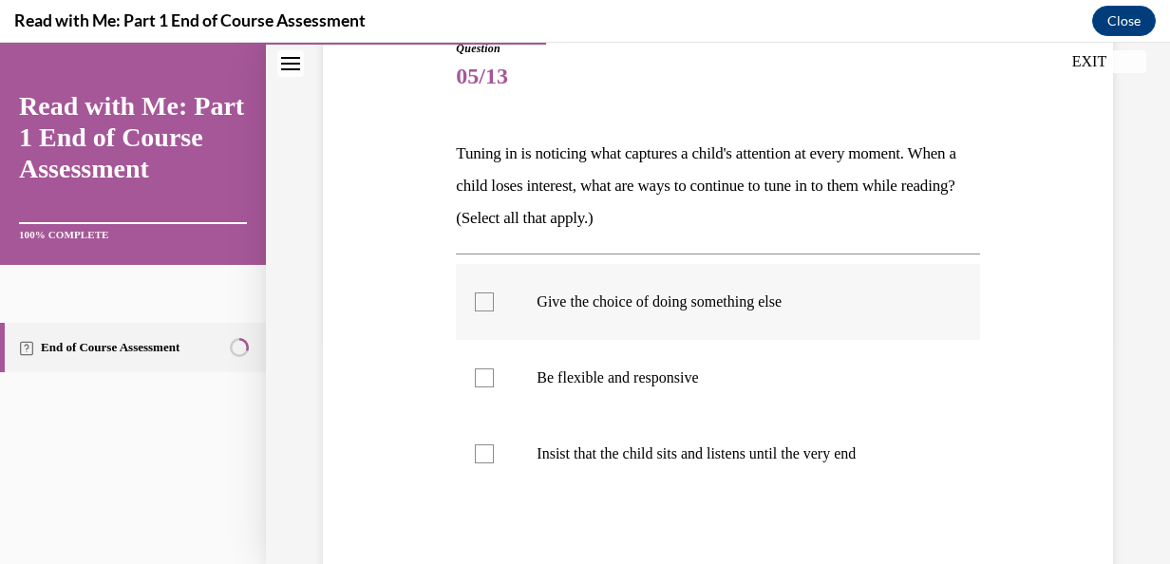
click at [470, 298] on label "Give the choice of doing something else" at bounding box center [717, 302] width 523 height 76
click at [475, 298] on input "Give the choice of doing something else" at bounding box center [484, 301] width 19 height 19
checkbox input "true"
click at [507, 374] on label "Be flexible and responsive" at bounding box center [717, 378] width 523 height 76
click at [494, 374] on input "Be flexible and responsive" at bounding box center [484, 377] width 19 height 19
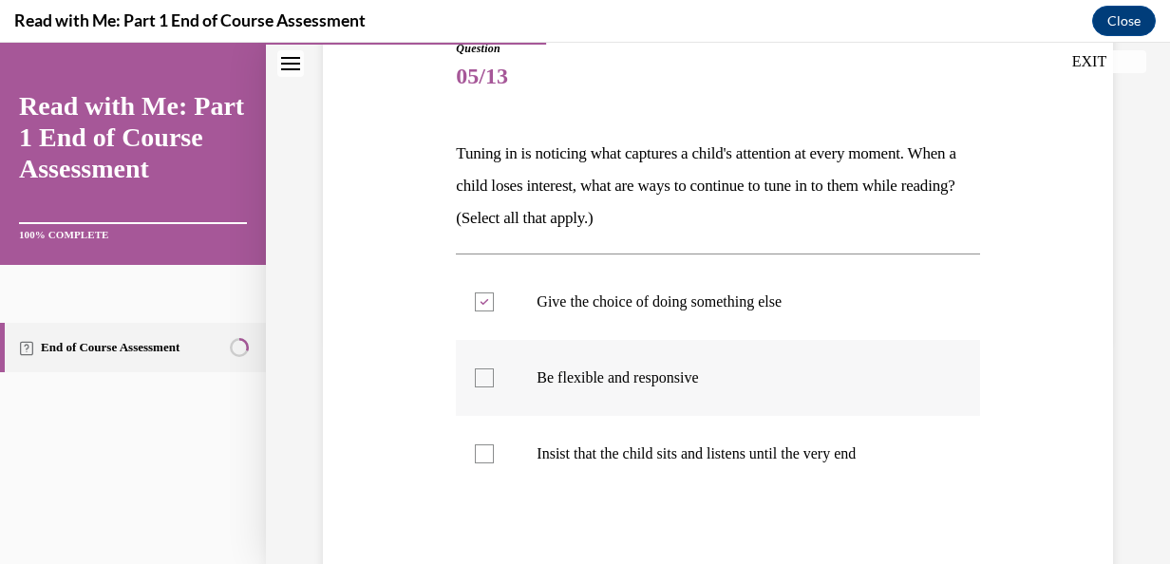
checkbox input "true"
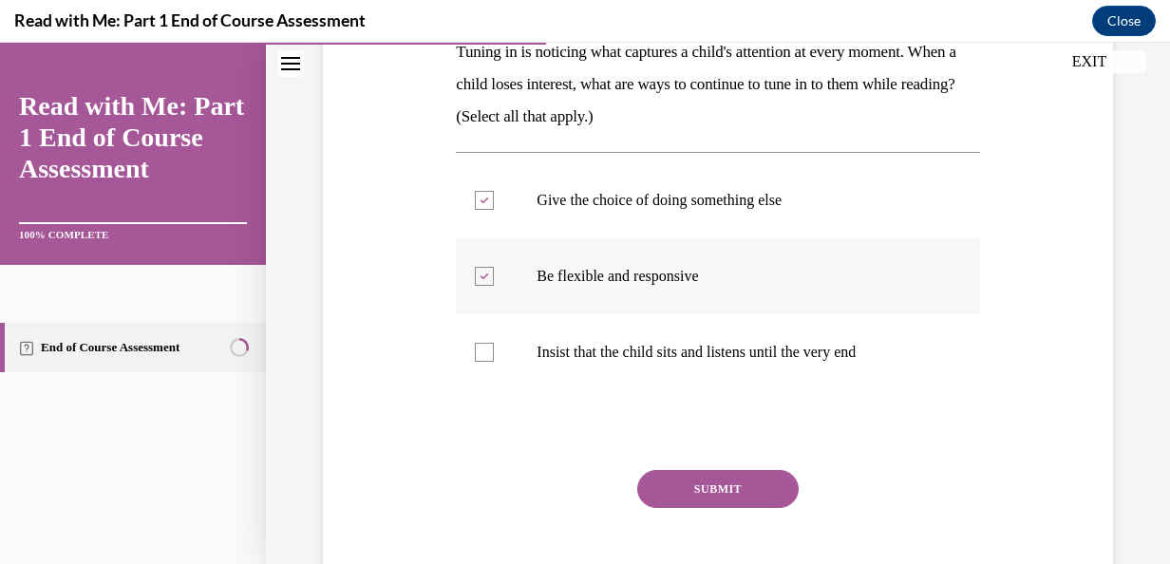
scroll to position [368, 0]
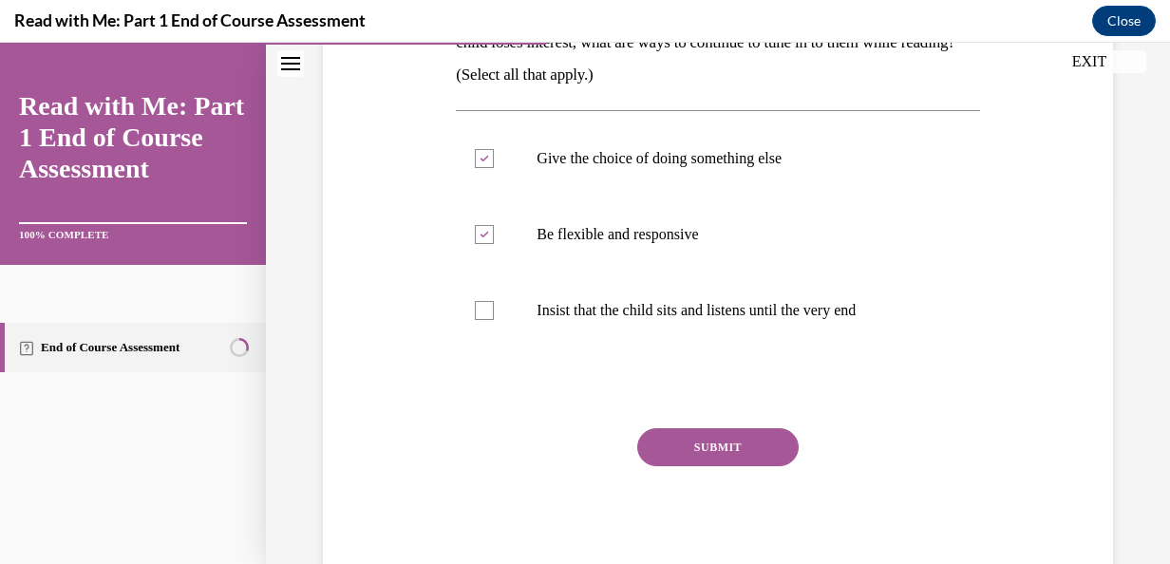
click at [726, 452] on button "SUBMIT" at bounding box center [717, 447] width 161 height 38
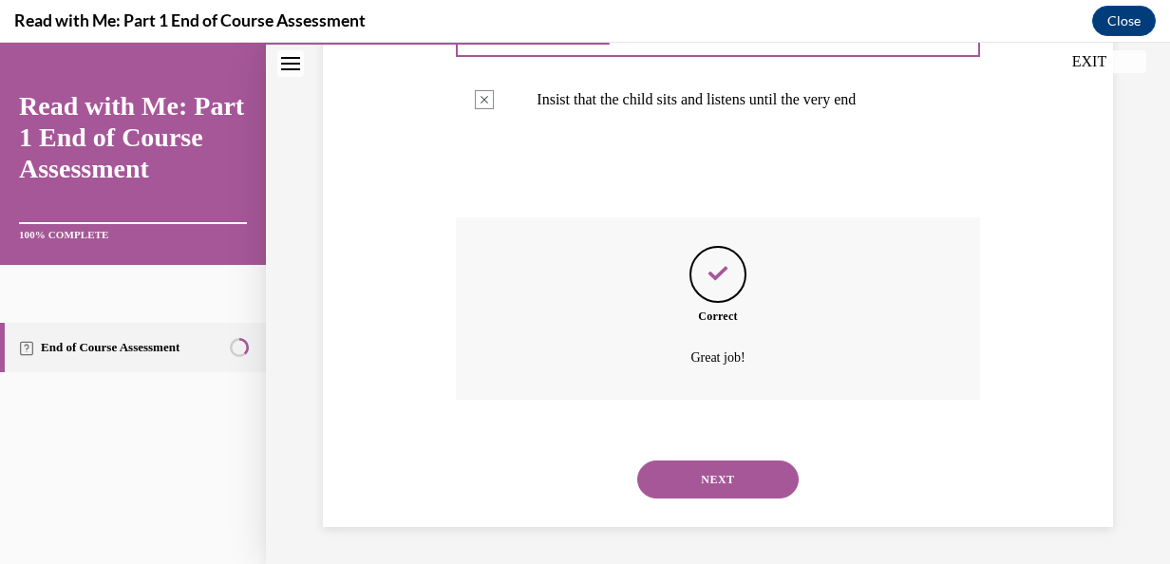
click at [740, 493] on button "NEXT" at bounding box center [717, 480] width 161 height 38
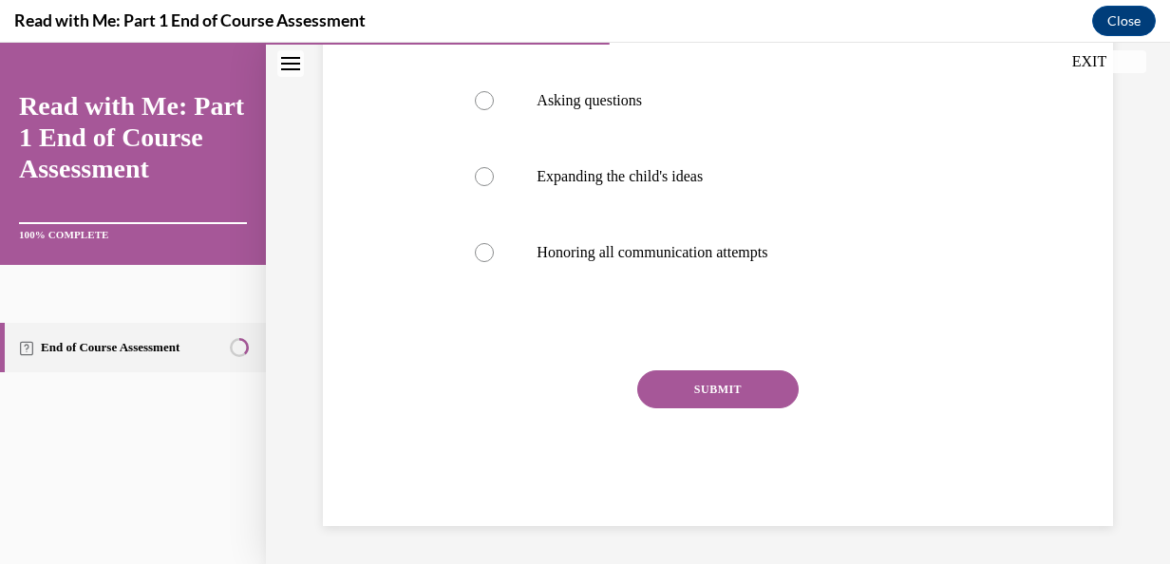
scroll to position [58, 0]
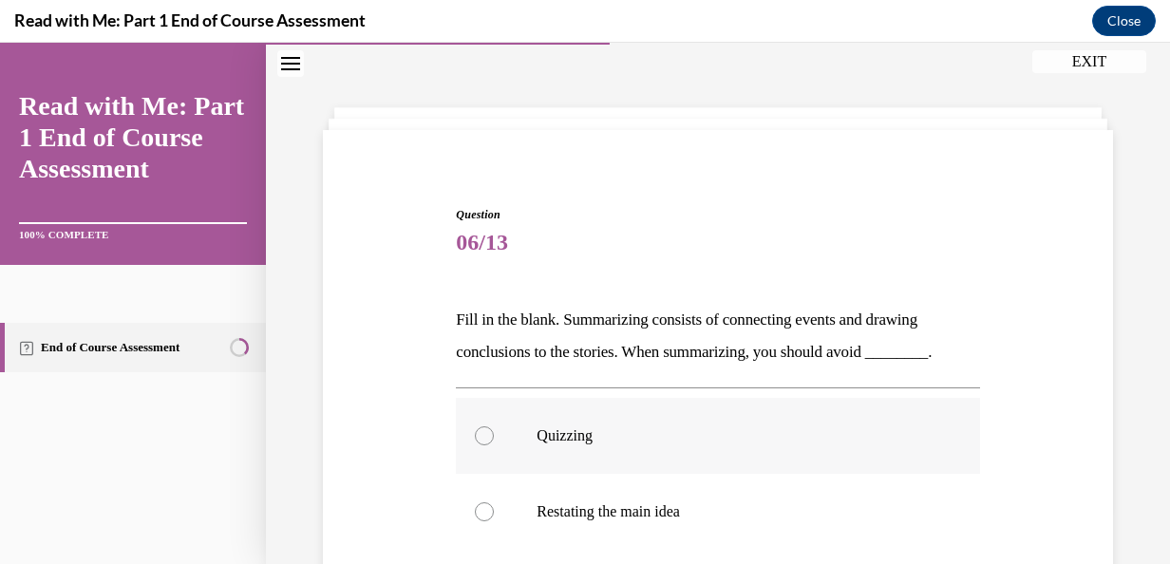
click at [486, 436] on div at bounding box center [484, 435] width 19 height 19
click at [486, 436] on input "Quizzing" at bounding box center [484, 435] width 19 height 19
radio input "true"
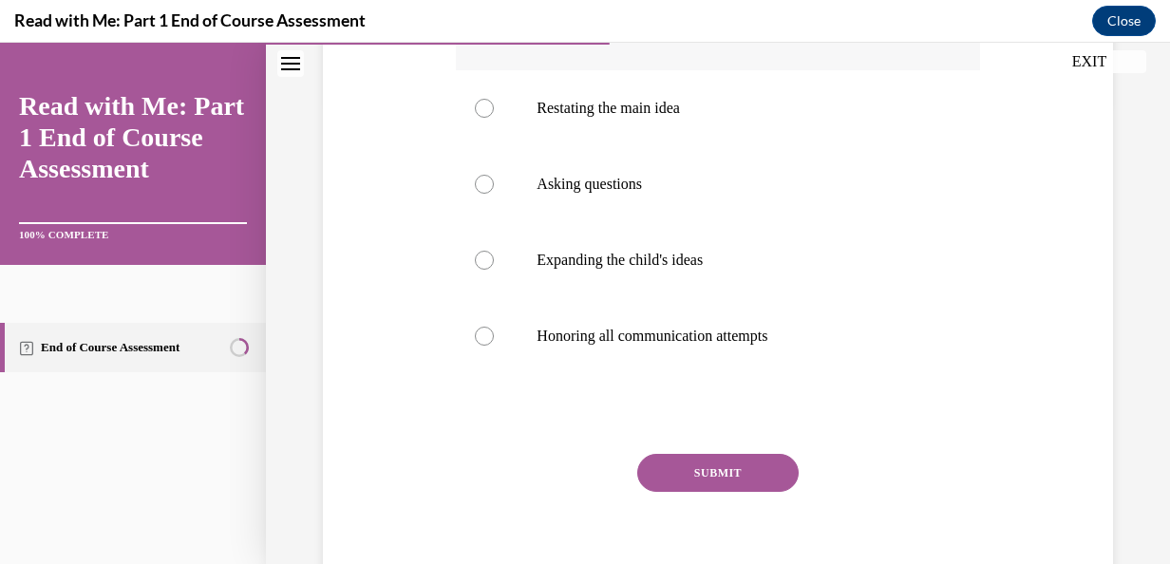
scroll to position [462, 0]
click at [744, 481] on button "SUBMIT" at bounding box center [717, 472] width 161 height 38
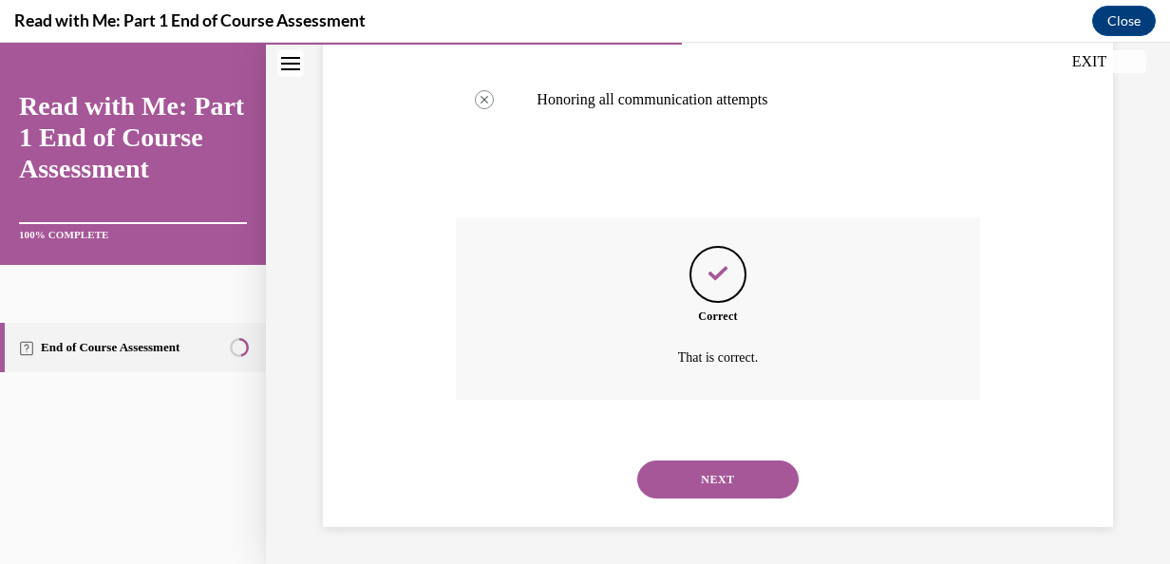
click at [754, 491] on button "NEXT" at bounding box center [717, 480] width 161 height 38
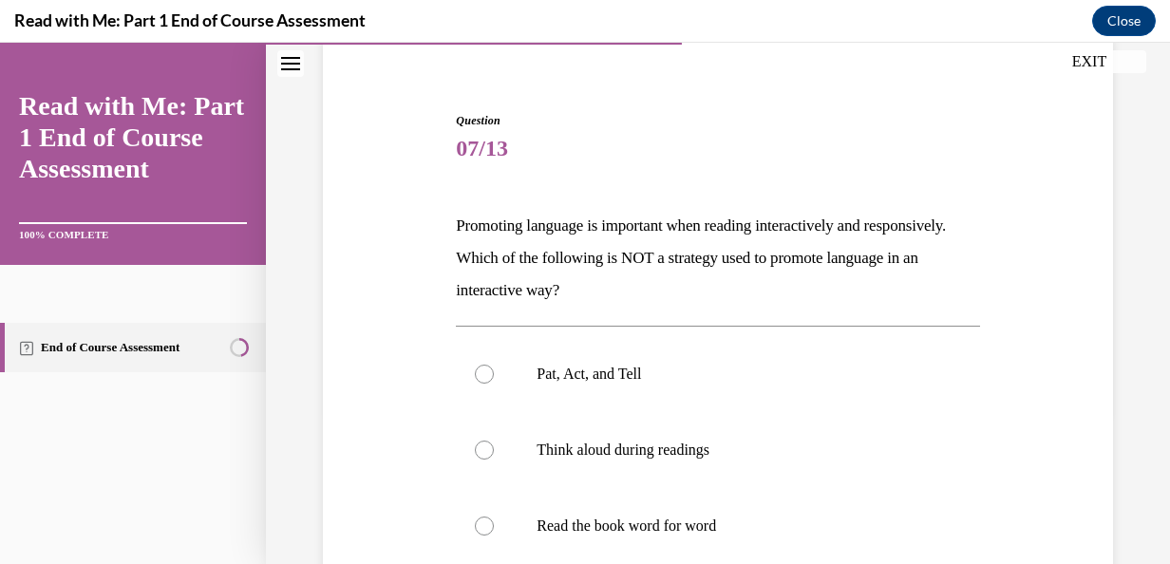
scroll to position [152, 0]
click at [513, 378] on label "Pat, Act, and Tell" at bounding box center [717, 374] width 523 height 76
click at [494, 378] on input "Pat, Act, and Tell" at bounding box center [484, 374] width 19 height 19
radio input "true"
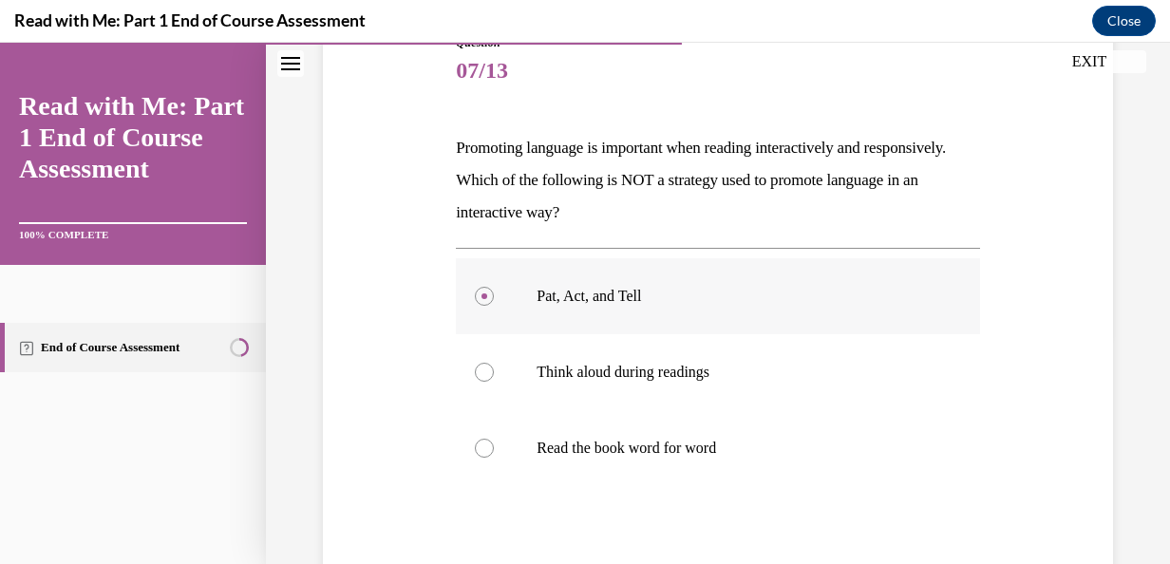
scroll to position [230, 0]
click at [494, 369] on label "Think aloud during readings" at bounding box center [717, 372] width 523 height 76
click at [494, 369] on input "Think aloud during readings" at bounding box center [484, 372] width 19 height 19
radio input "true"
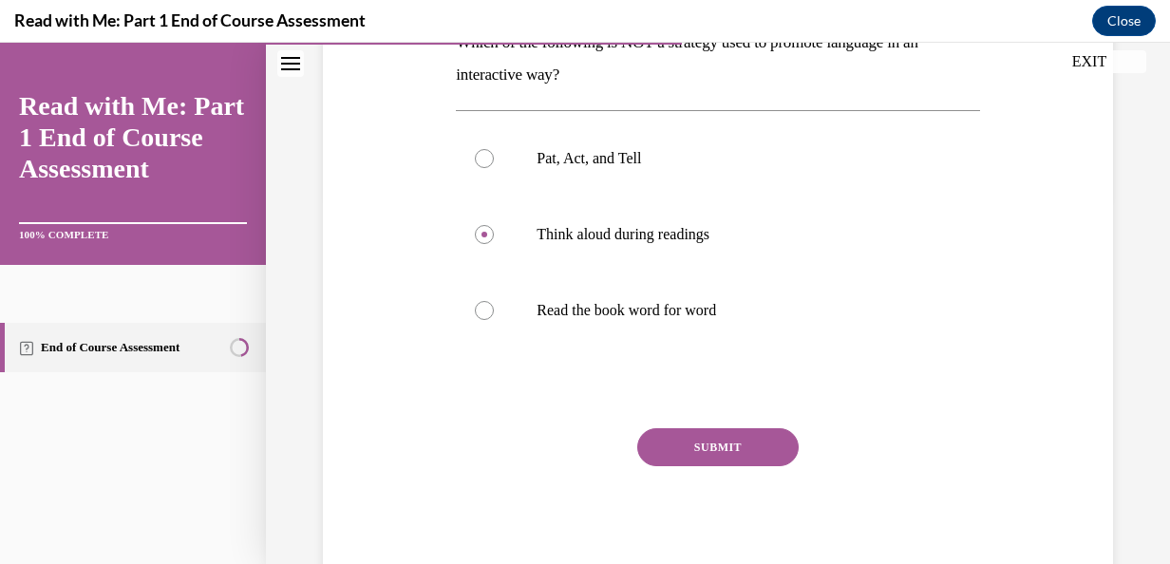
click at [736, 443] on button "SUBMIT" at bounding box center [717, 447] width 161 height 38
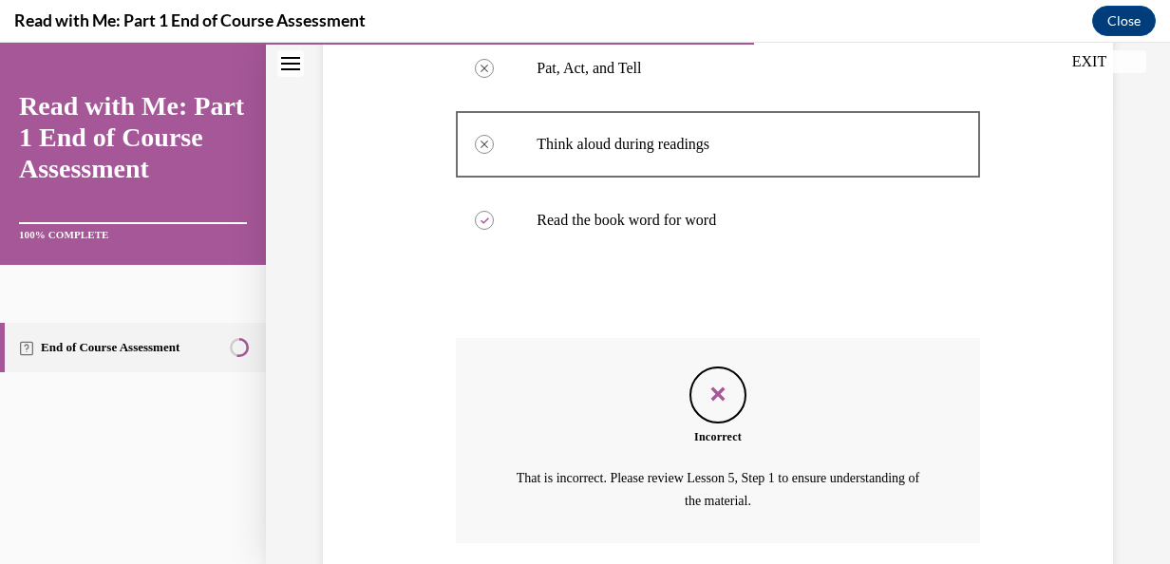
scroll to position [600, 0]
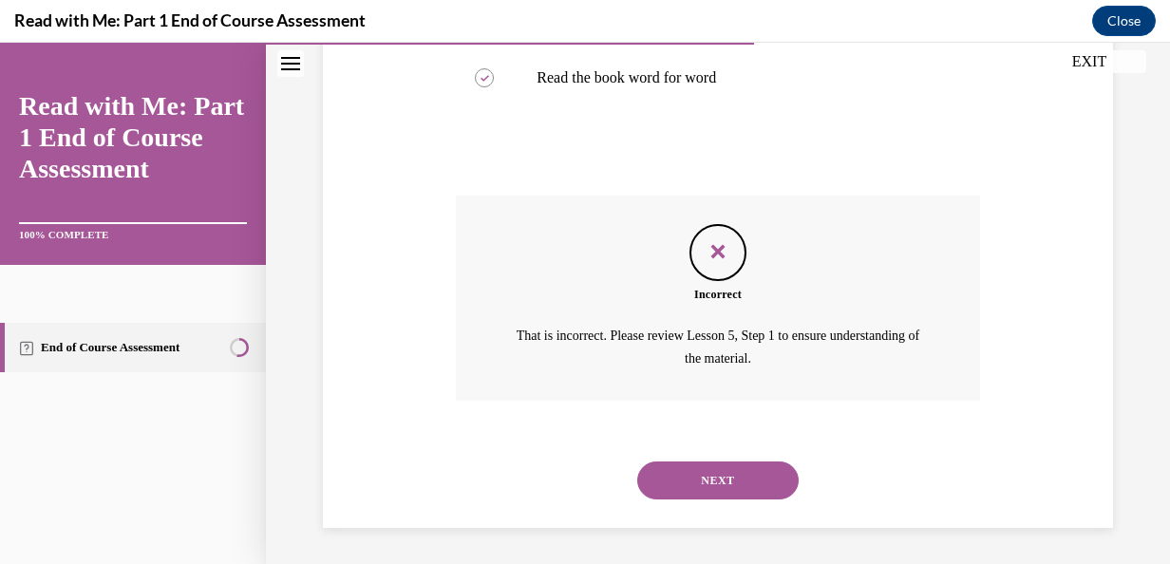
click at [733, 467] on button "NEXT" at bounding box center [717, 481] width 161 height 38
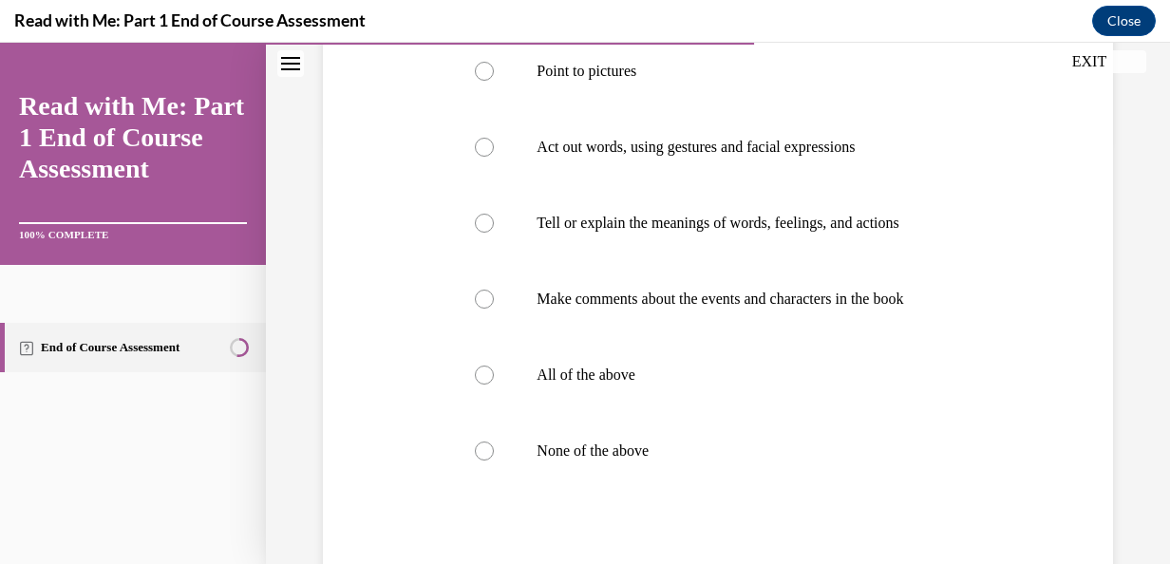
scroll to position [444, 0]
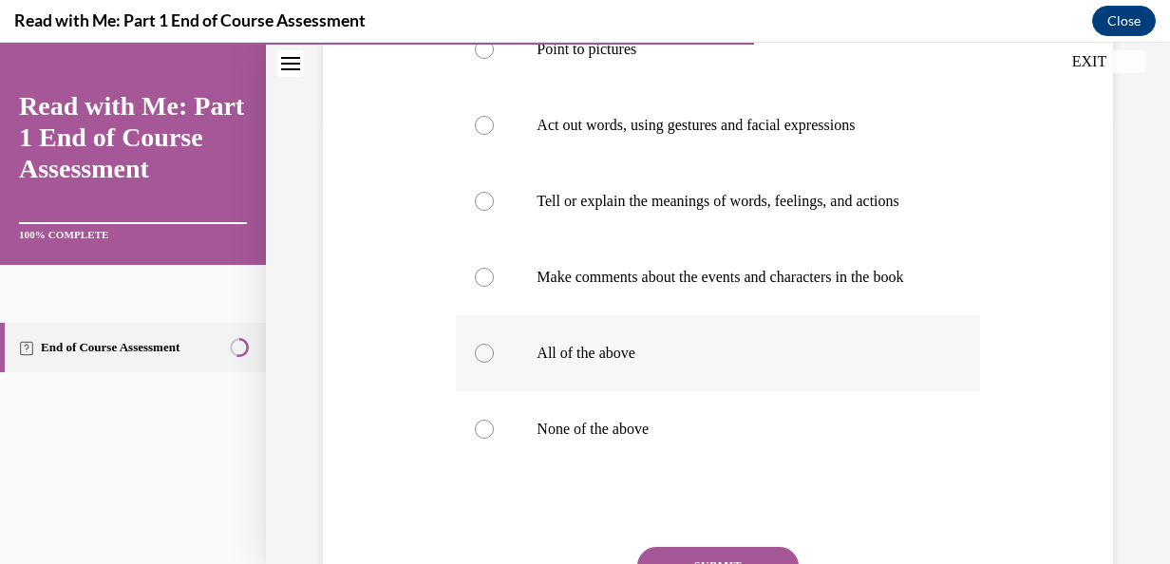
click at [494, 391] on label "All of the above" at bounding box center [717, 353] width 523 height 76
click at [494, 363] on input "All of the above" at bounding box center [484, 353] width 19 height 19
radio input "true"
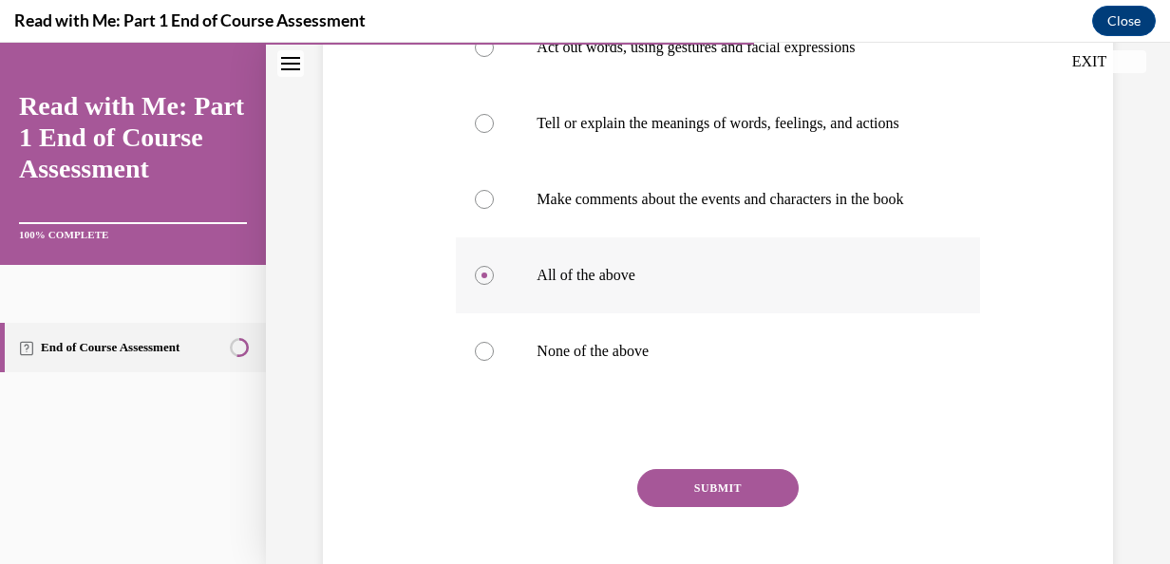
scroll to position [601, 0]
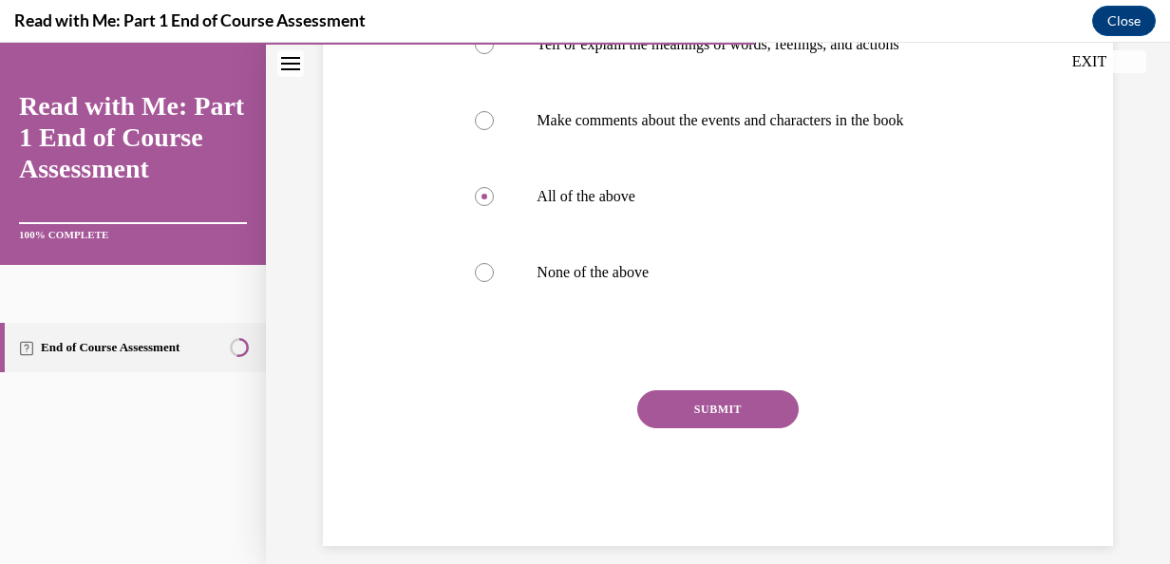
click at [743, 428] on button "SUBMIT" at bounding box center [717, 409] width 161 height 38
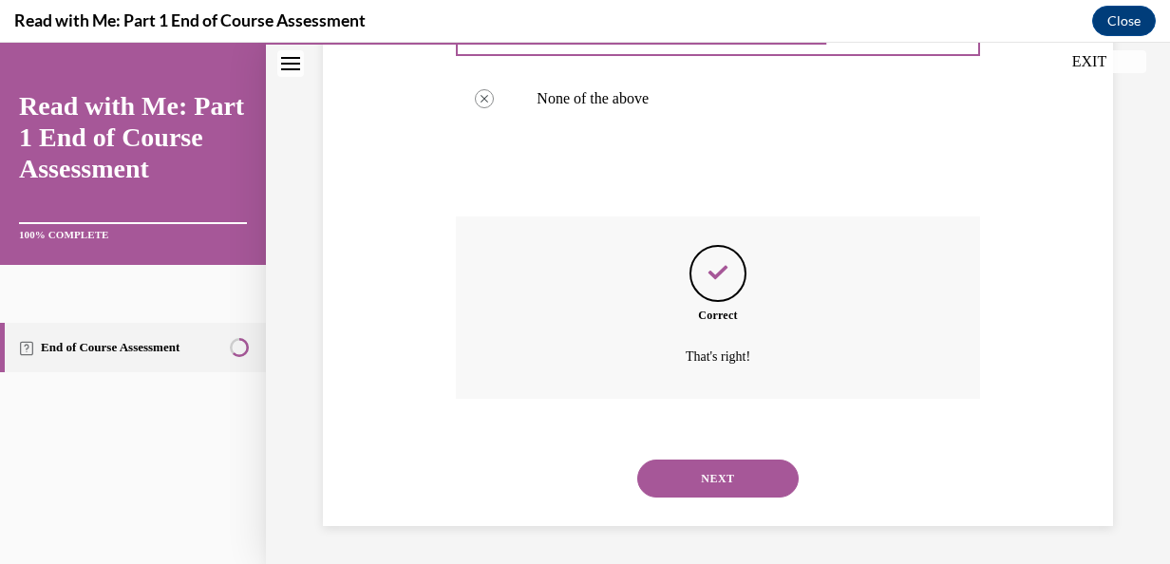
click at [752, 486] on button "NEXT" at bounding box center [717, 479] width 161 height 38
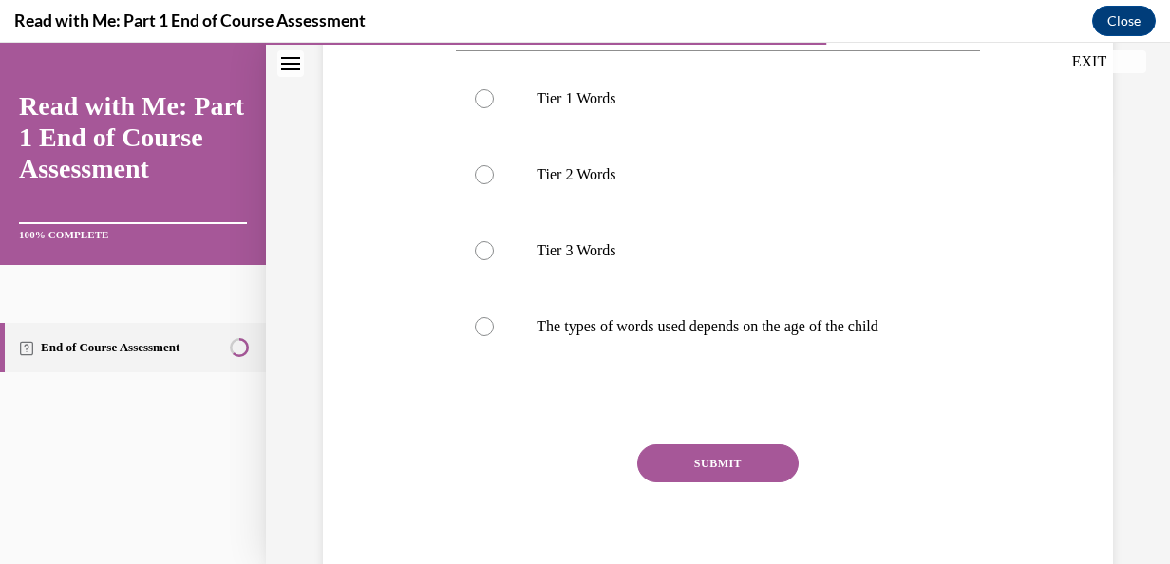
scroll to position [411, 0]
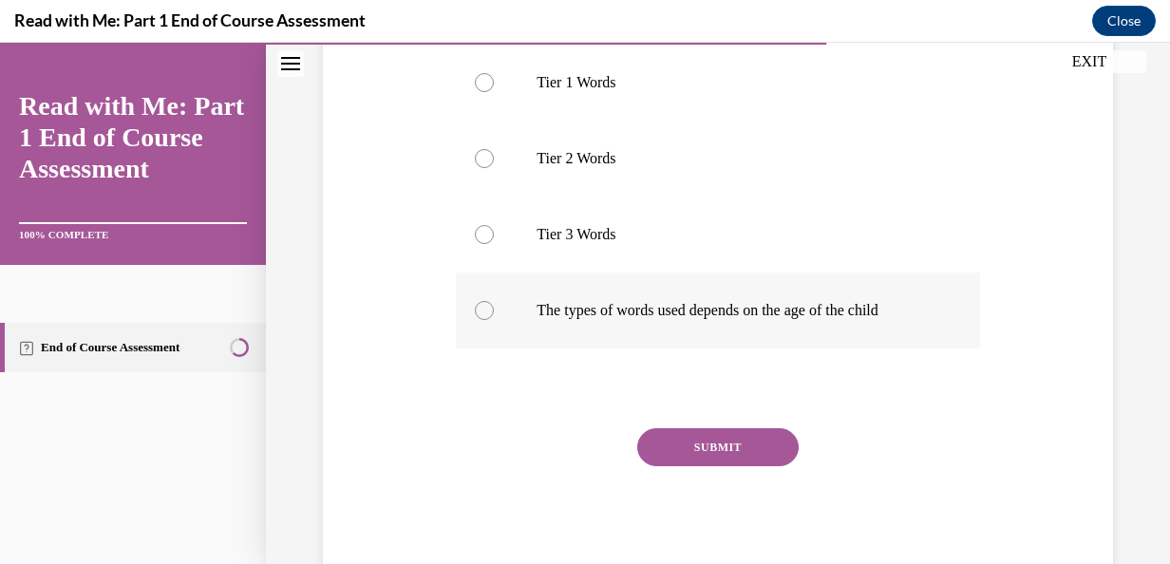
click at [869, 309] on p "The types of words used depends on the age of the child" at bounding box center [734, 310] width 395 height 19
click at [494, 309] on input "The types of words used depends on the age of the child" at bounding box center [484, 310] width 19 height 19
radio input "true"
click at [761, 456] on button "SUBMIT" at bounding box center [717, 447] width 161 height 38
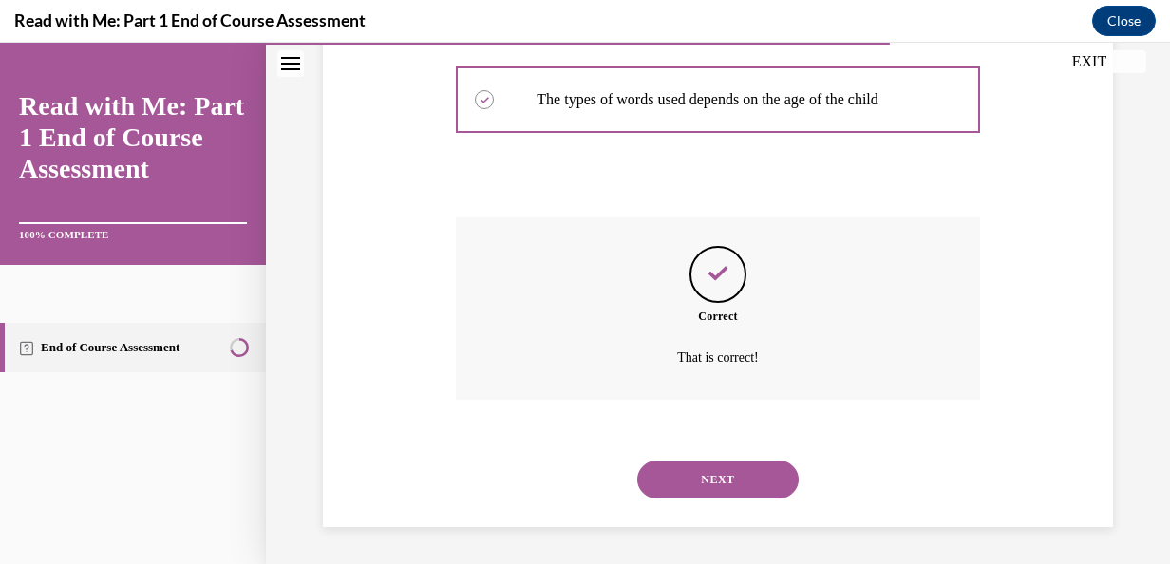
click at [759, 477] on button "NEXT" at bounding box center [717, 480] width 161 height 38
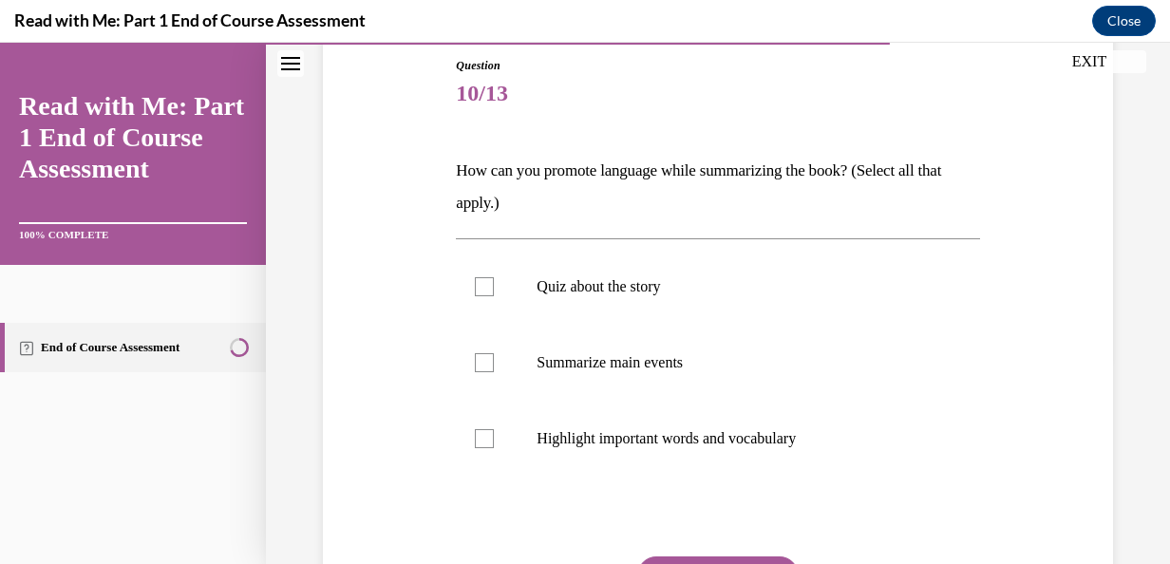
scroll to position [220, 0]
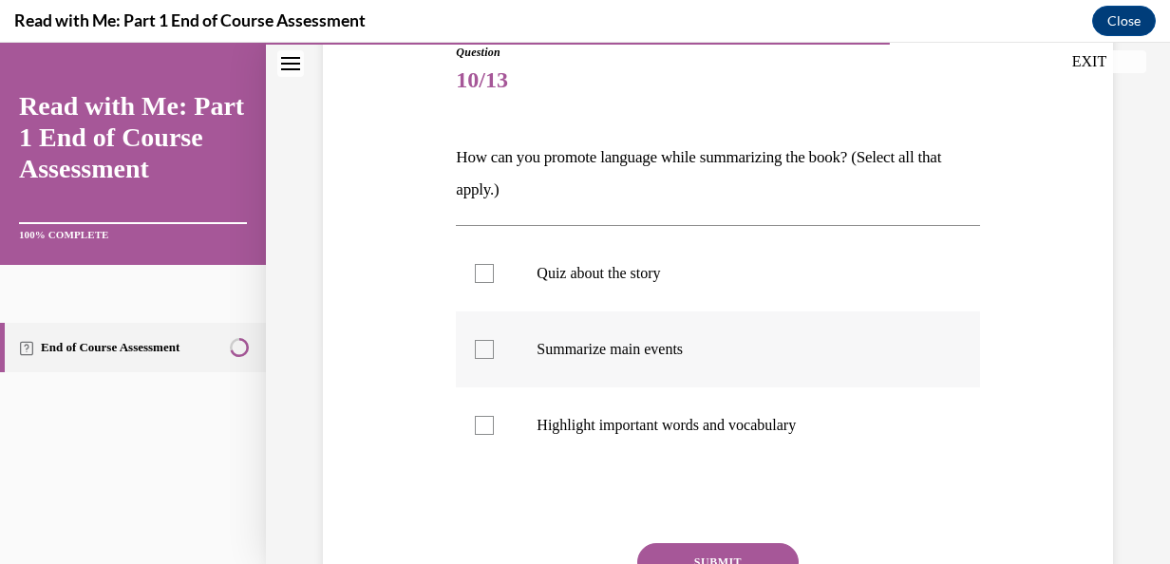
click at [499, 365] on label "Summarize main events" at bounding box center [717, 349] width 523 height 76
click at [494, 359] on input "Summarize main events" at bounding box center [484, 349] width 19 height 19
checkbox input "true"
click at [517, 439] on label "Highlight important words and vocabulary" at bounding box center [717, 425] width 523 height 76
click at [494, 435] on input "Highlight important words and vocabulary" at bounding box center [484, 425] width 19 height 19
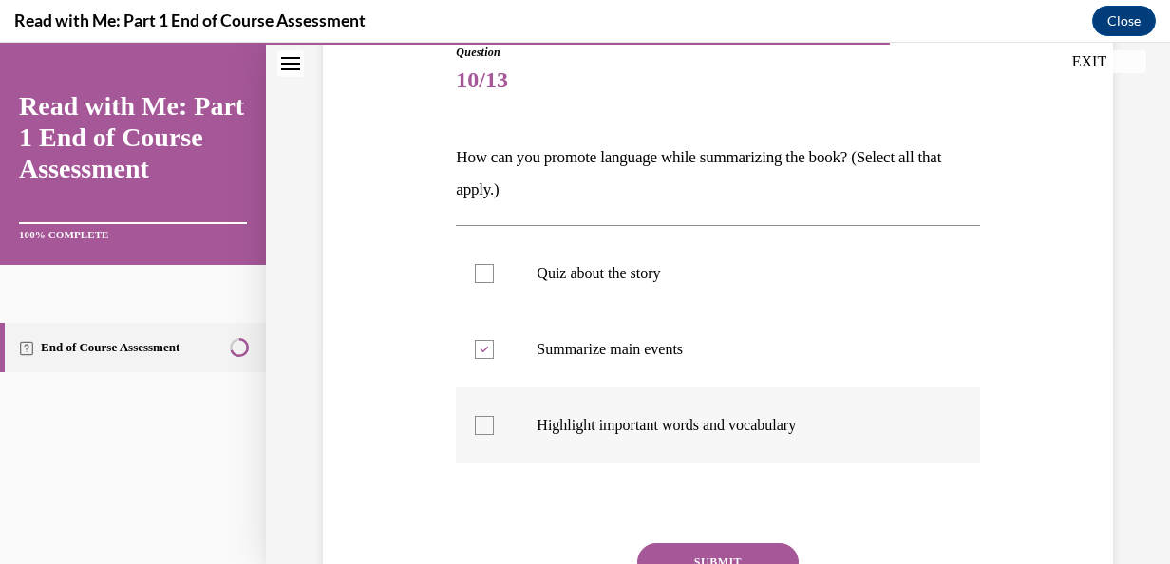
checkbox input "true"
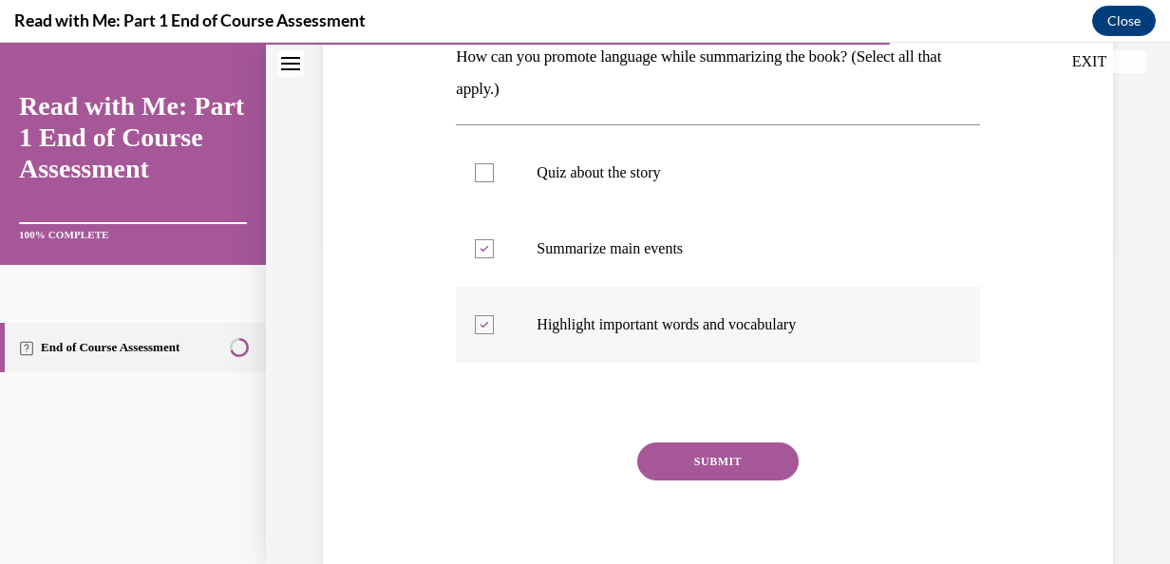
scroll to position [325, 0]
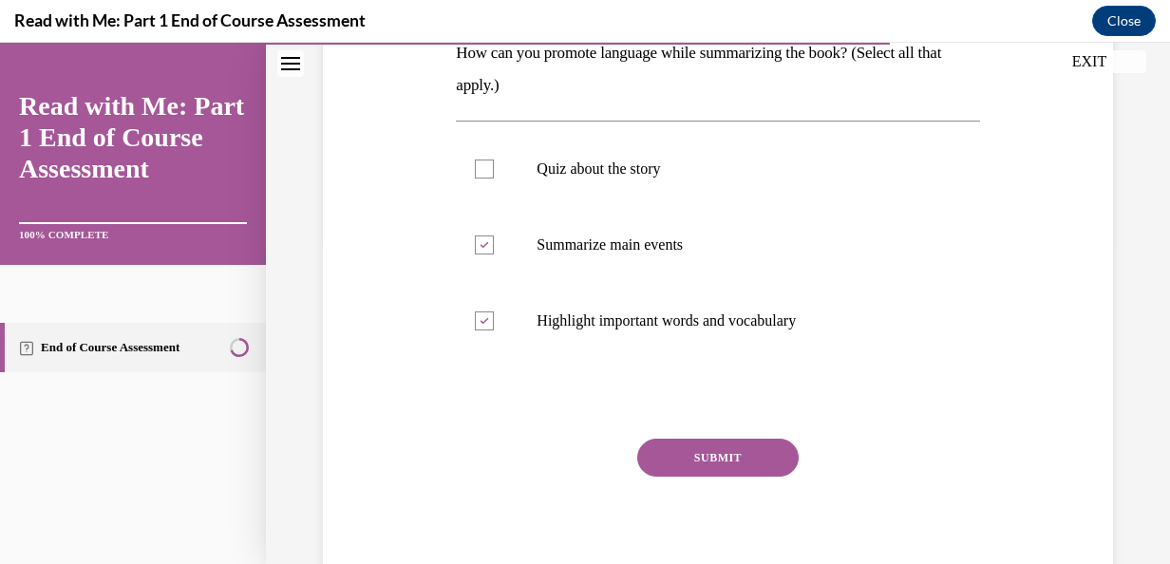
click at [735, 457] on button "SUBMIT" at bounding box center [717, 458] width 161 height 38
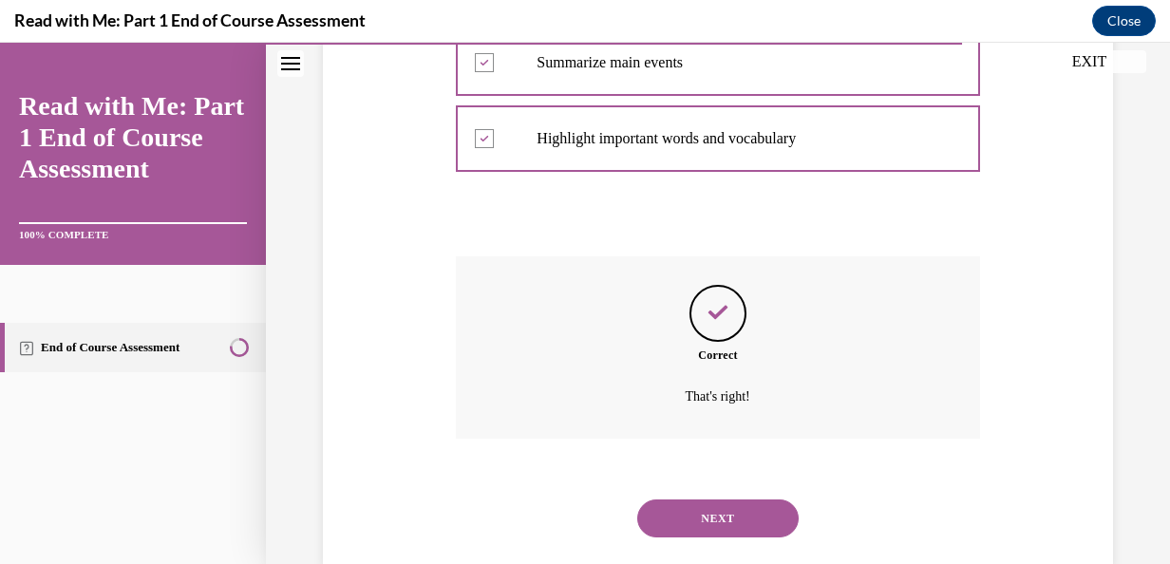
click at [745, 515] on button "NEXT" at bounding box center [717, 519] width 161 height 38
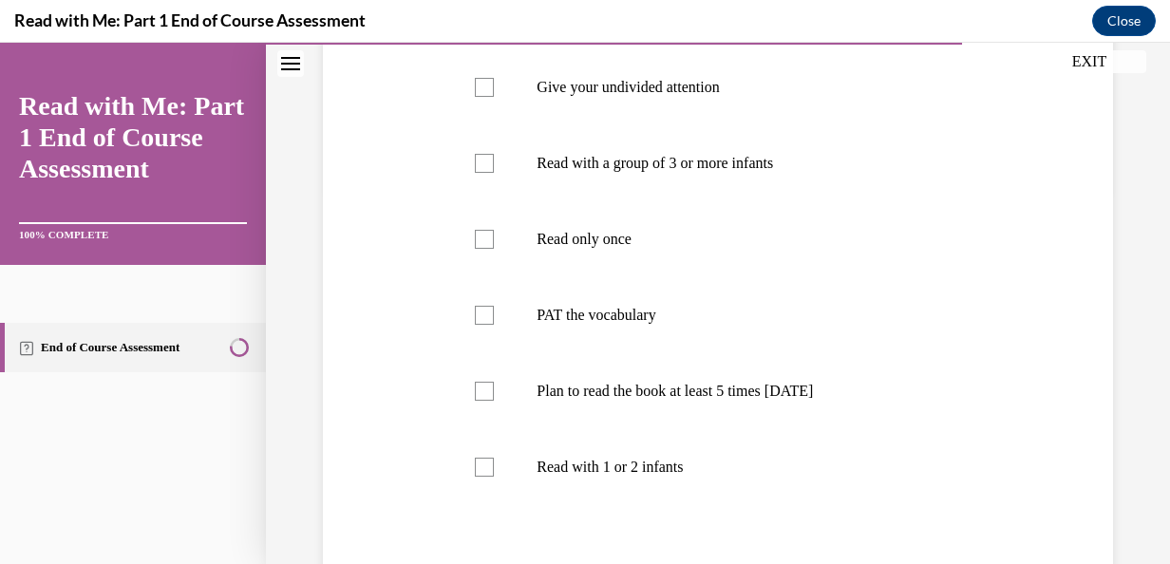
scroll to position [389, 0]
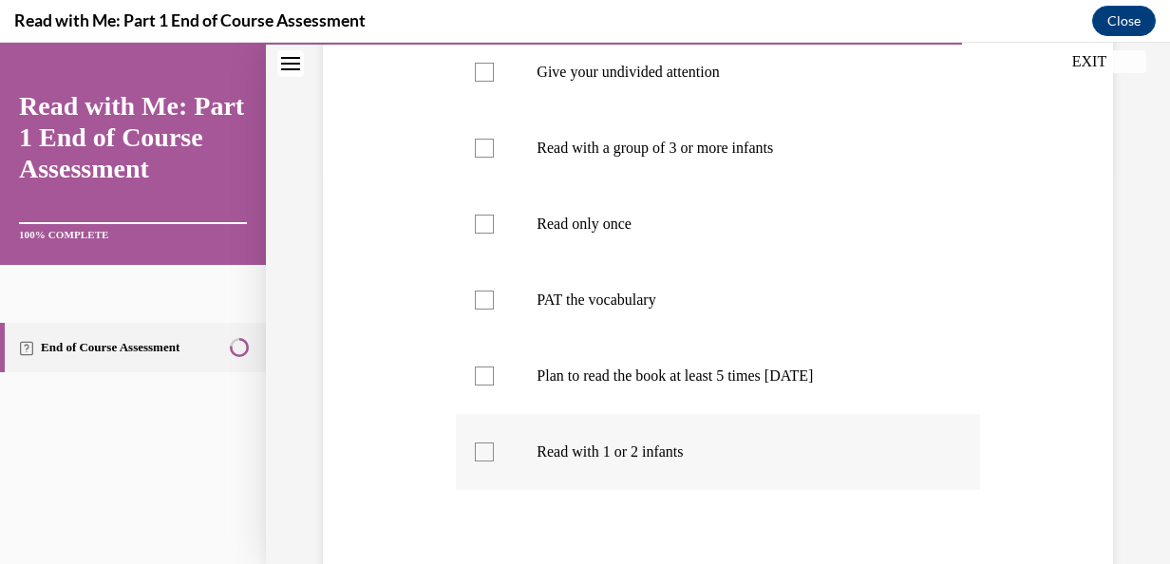
click at [496, 481] on label "Read with 1 or 2 infants" at bounding box center [717, 452] width 523 height 76
click at [494, 462] on input "Read with 1 or 2 infants" at bounding box center [484, 452] width 19 height 19
checkbox input "true"
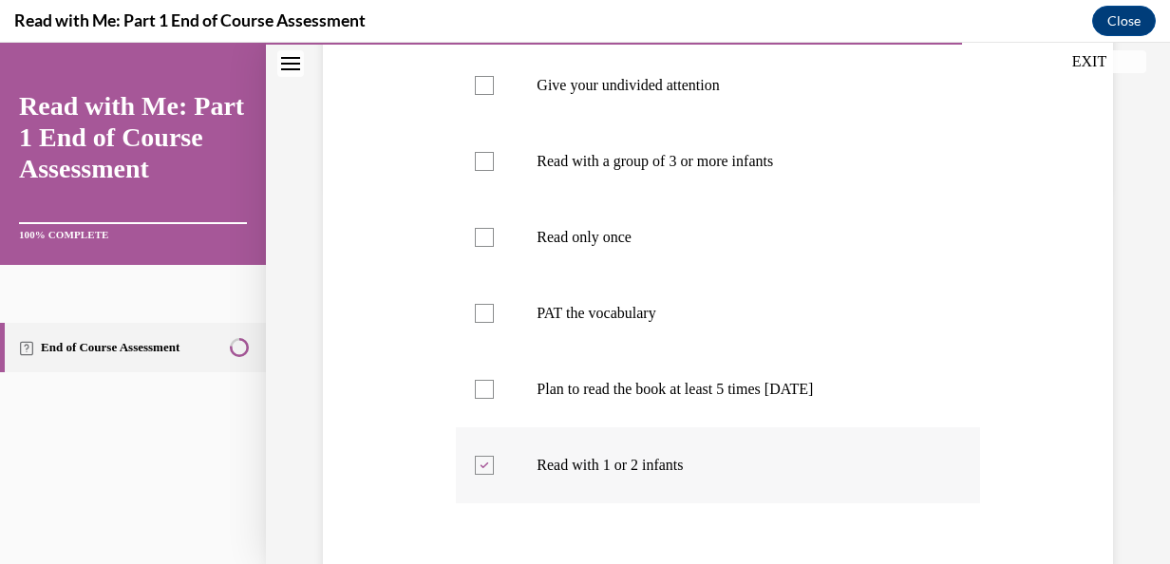
scroll to position [378, 0]
click at [648, 349] on label "PAT the vocabulary" at bounding box center [717, 311] width 523 height 76
click at [494, 321] on input "PAT the vocabulary" at bounding box center [484, 311] width 19 height 19
checkbox input "true"
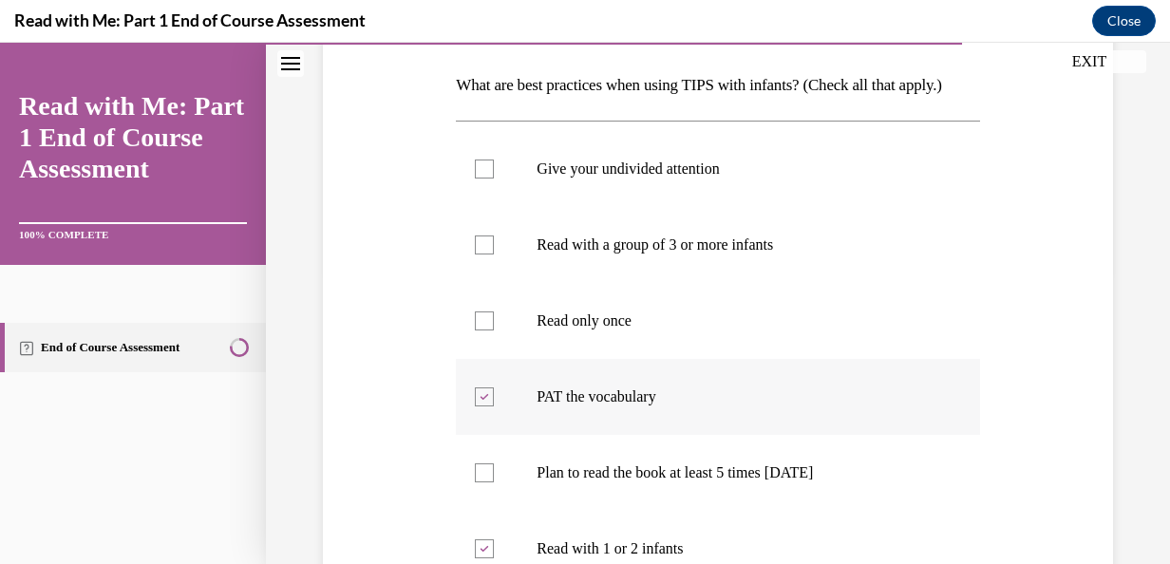
scroll to position [282, 0]
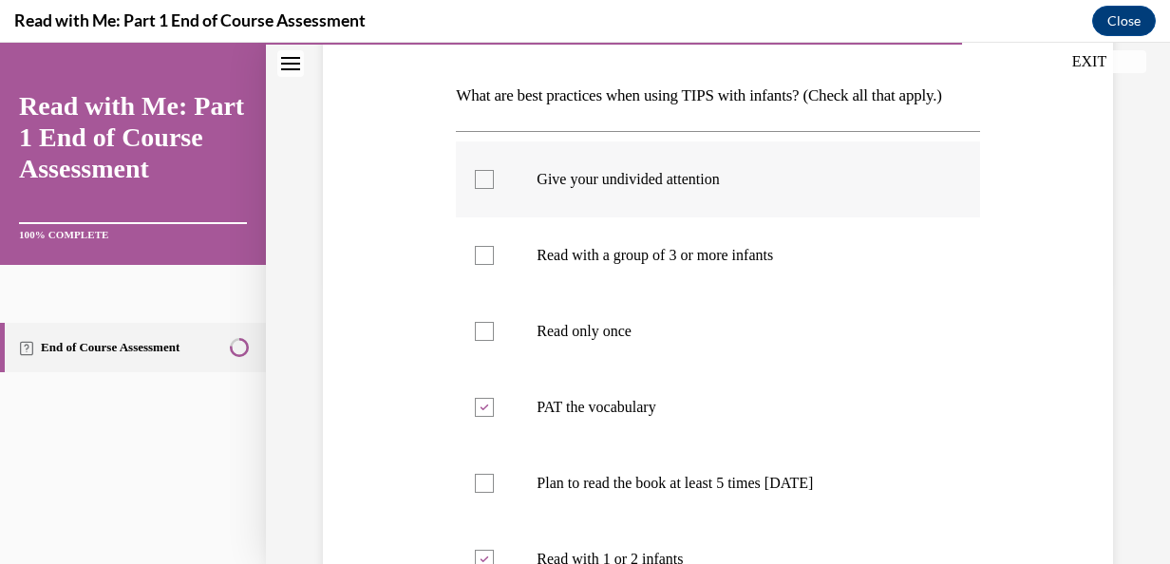
click at [498, 205] on label "Give your undivided attention" at bounding box center [717, 179] width 523 height 76
click at [494, 189] on input "Give your undivided attention" at bounding box center [484, 179] width 19 height 19
checkbox input "true"
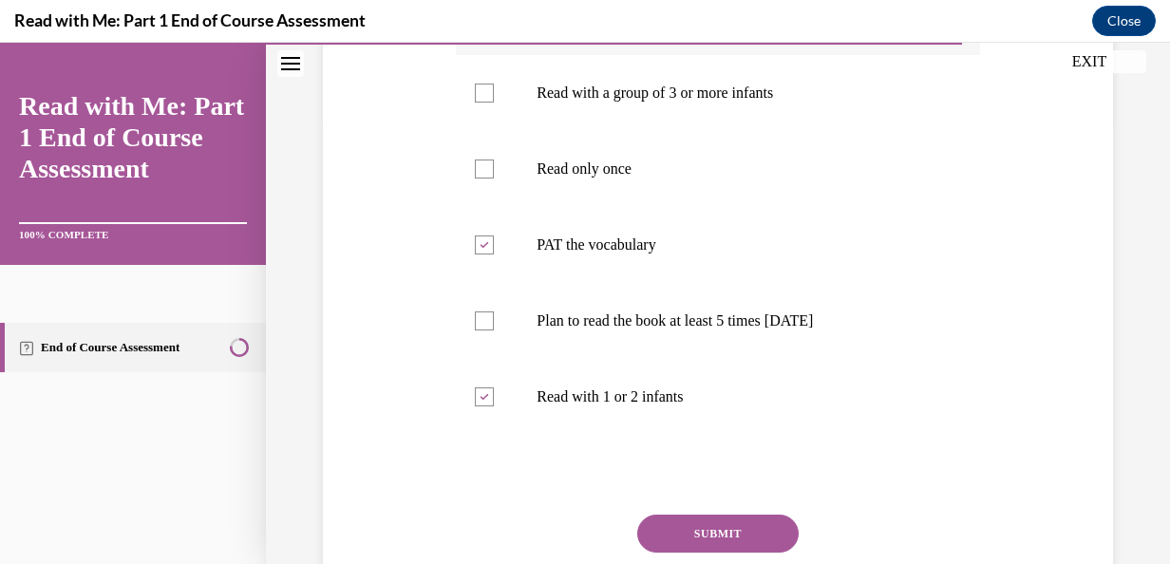
scroll to position [466, 0]
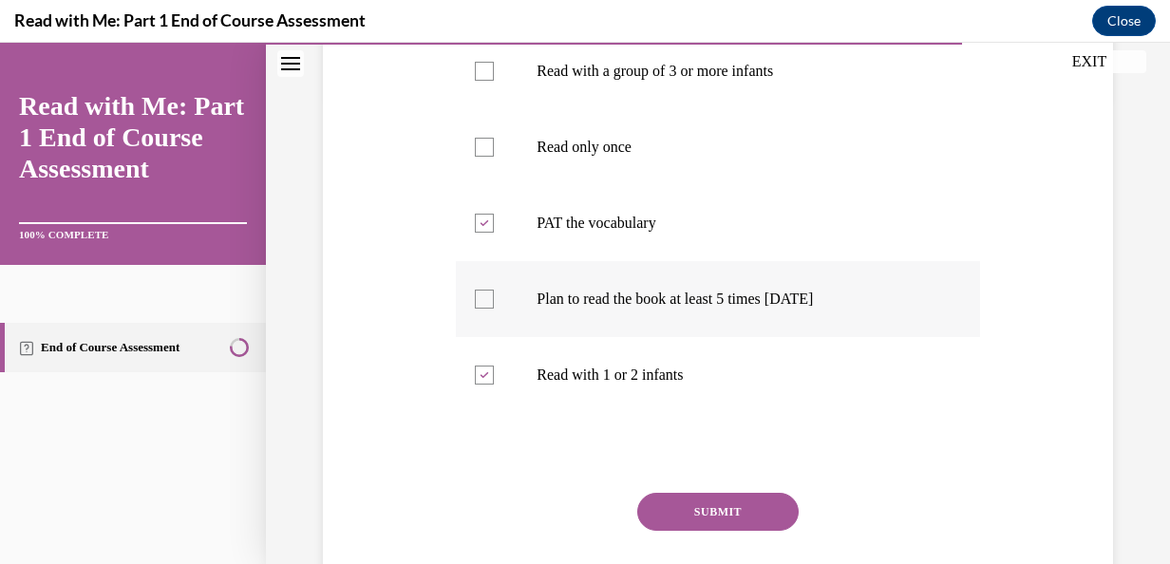
click at [481, 309] on div at bounding box center [484, 299] width 19 height 19
click at [481, 309] on input "Plan to read the book at least 5 times [DATE]" at bounding box center [484, 299] width 19 height 19
checkbox input "true"
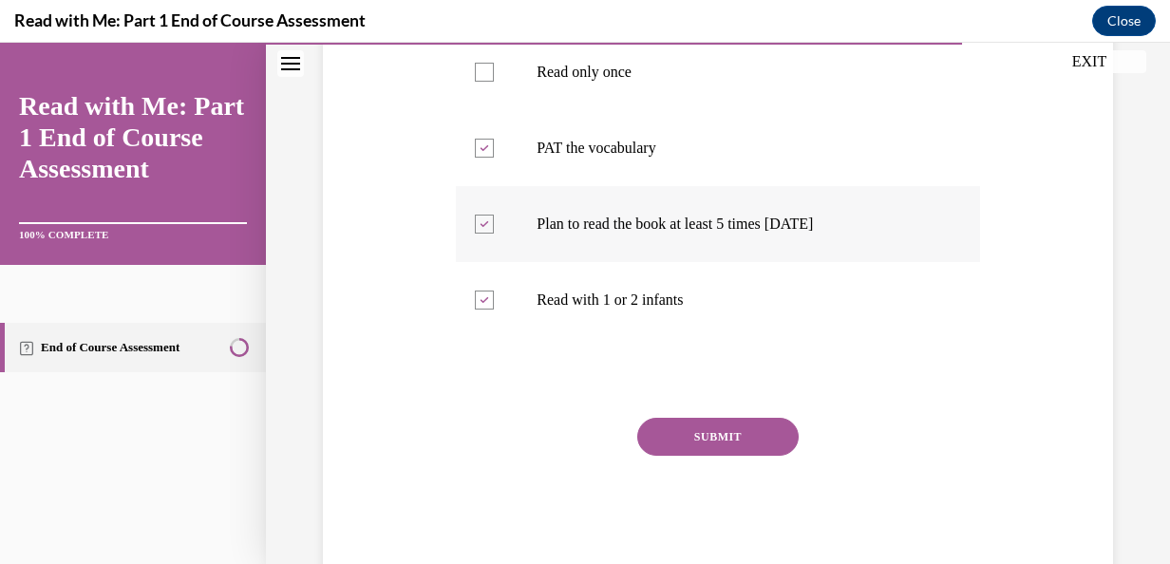
scroll to position [563, 0]
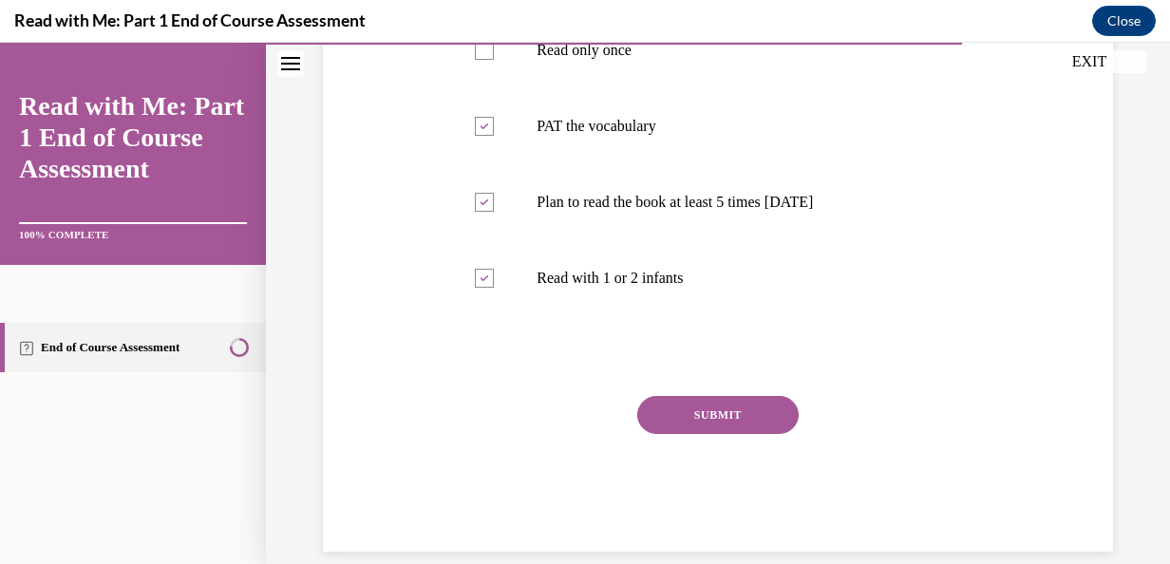
click at [762, 434] on button "SUBMIT" at bounding box center [717, 415] width 161 height 38
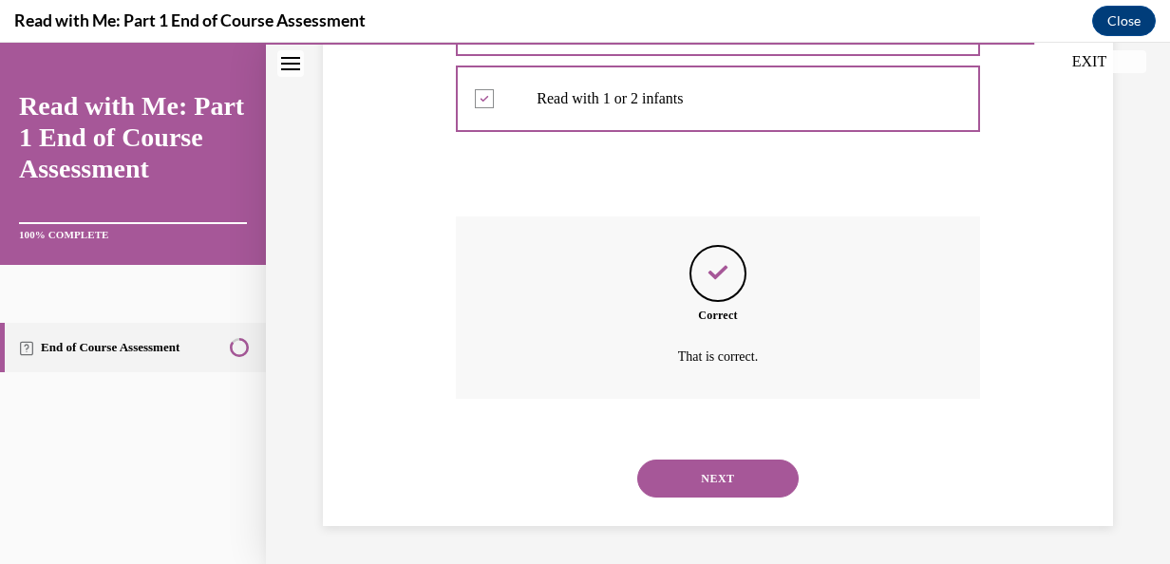
click at [754, 479] on button "NEXT" at bounding box center [717, 479] width 161 height 38
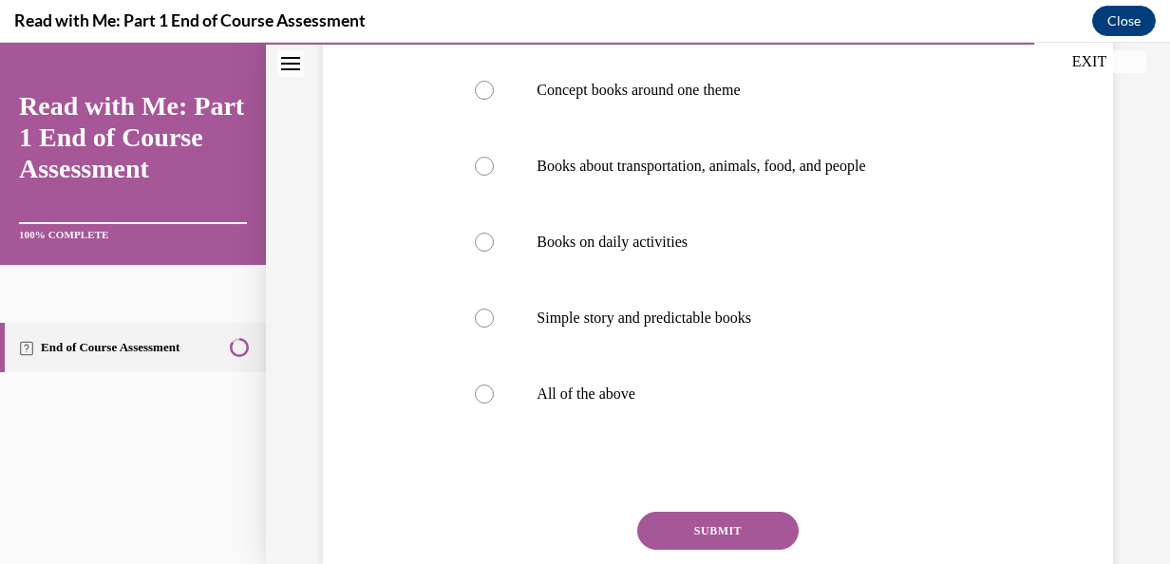
scroll to position [419, 0]
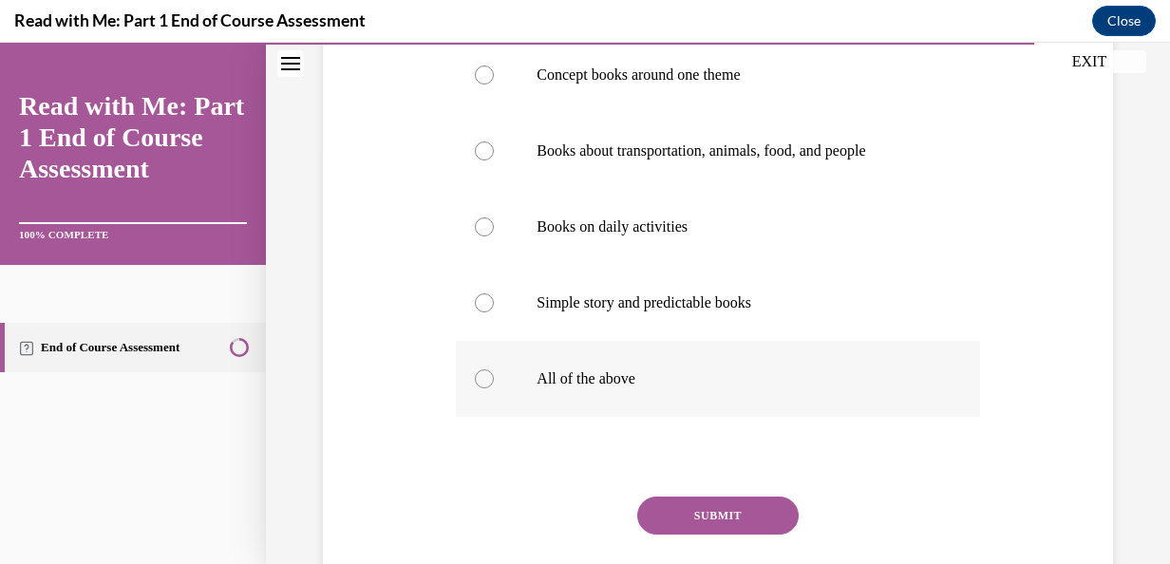
click at [484, 390] on label "All of the above" at bounding box center [717, 379] width 523 height 76
click at [484, 388] on input "All of the above" at bounding box center [484, 378] width 19 height 19
radio input "true"
click at [769, 503] on button "SUBMIT" at bounding box center [717, 516] width 161 height 38
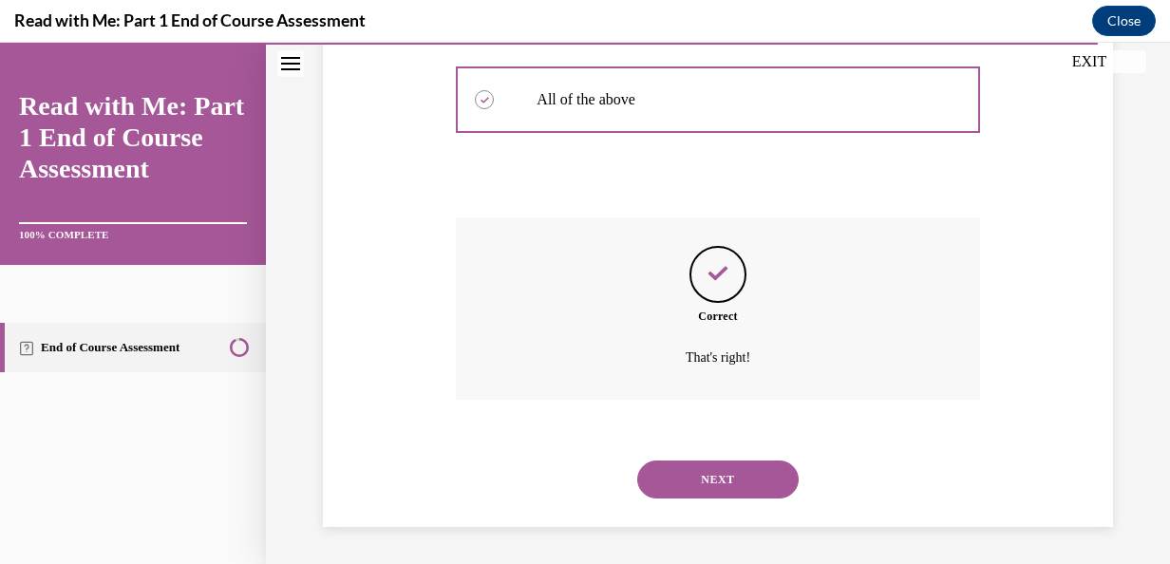
click at [769, 469] on button "NEXT" at bounding box center [717, 480] width 161 height 38
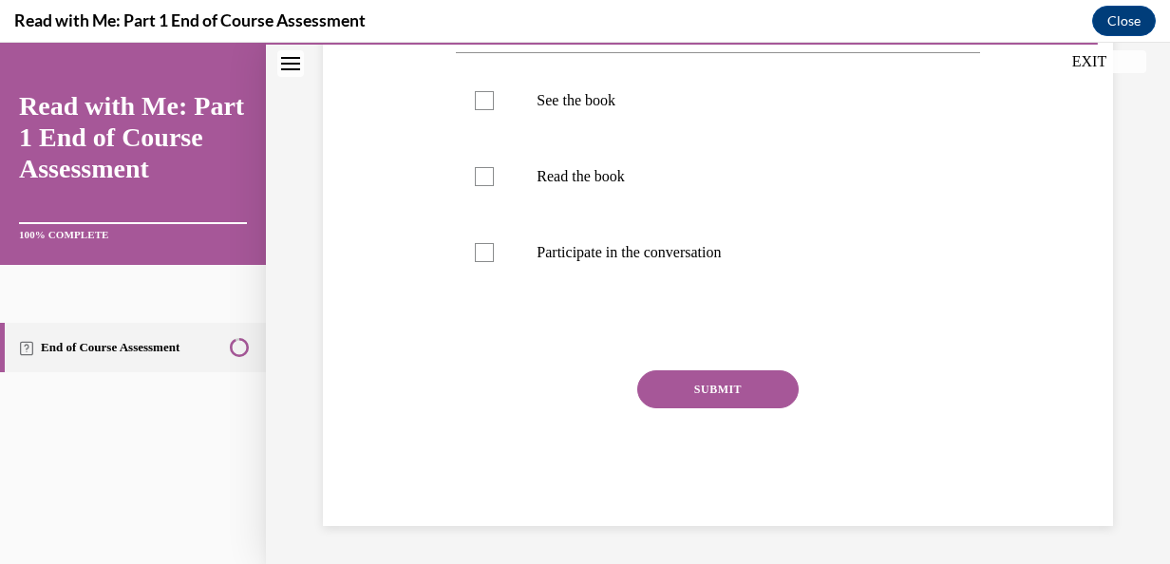
scroll to position [58, 0]
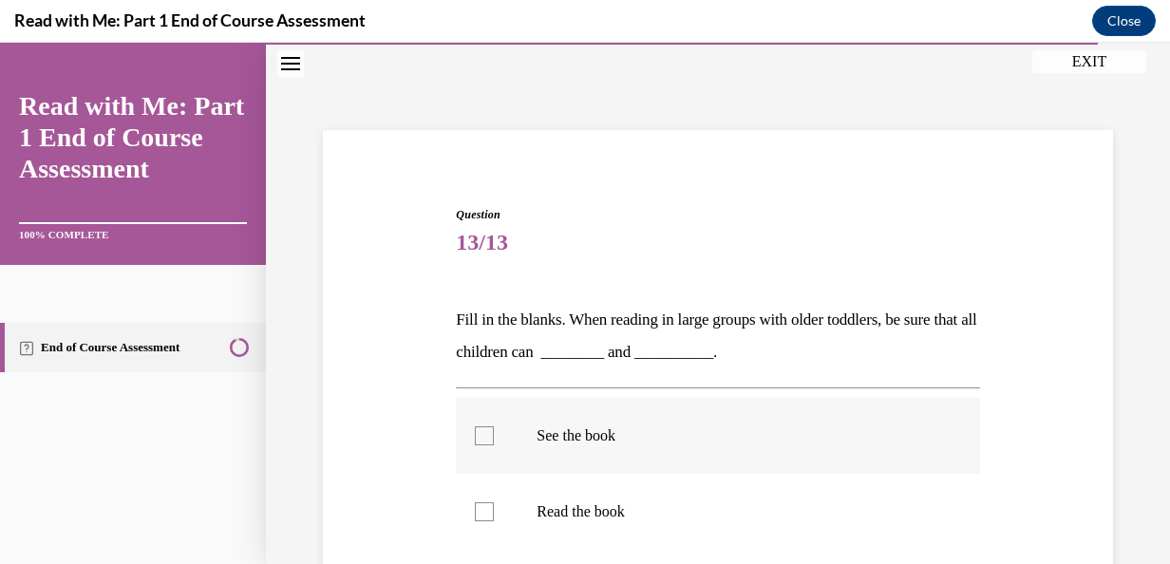
click at [500, 444] on label "See the book" at bounding box center [717, 436] width 523 height 76
click at [494, 444] on input "See the book" at bounding box center [484, 435] width 19 height 19
checkbox input "true"
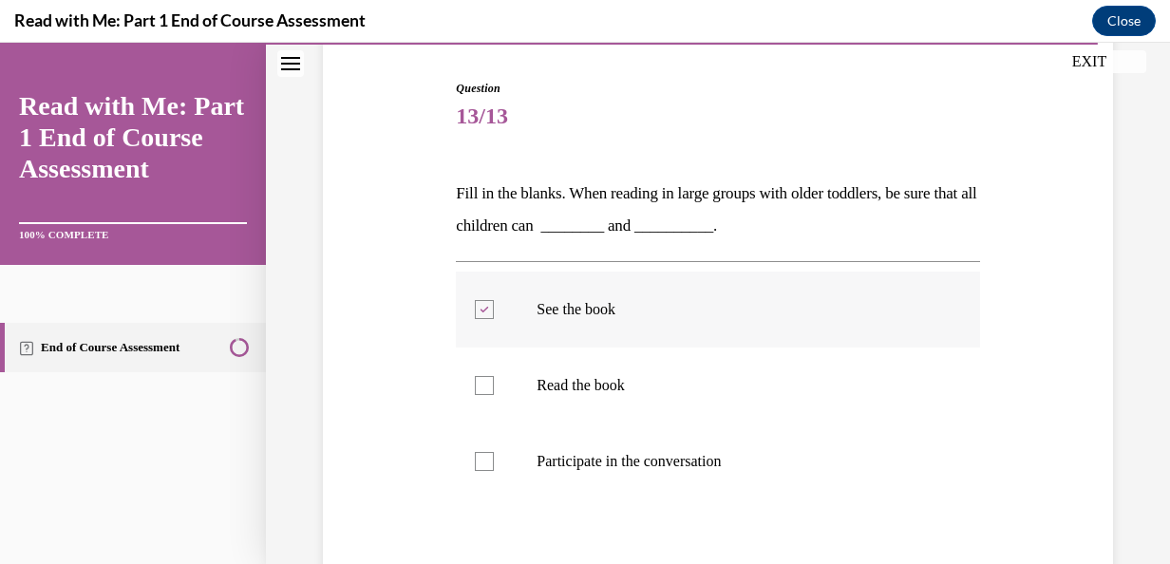
scroll to position [185, 0]
click at [496, 467] on label "Participate in the conversation" at bounding box center [717, 461] width 523 height 76
click at [494, 467] on input "Participate in the conversation" at bounding box center [484, 460] width 19 height 19
checkbox input "true"
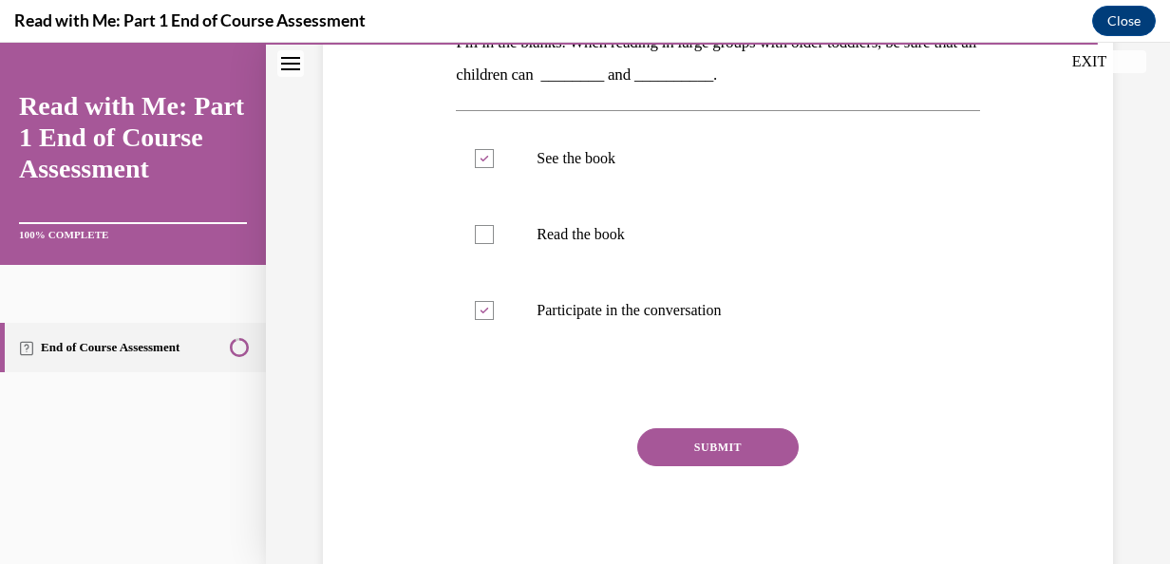
click at [726, 444] on button "SUBMIT" at bounding box center [717, 447] width 161 height 38
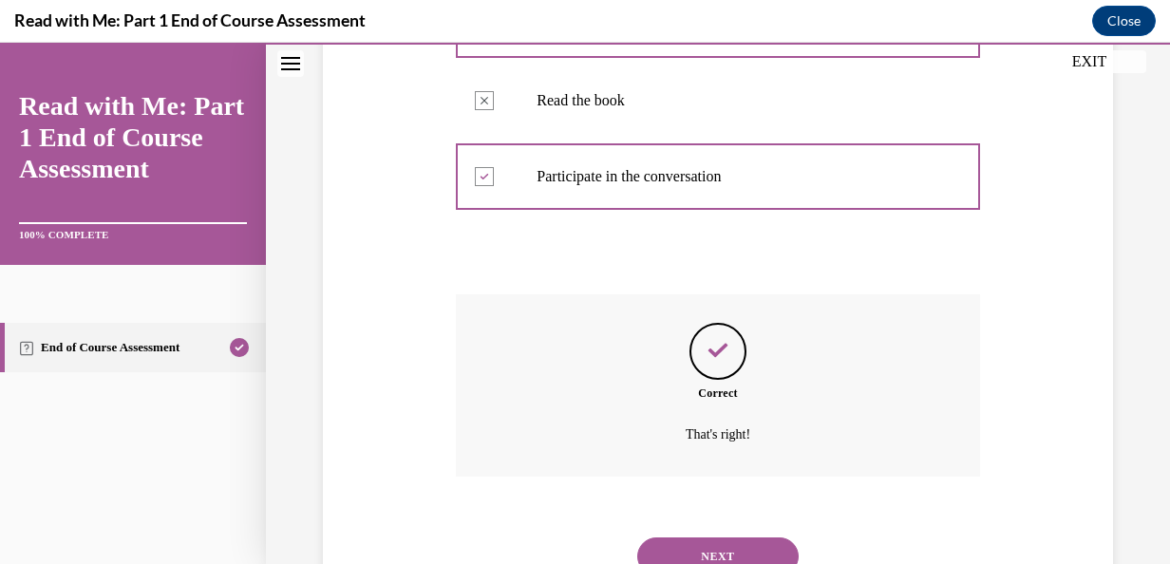
scroll to position [546, 0]
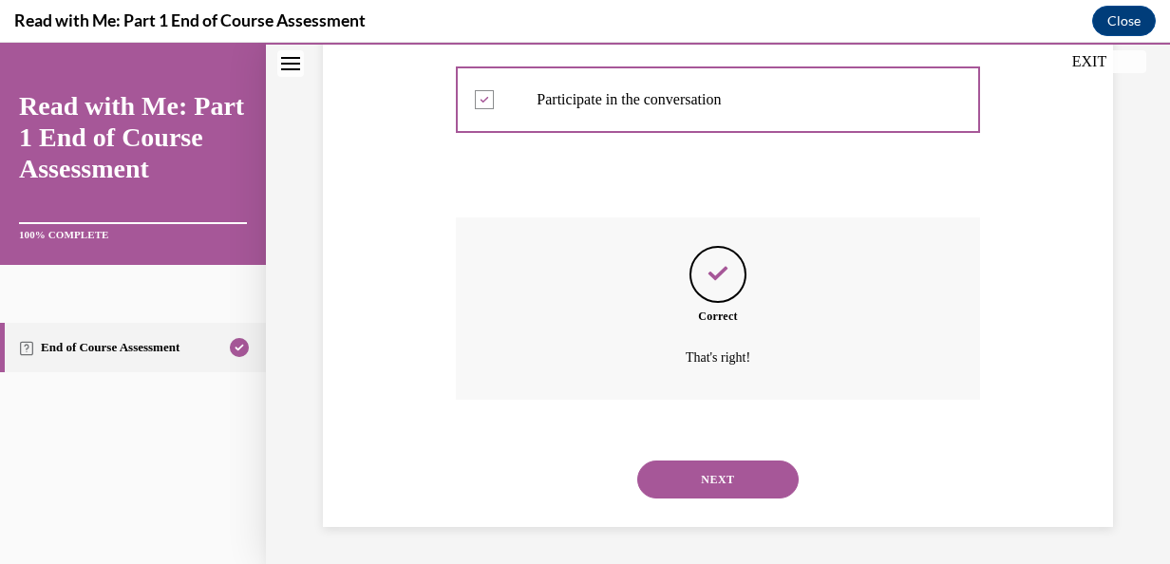
click at [760, 476] on button "NEXT" at bounding box center [717, 480] width 161 height 38
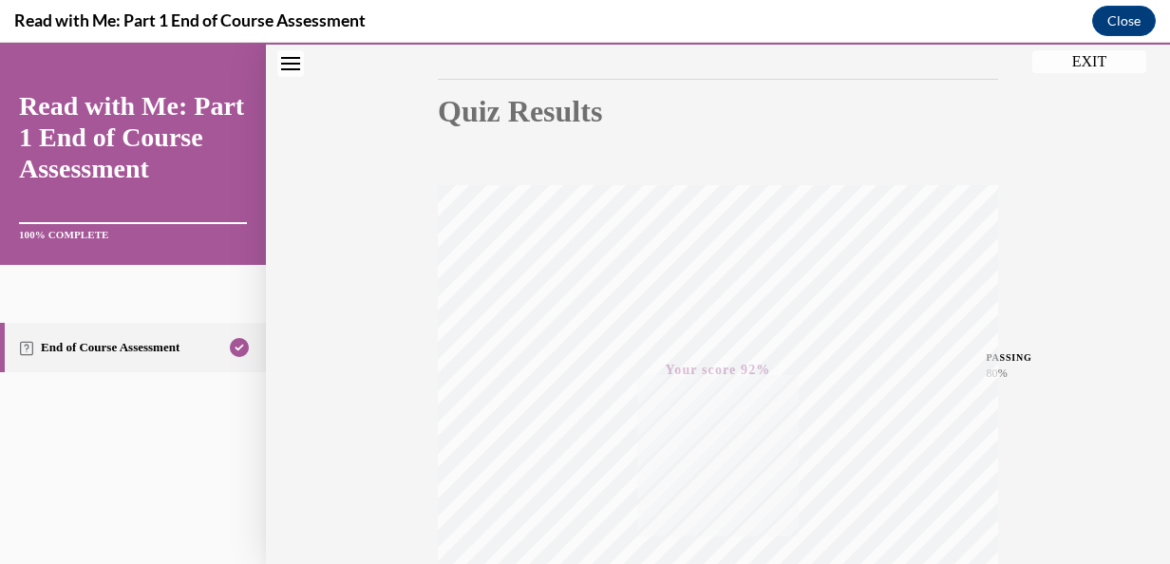
scroll to position [184, 0]
click at [1095, 65] on button "EXIT" at bounding box center [1089, 61] width 114 height 23
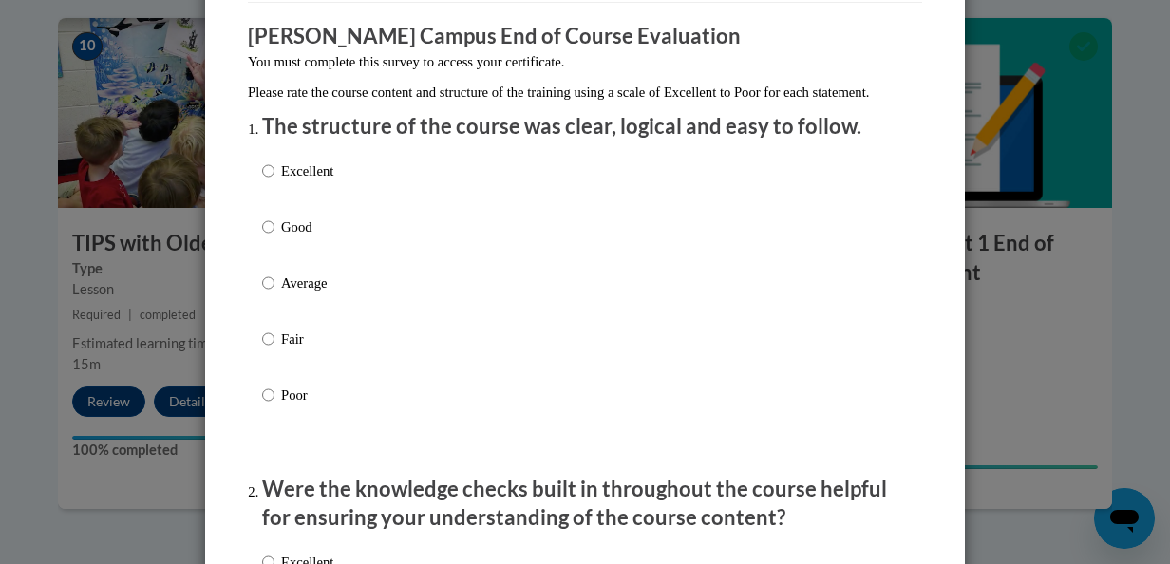
scroll to position [161, 0]
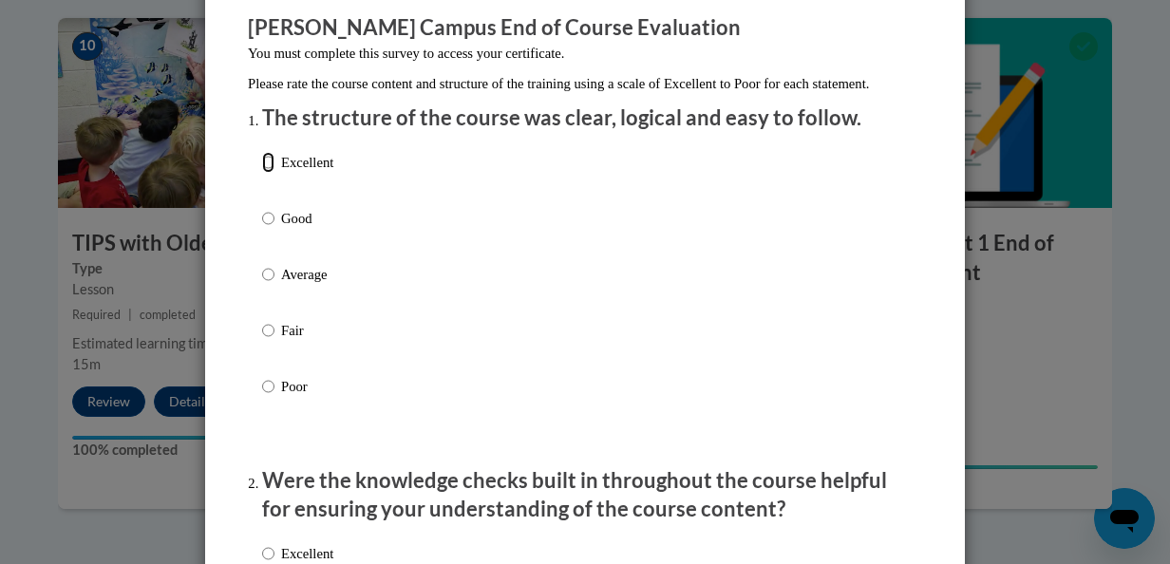
click at [264, 173] on input "Excellent" at bounding box center [268, 162] width 12 height 21
radio input "true"
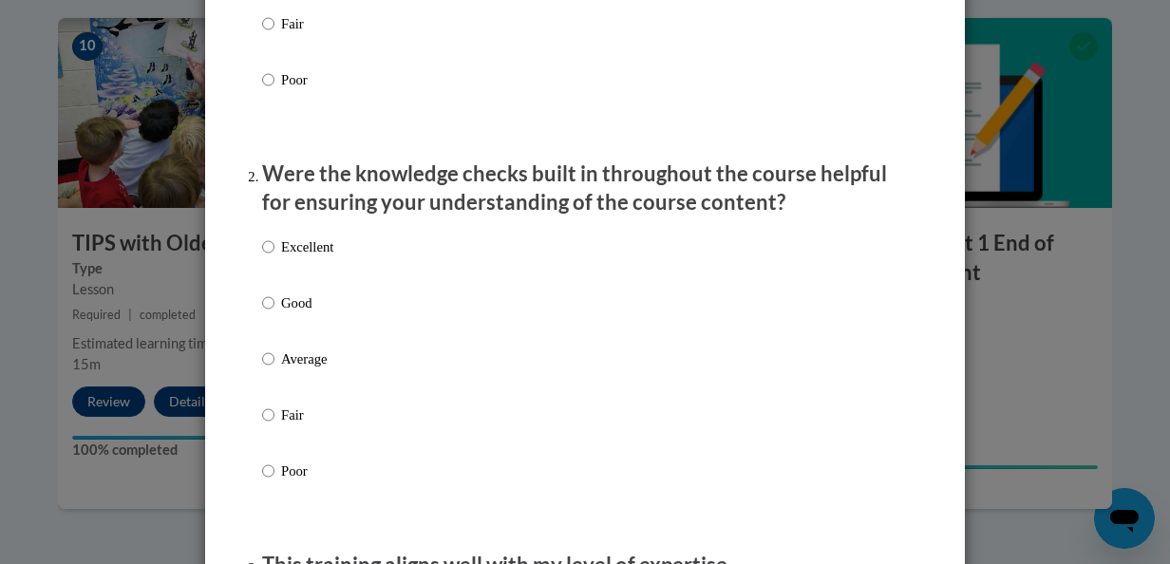
scroll to position [480, 0]
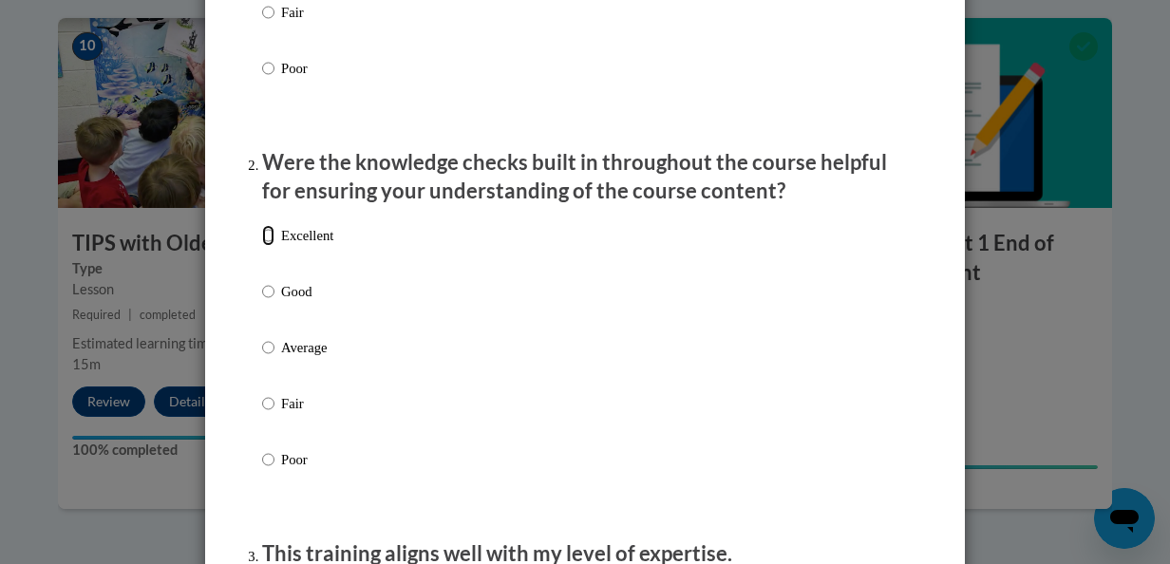
click at [262, 246] on input "Excellent" at bounding box center [268, 235] width 12 height 21
radio input "true"
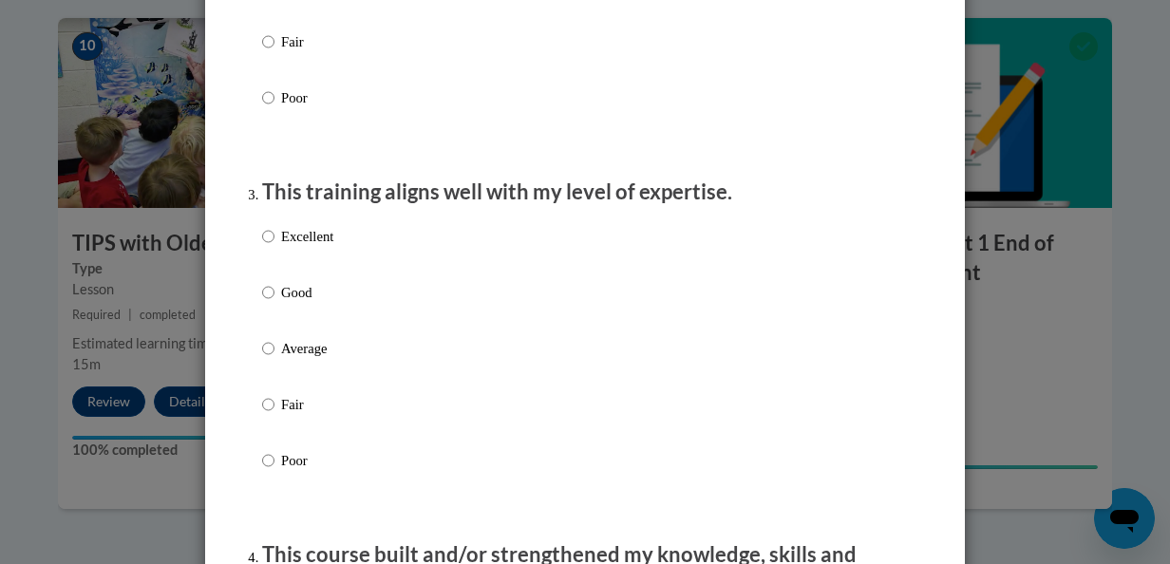
scroll to position [860, 0]
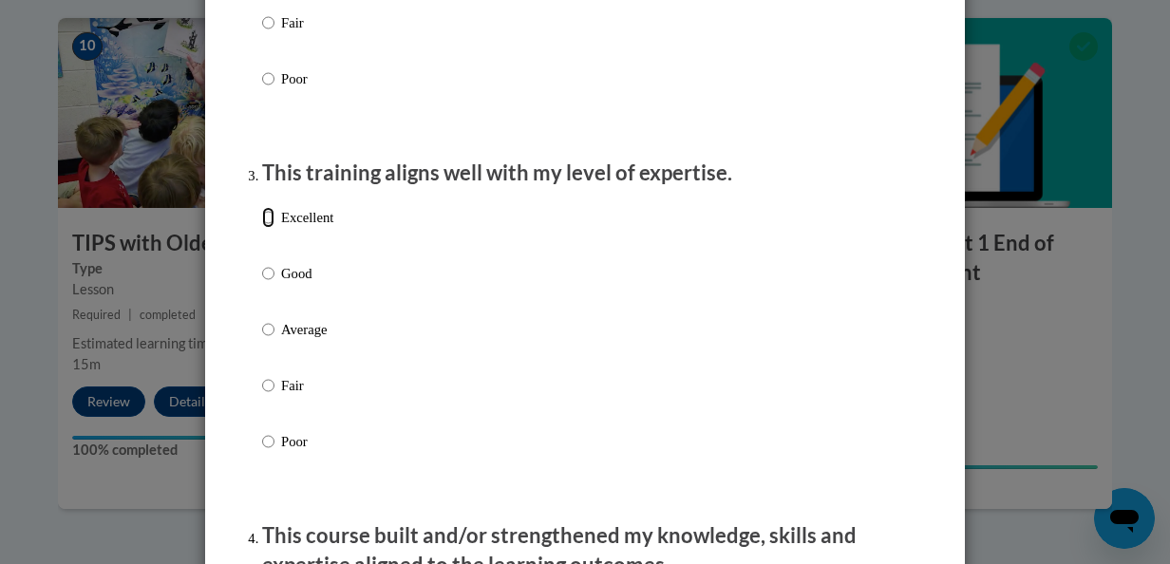
click at [262, 228] on input "Excellent" at bounding box center [268, 217] width 12 height 21
radio input "true"
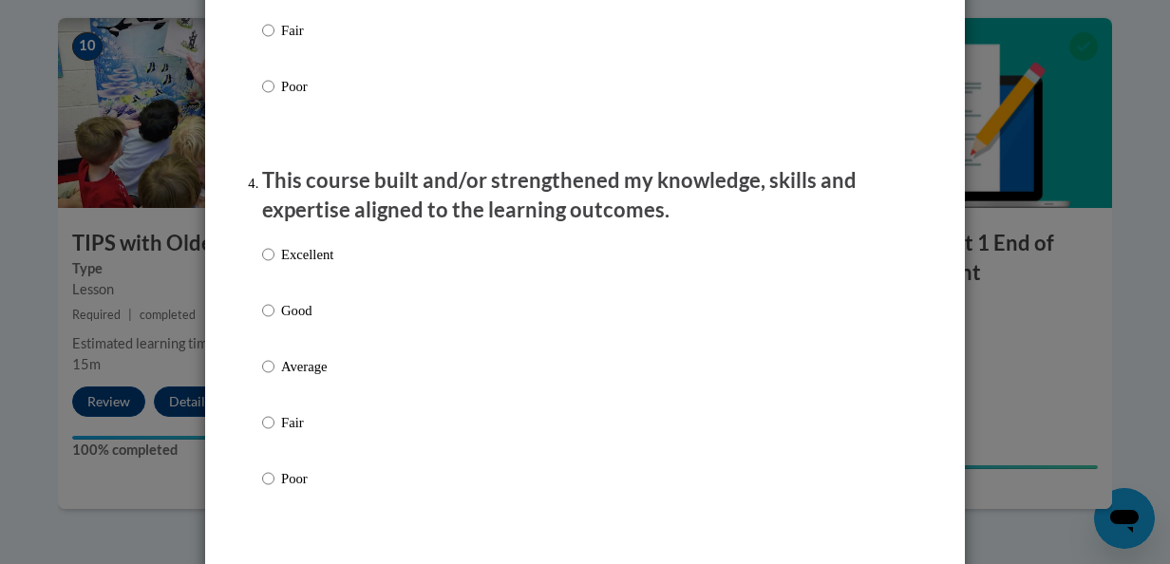
scroll to position [1217, 0]
click at [262, 260] on input "Excellent" at bounding box center [268, 252] width 12 height 21
radio input "true"
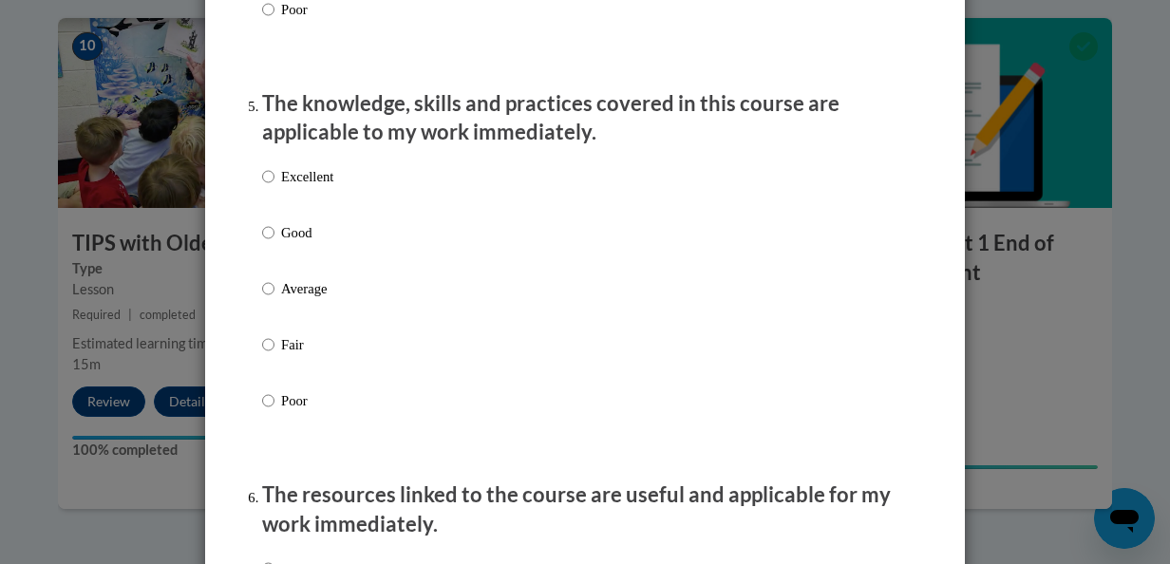
scroll to position [1689, 0]
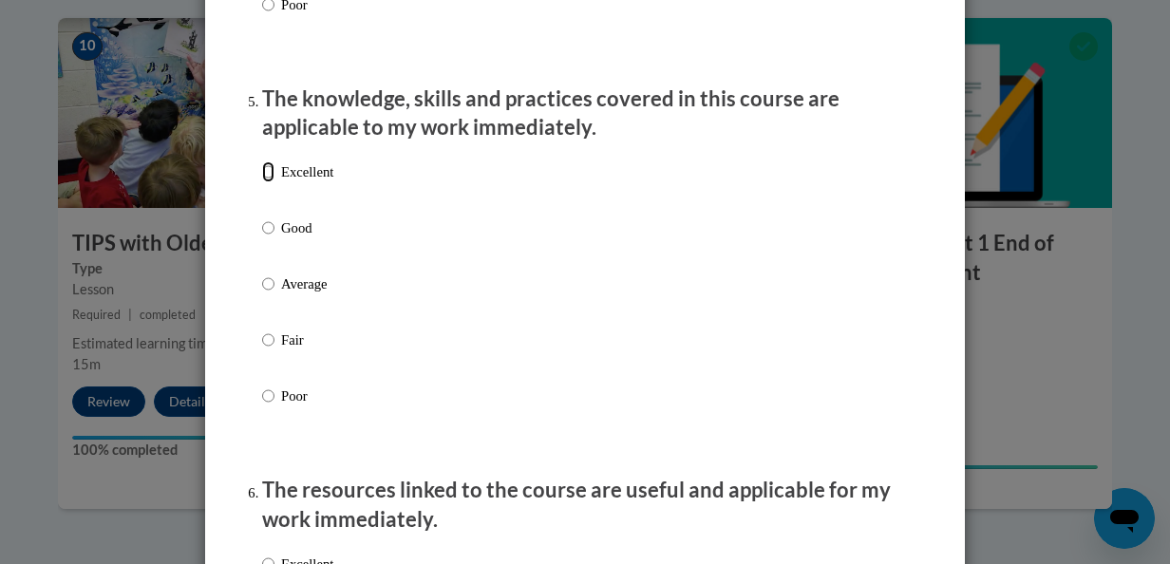
click at [265, 182] on input "Excellent" at bounding box center [268, 171] width 12 height 21
radio input "true"
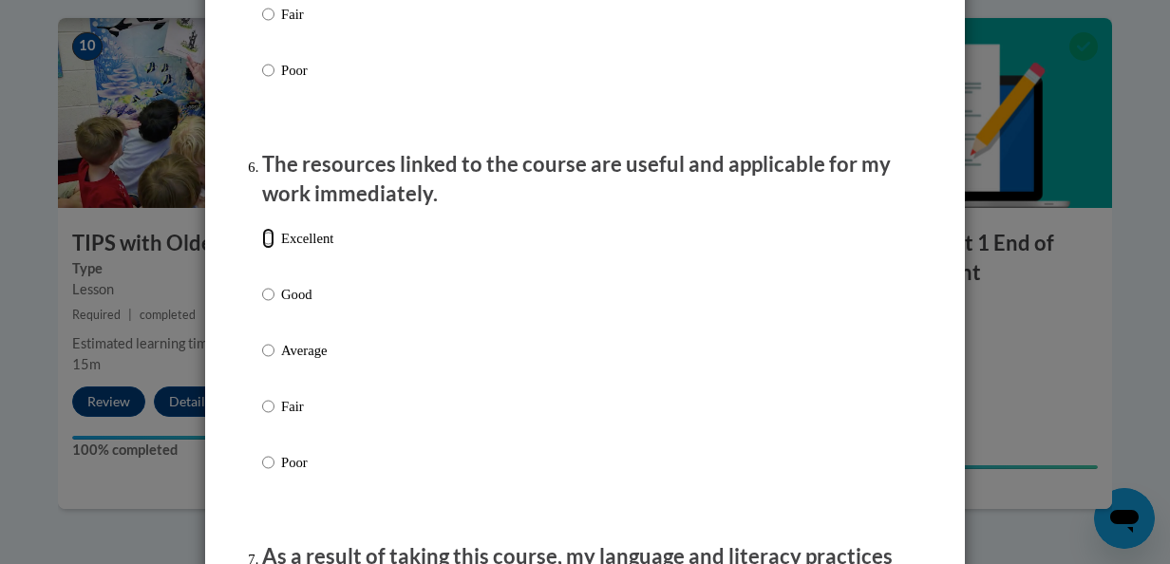
click at [262, 247] on input "Excellent" at bounding box center [268, 238] width 12 height 21
radio input "true"
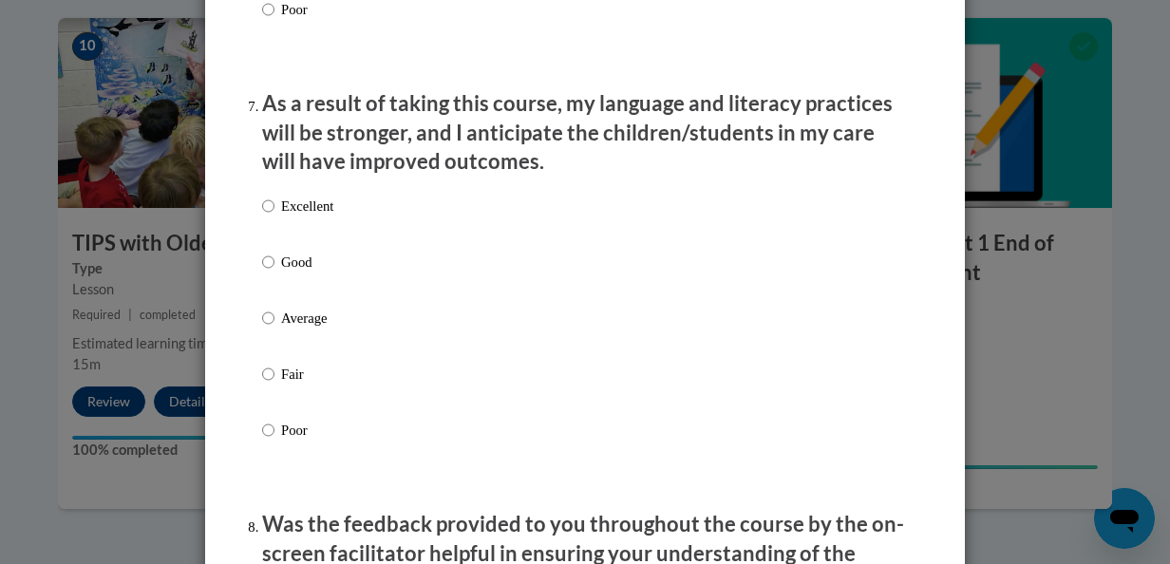
scroll to position [2475, 0]
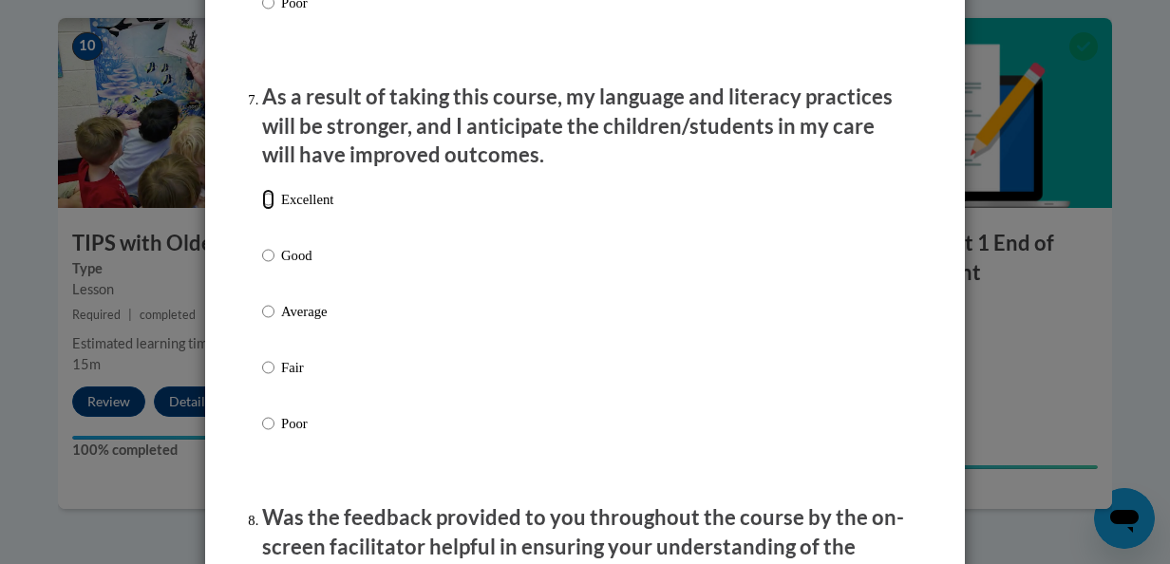
click at [262, 210] on input "Excellent" at bounding box center [268, 199] width 12 height 21
radio input "true"
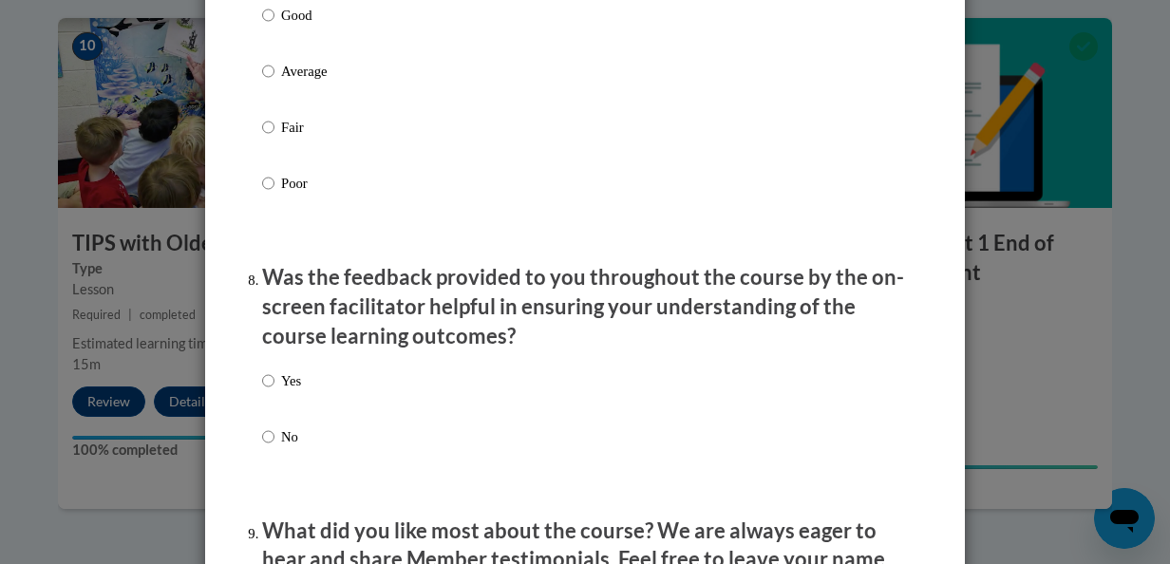
scroll to position [2716, 0]
click at [262, 390] on input "Yes" at bounding box center [268, 379] width 12 height 21
radio input "true"
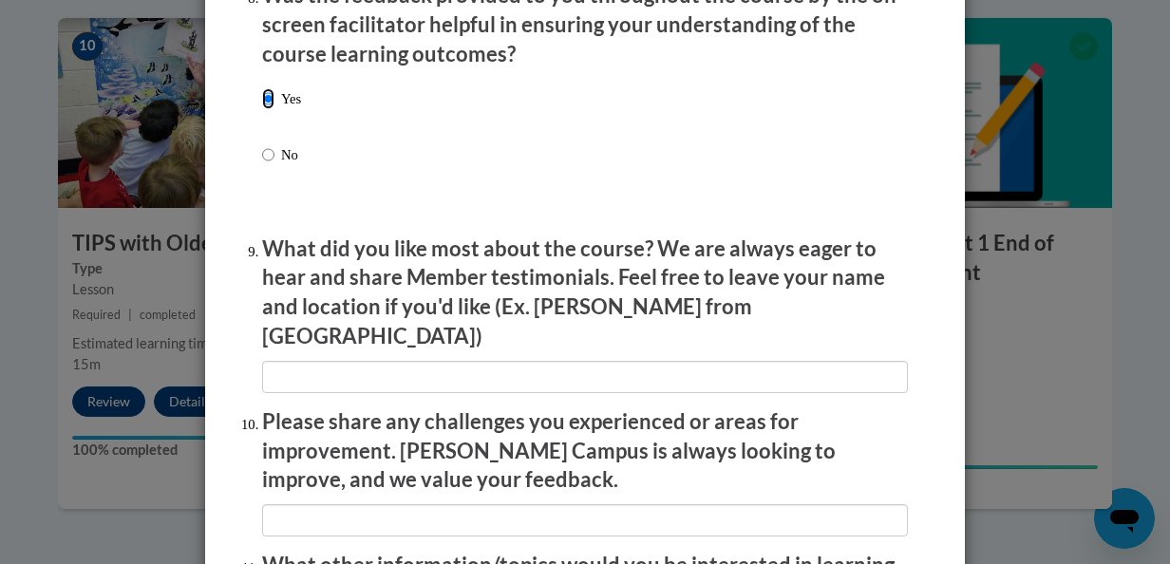
scroll to position [2998, 0]
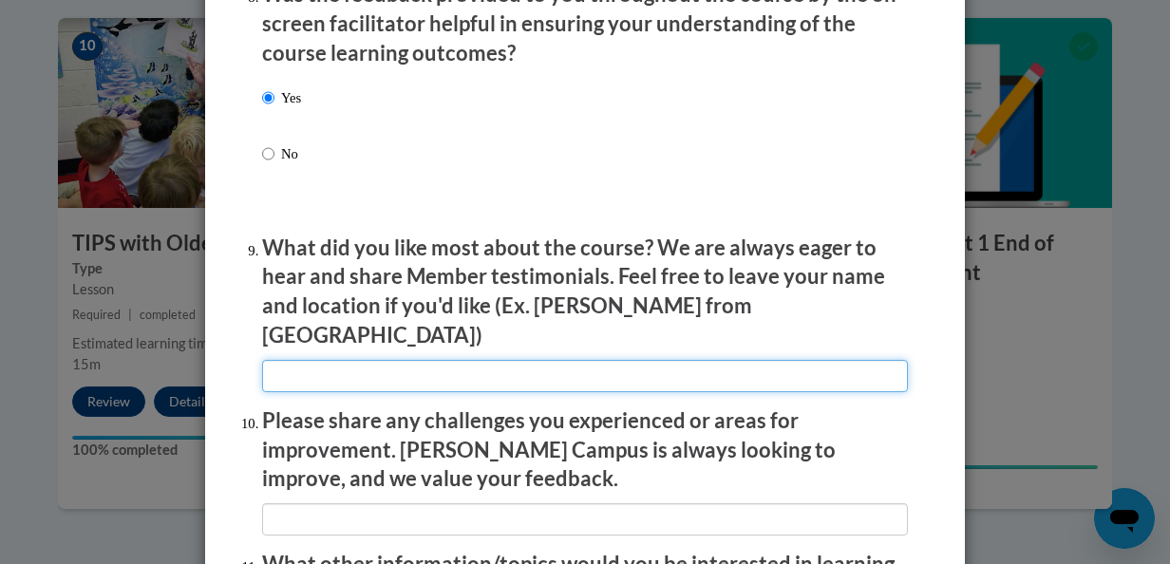
click at [680, 360] on input "textbox" at bounding box center [585, 376] width 646 height 32
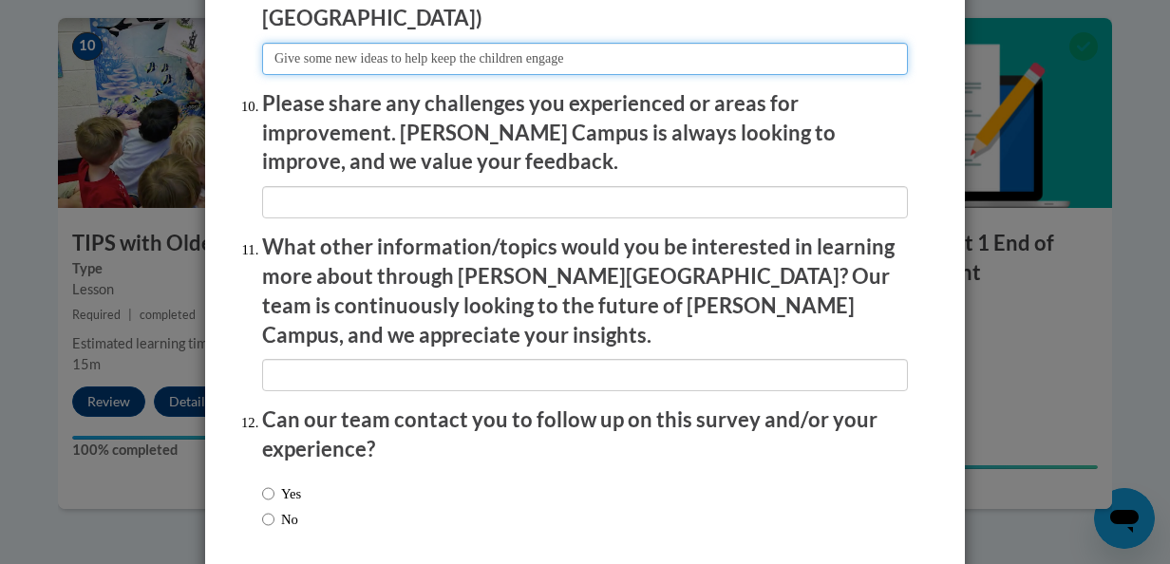
scroll to position [3385, 0]
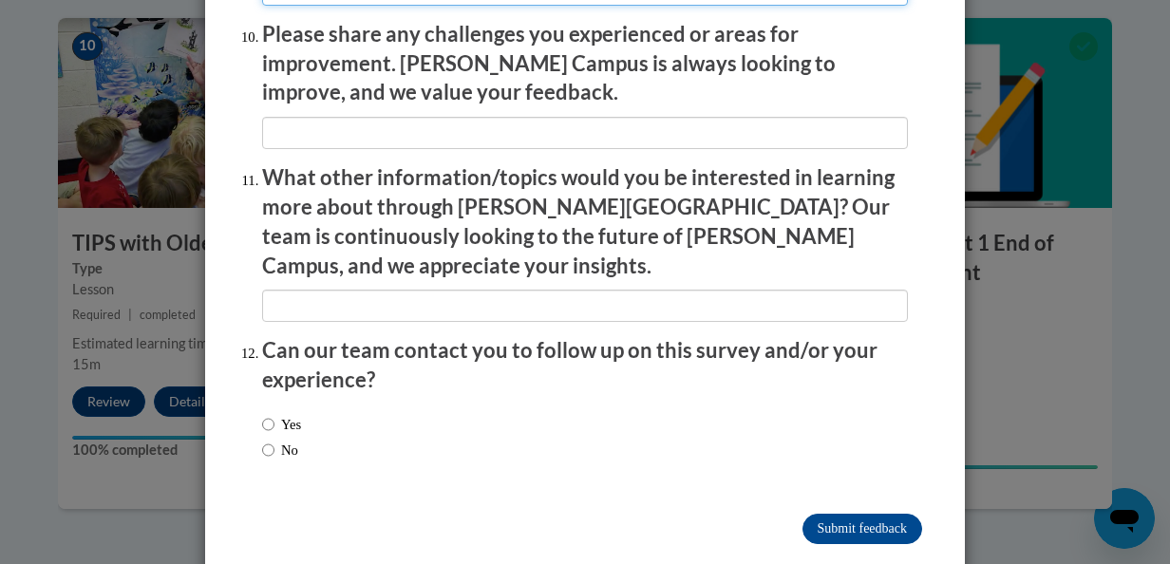
type input "Give some new ideas to help keep the children engage"
click at [264, 414] on input "Yes" at bounding box center [268, 424] width 12 height 21
radio input "true"
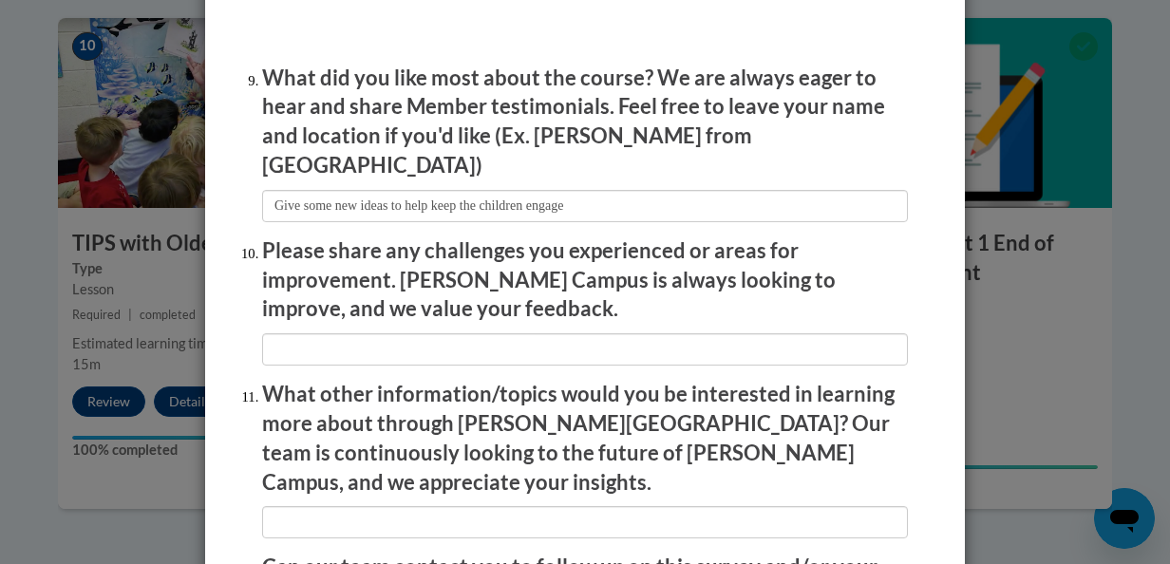
scroll to position [3162, 0]
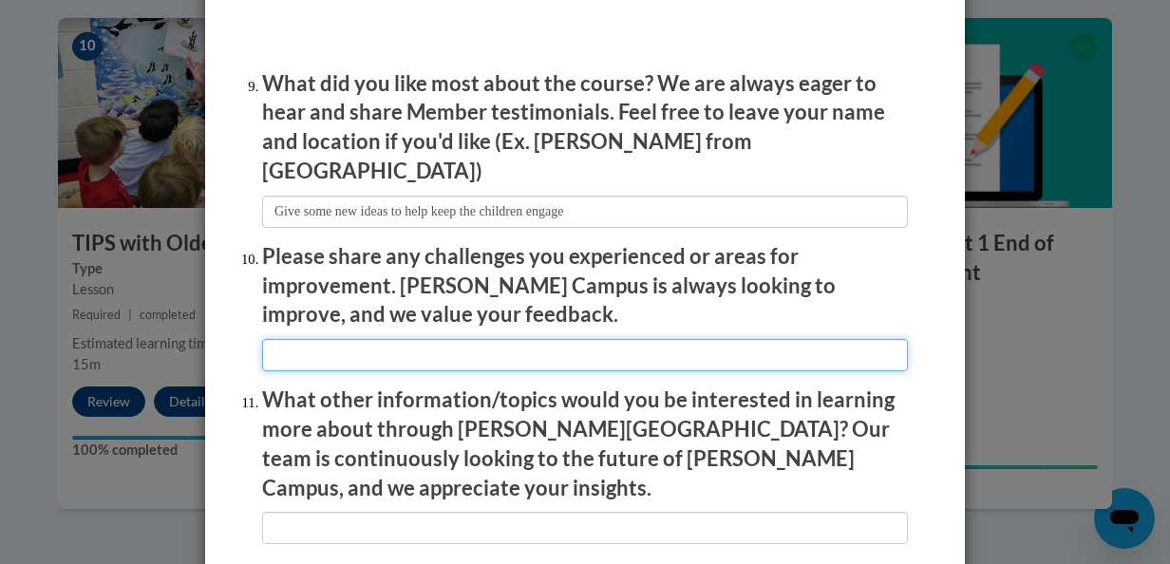
click at [454, 349] on input "textbox" at bounding box center [585, 355] width 646 height 32
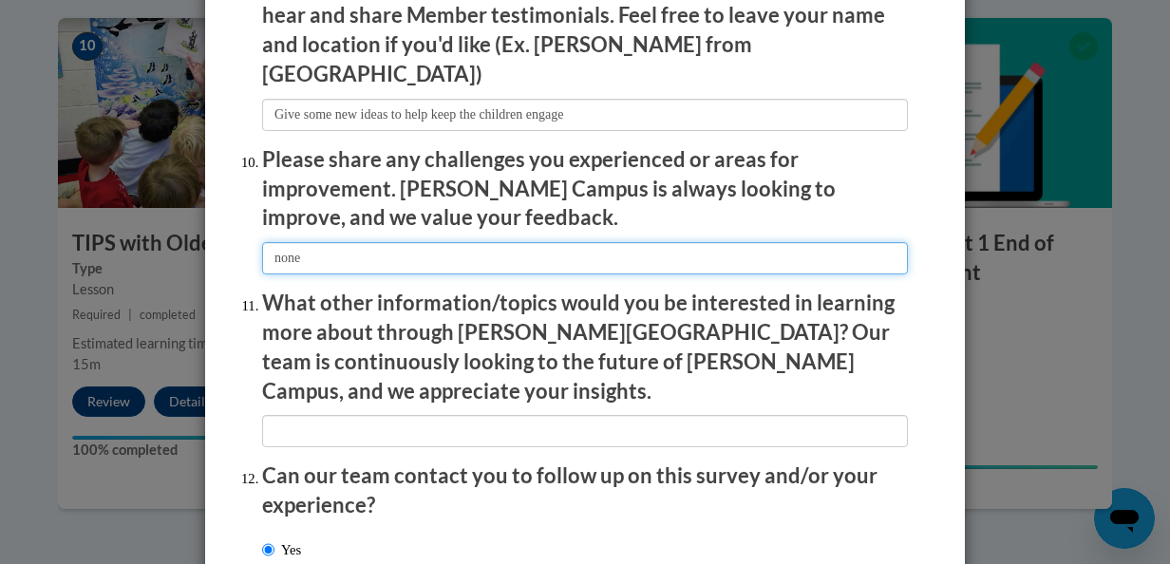
scroll to position [3385, 0]
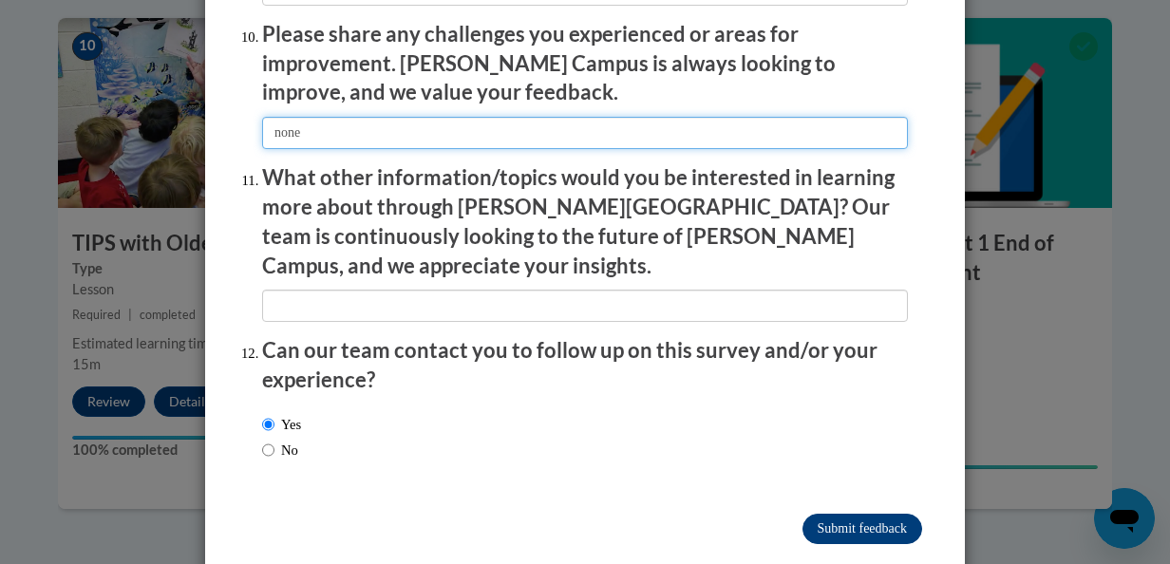
type input "none"
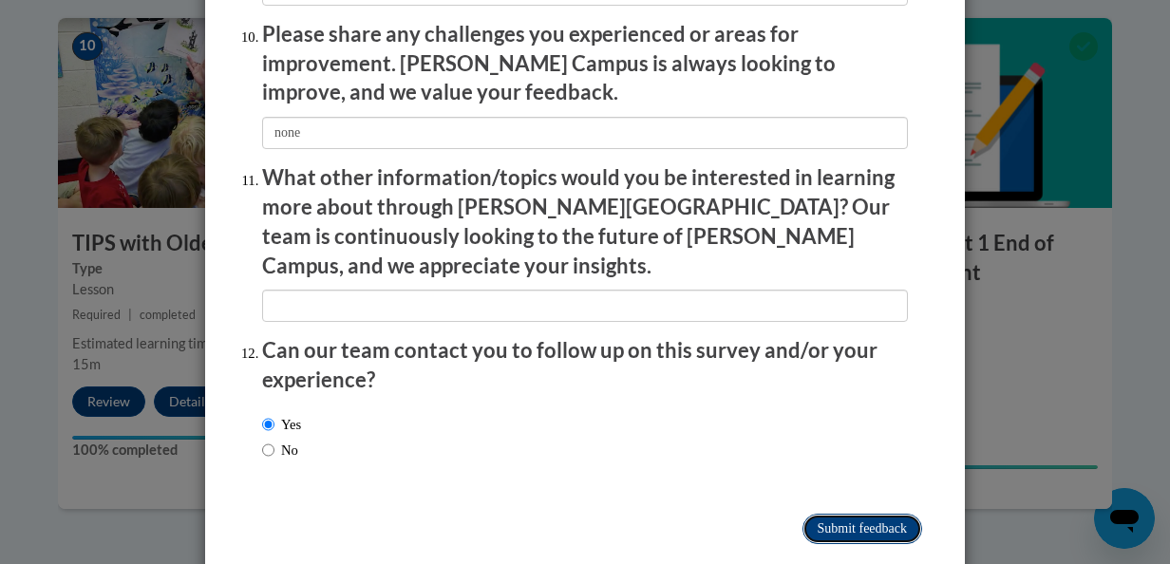
click at [849, 514] on input "Submit feedback" at bounding box center [862, 529] width 120 height 30
